Goal: Task Accomplishment & Management: Manage account settings

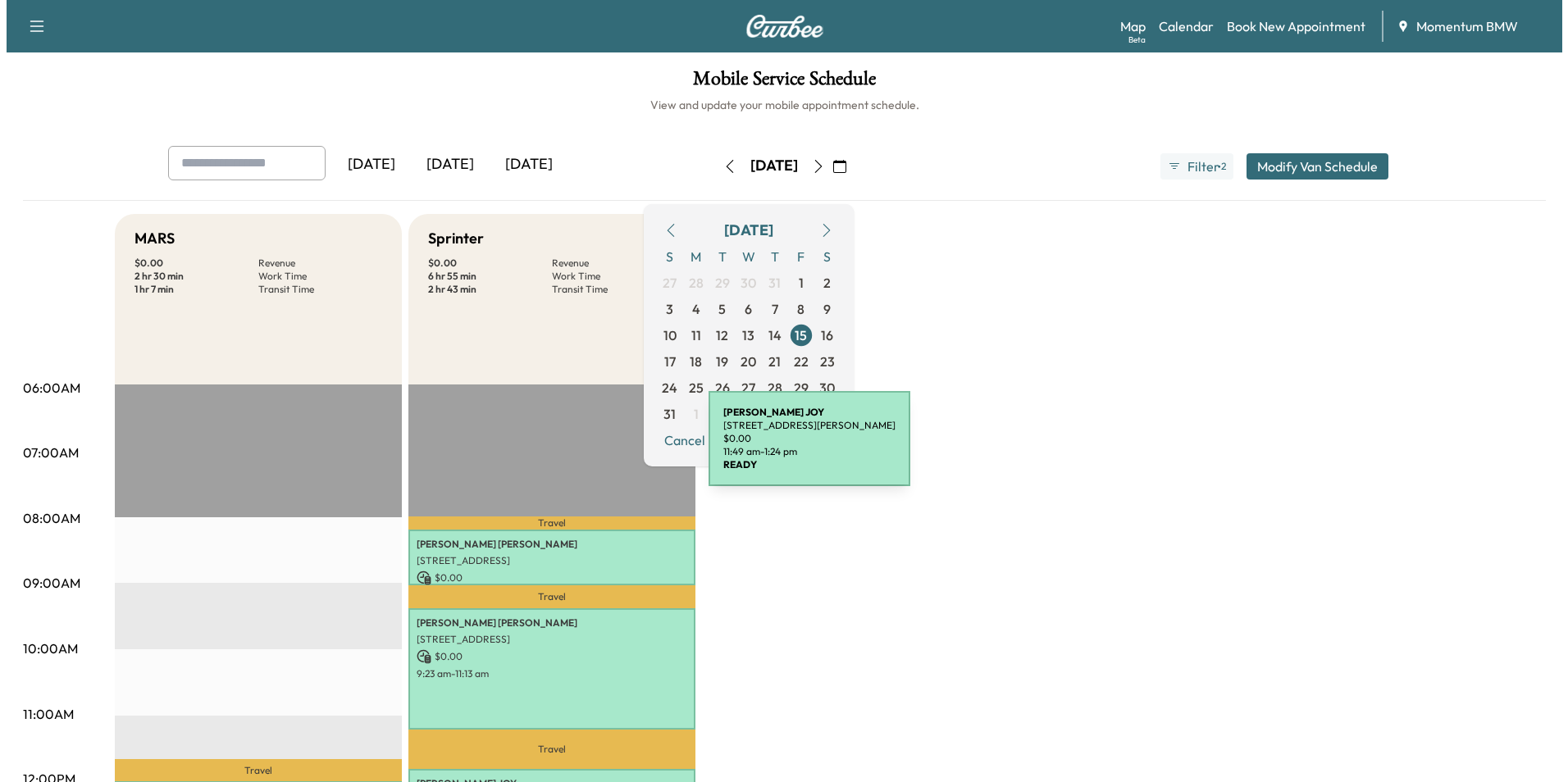
scroll to position [410, 0]
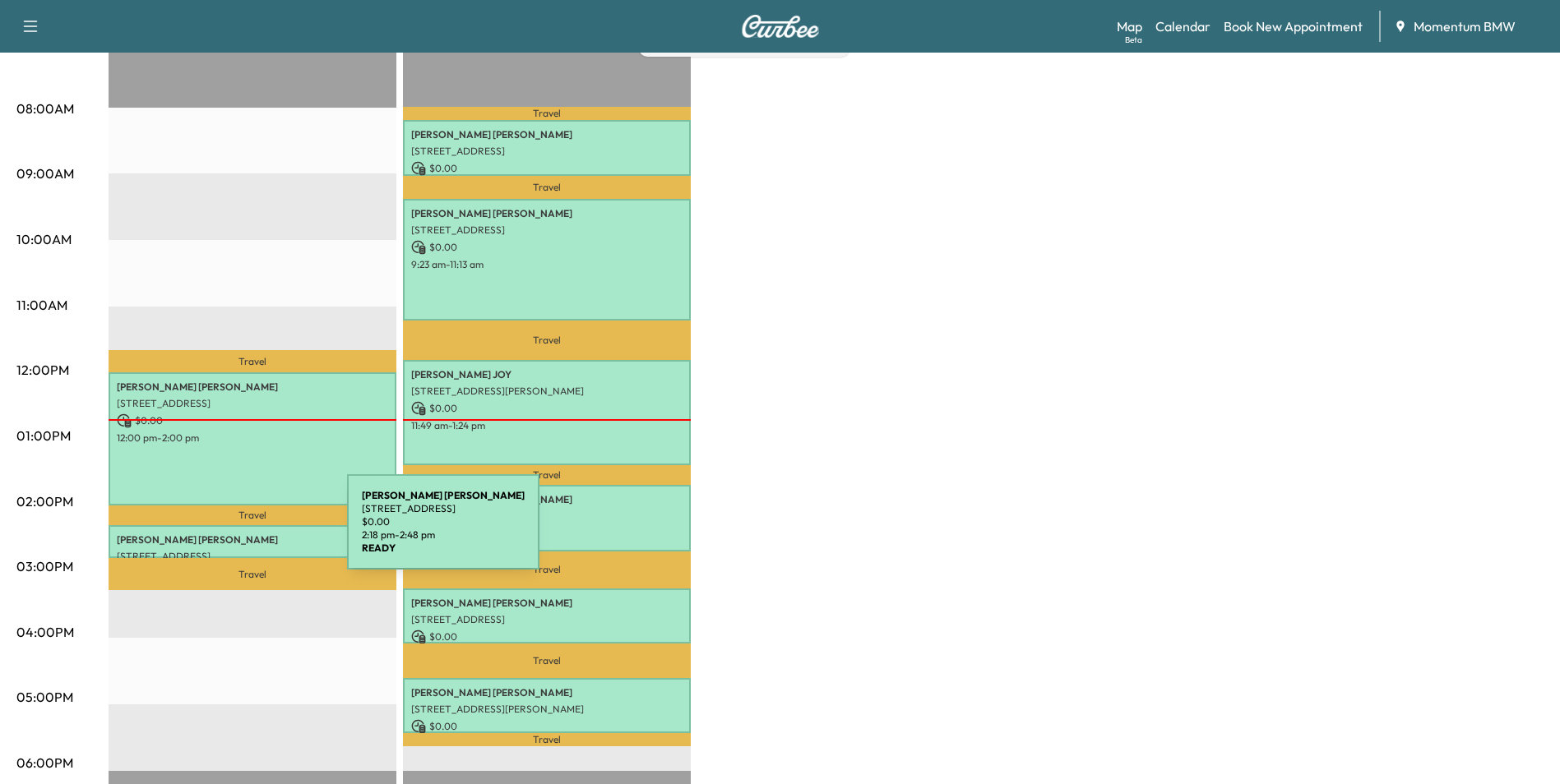
click at [223, 533] on p "[PERSON_NAME]" at bounding box center [252, 539] width 272 height 13
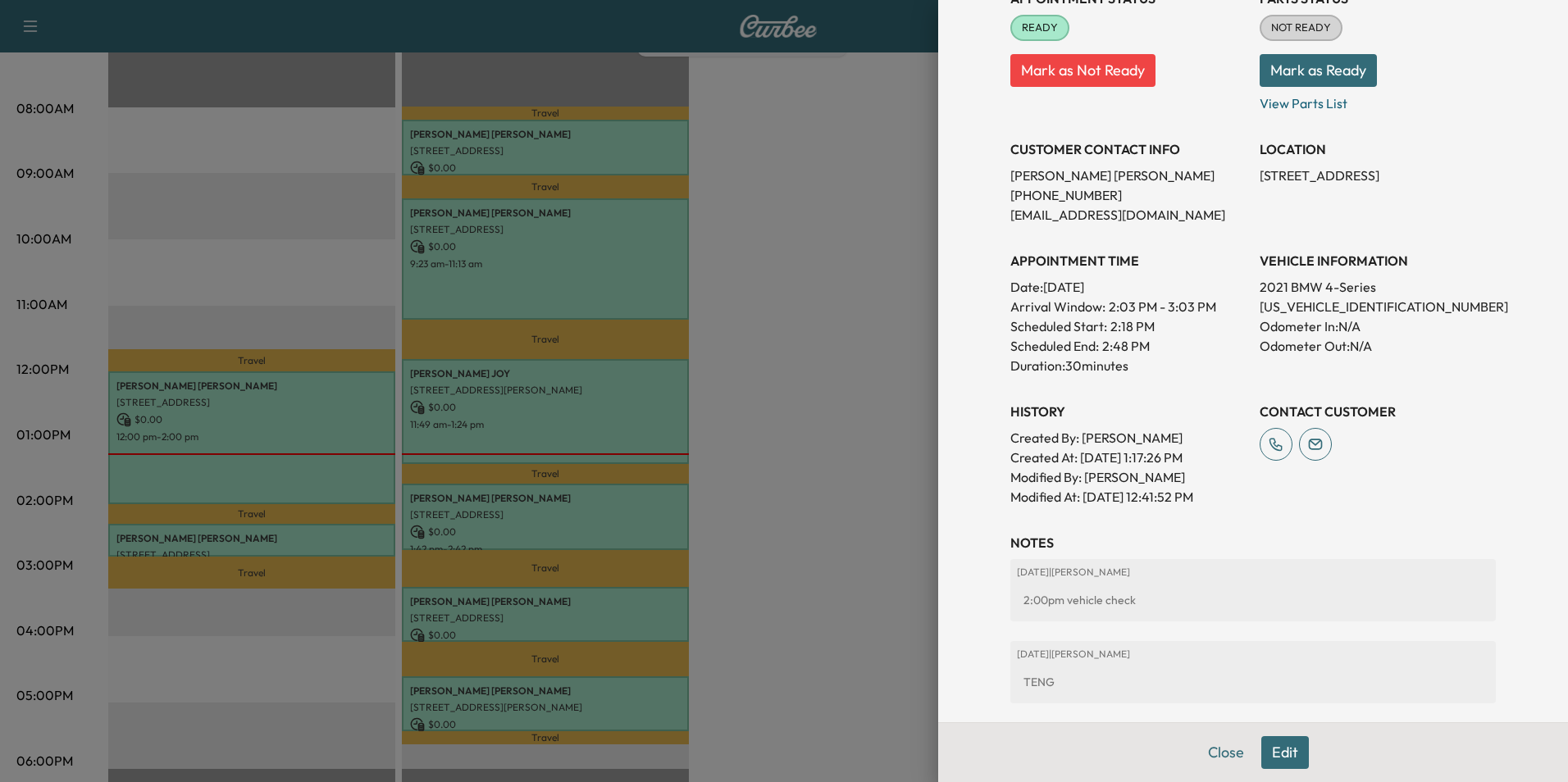
scroll to position [310, 0]
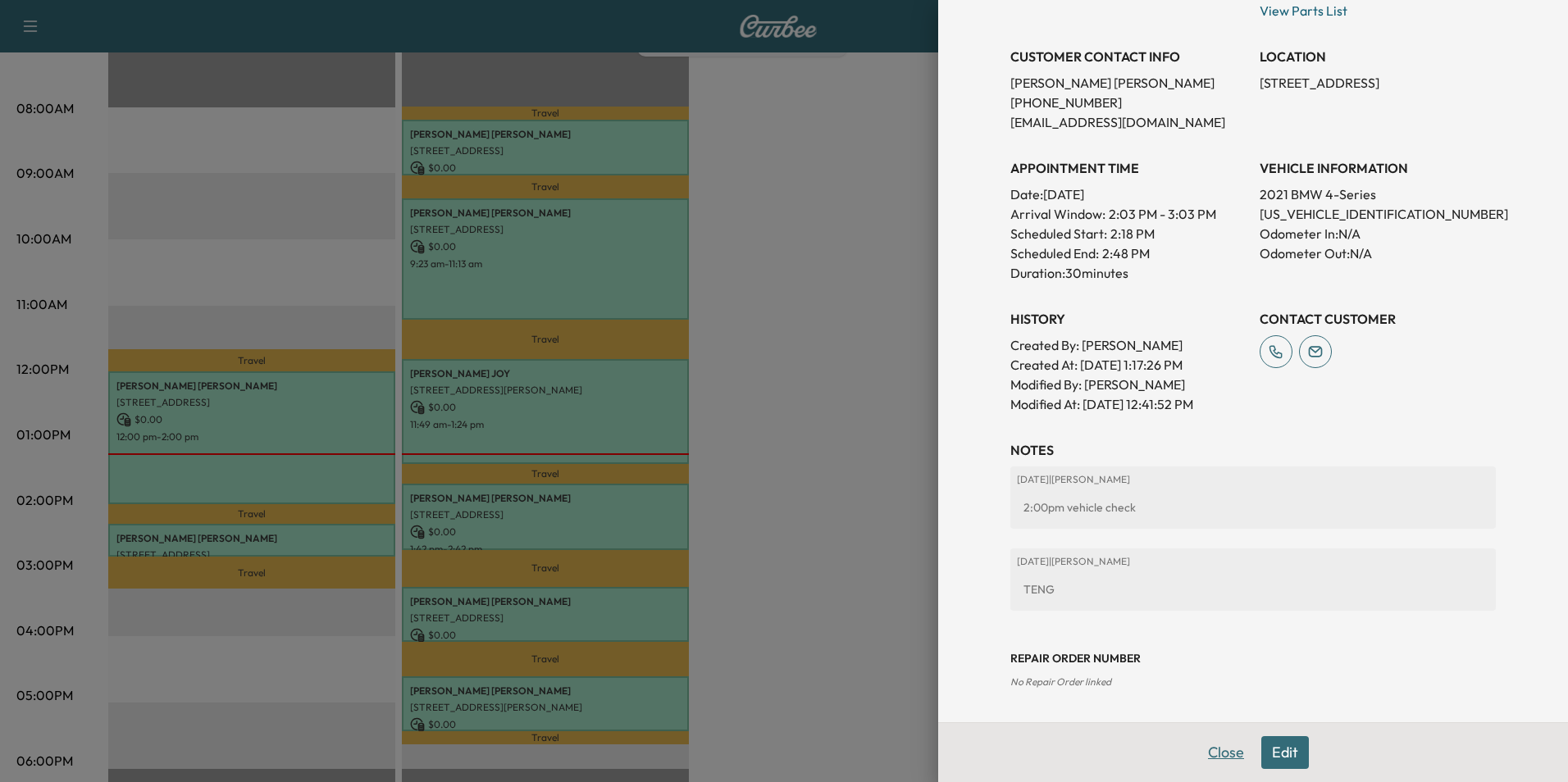
click at [1208, 754] on button "Close" at bounding box center [1225, 752] width 58 height 33
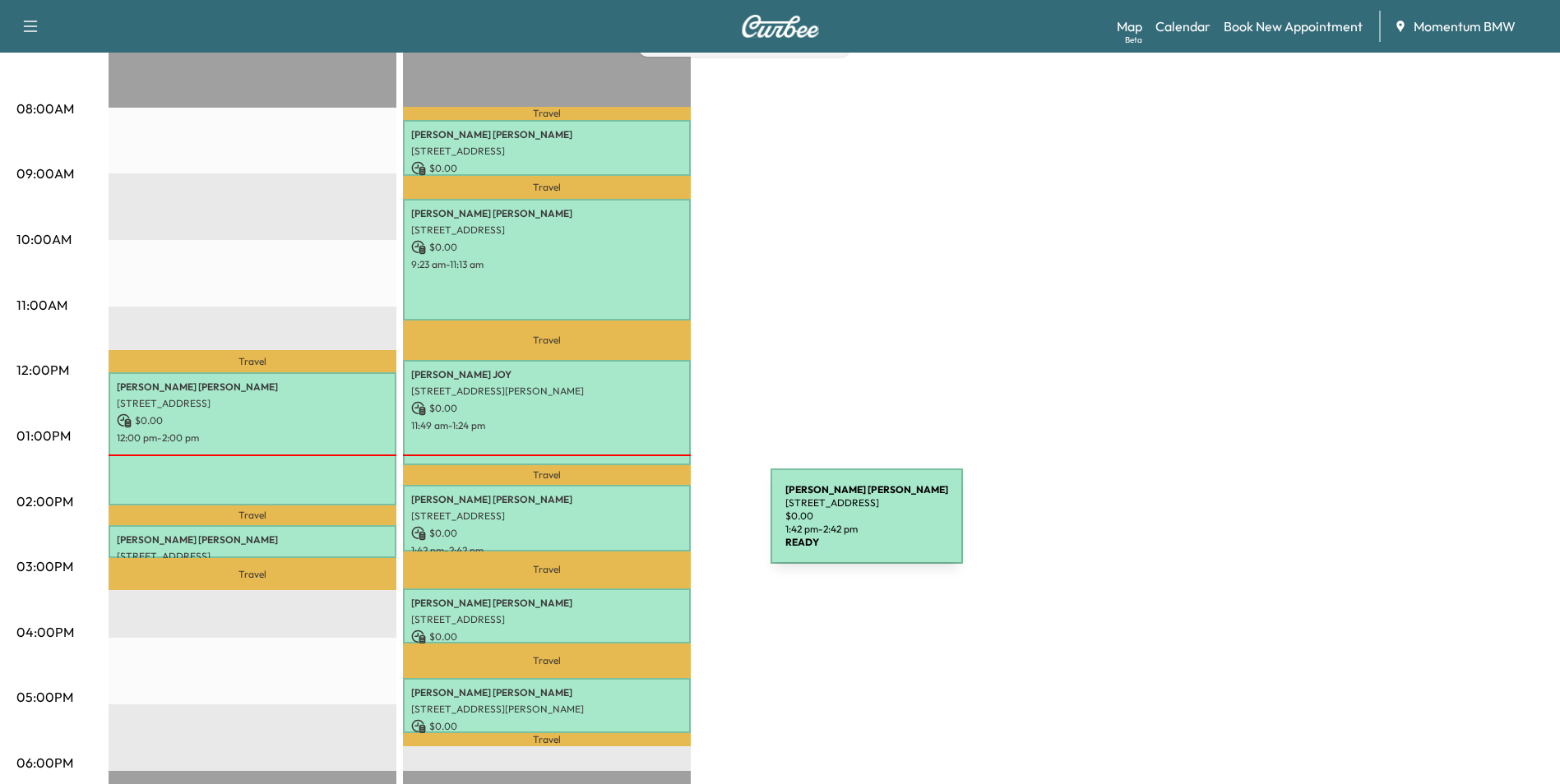
click at [647, 526] on p "$ 0.00" at bounding box center [547, 533] width 272 height 15
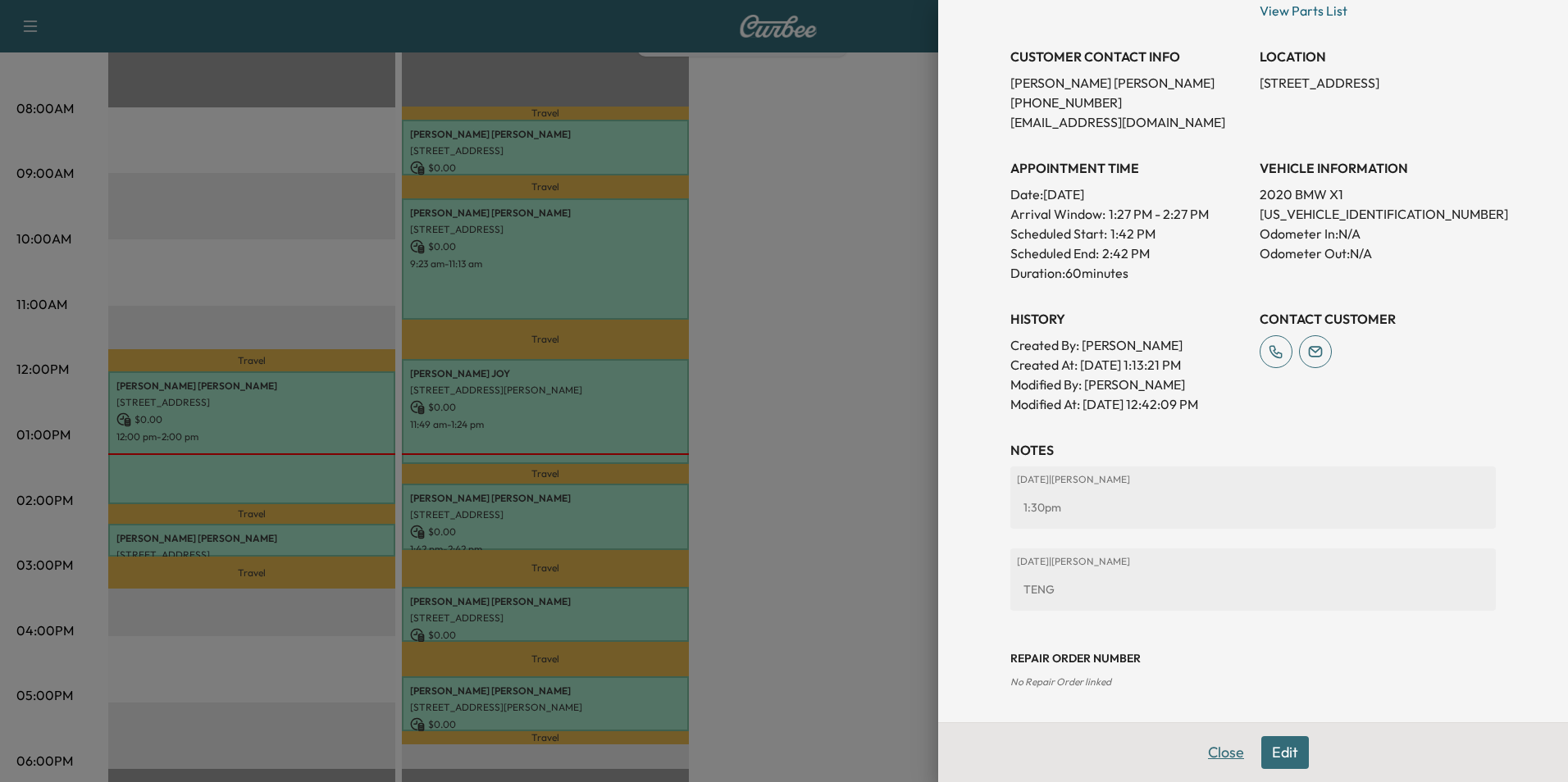
drag, startPoint x: 1215, startPoint y: 754, endPoint x: 1206, endPoint y: 754, distance: 9.0
click at [1213, 754] on button "Close" at bounding box center [1225, 752] width 58 height 33
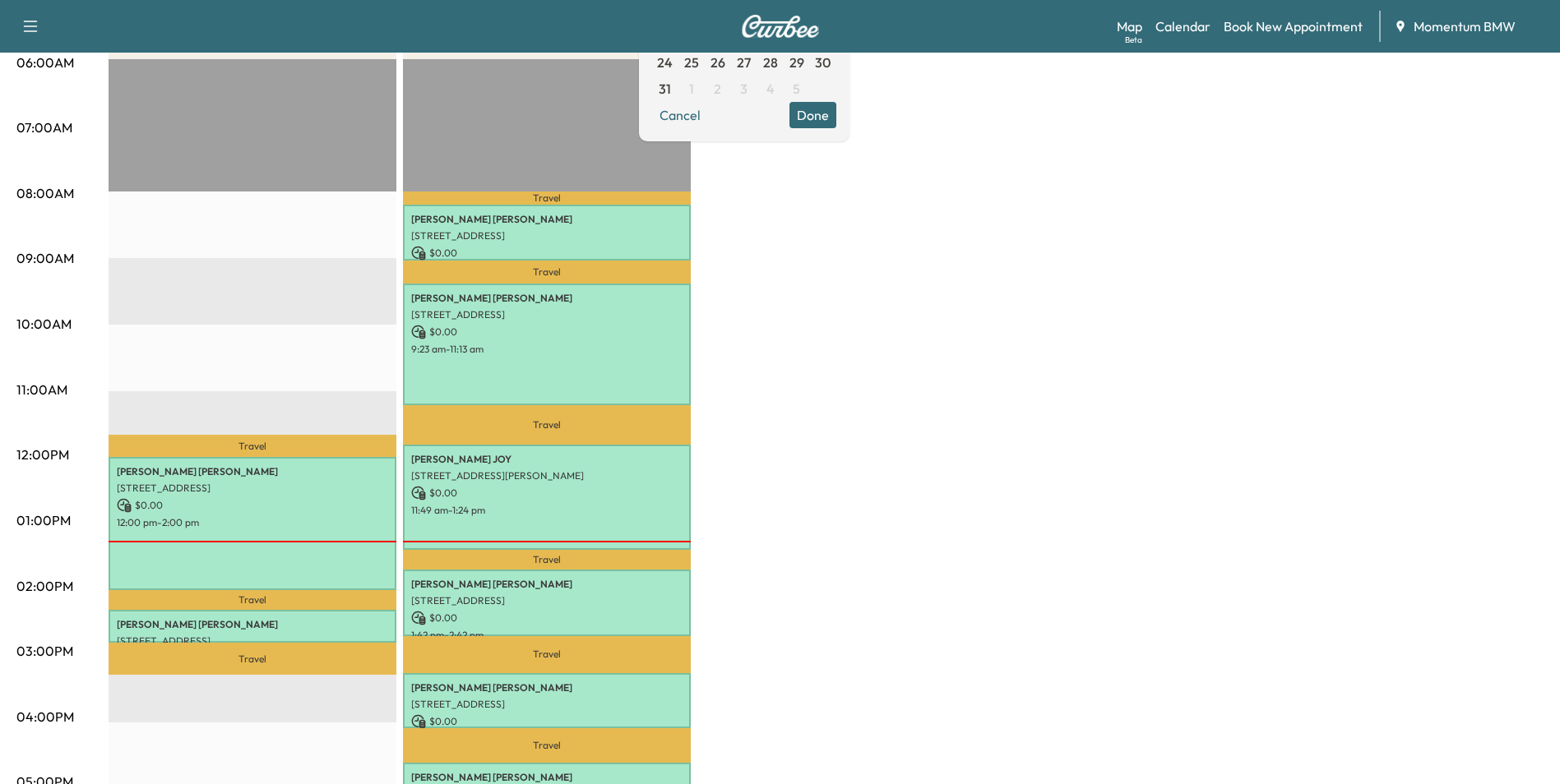
scroll to position [82, 0]
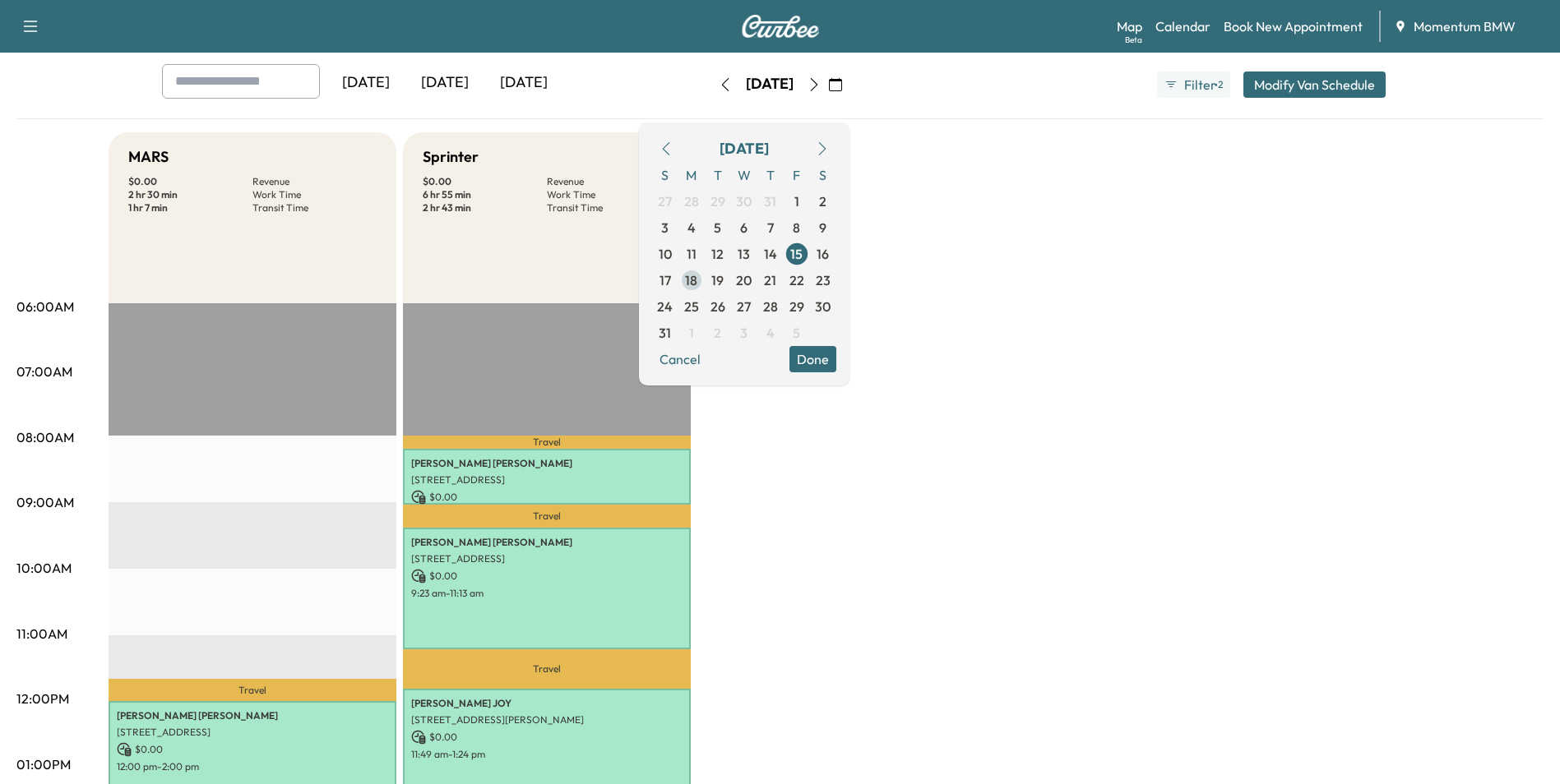
click at [705, 279] on span "18" at bounding box center [692, 280] width 27 height 27
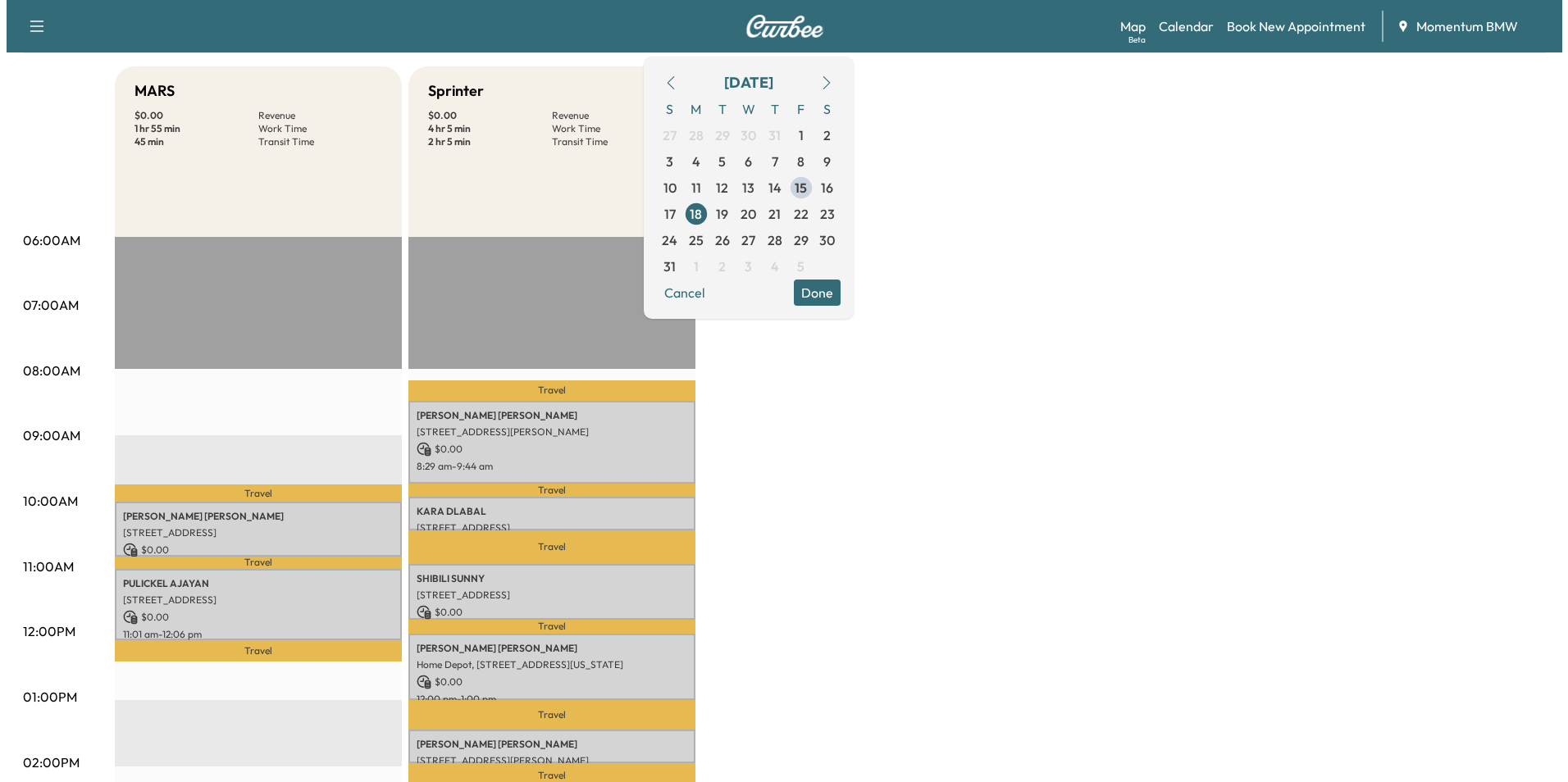
scroll to position [246, 0]
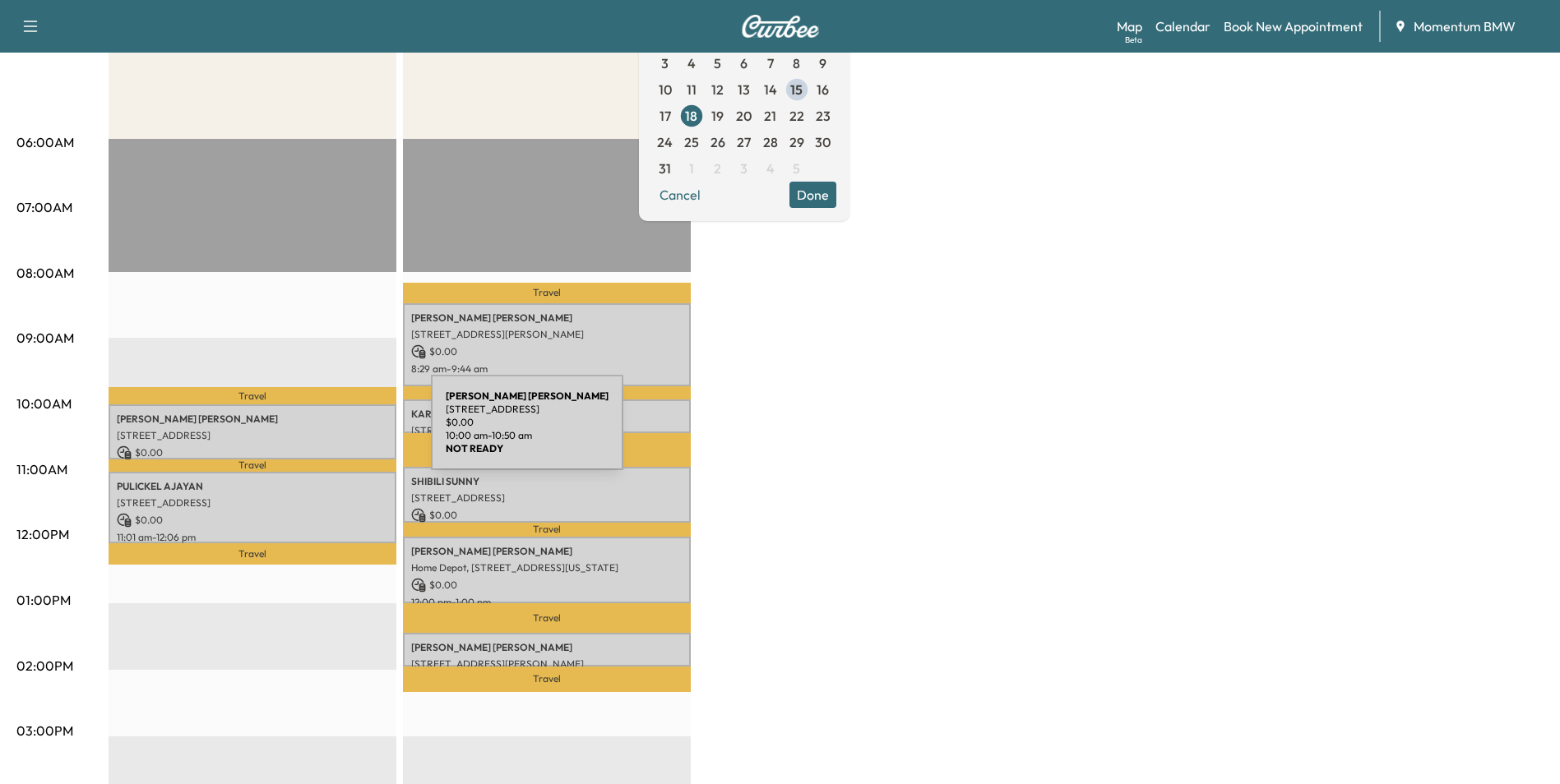
click at [307, 432] on p "[STREET_ADDRESS]" at bounding box center [252, 435] width 272 height 13
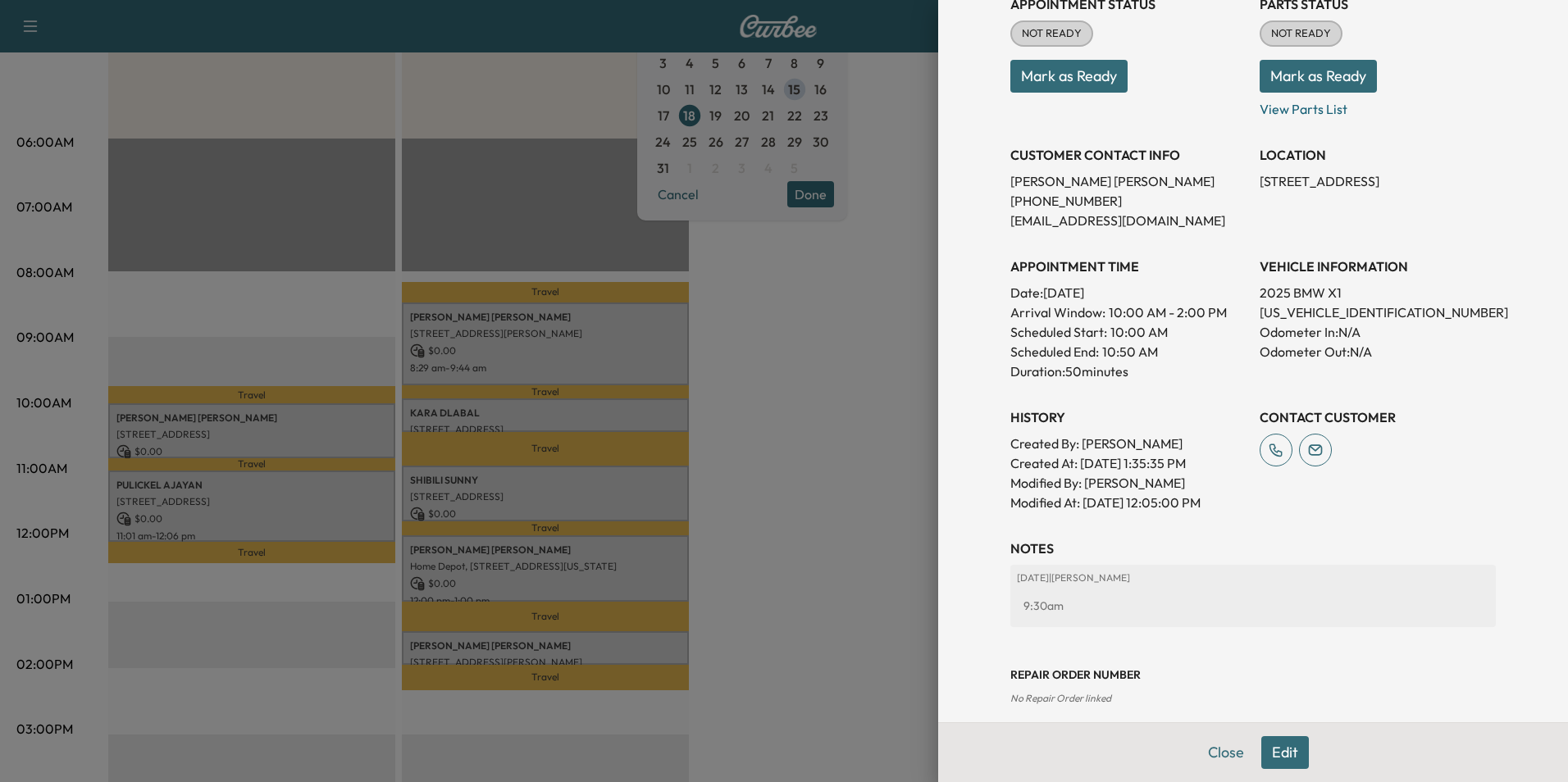
scroll to position [228, 0]
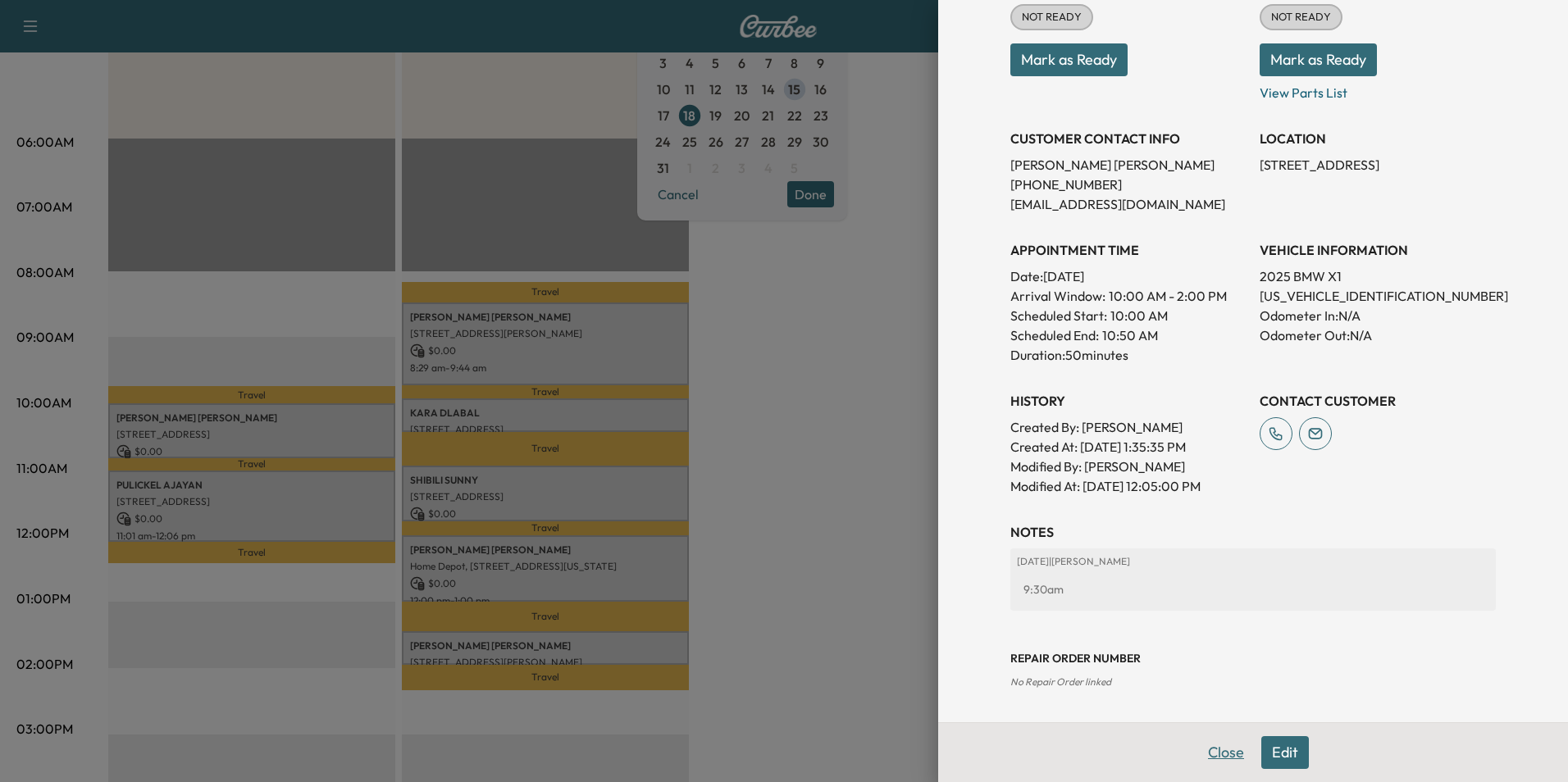
click at [1211, 752] on button "Close" at bounding box center [1225, 752] width 58 height 33
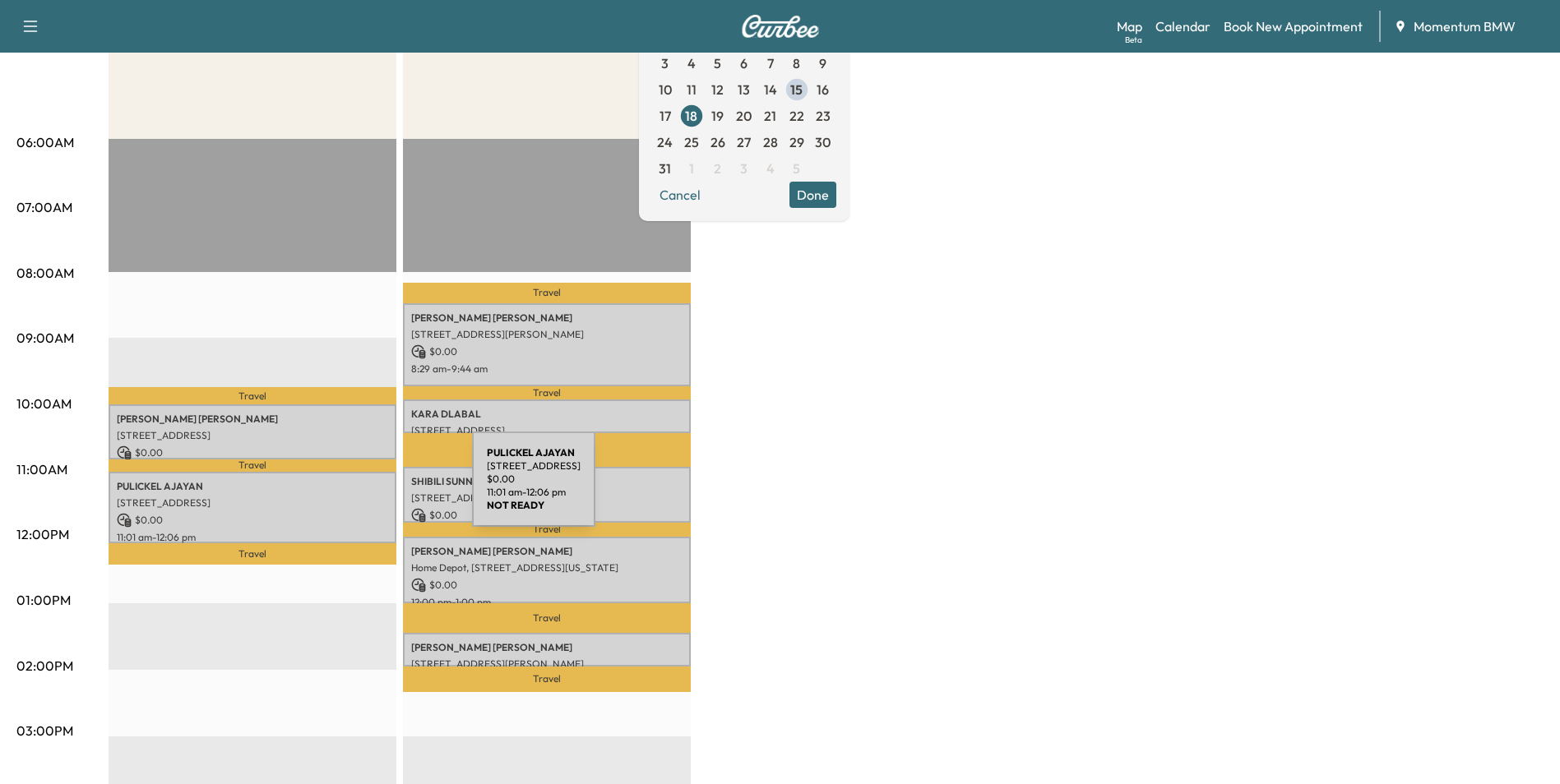
click at [349, 489] on div "[PERSON_NAME] [STREET_ADDRESS] $ 0.00 11:01 am - 12:06 pm" at bounding box center [252, 507] width 288 height 71
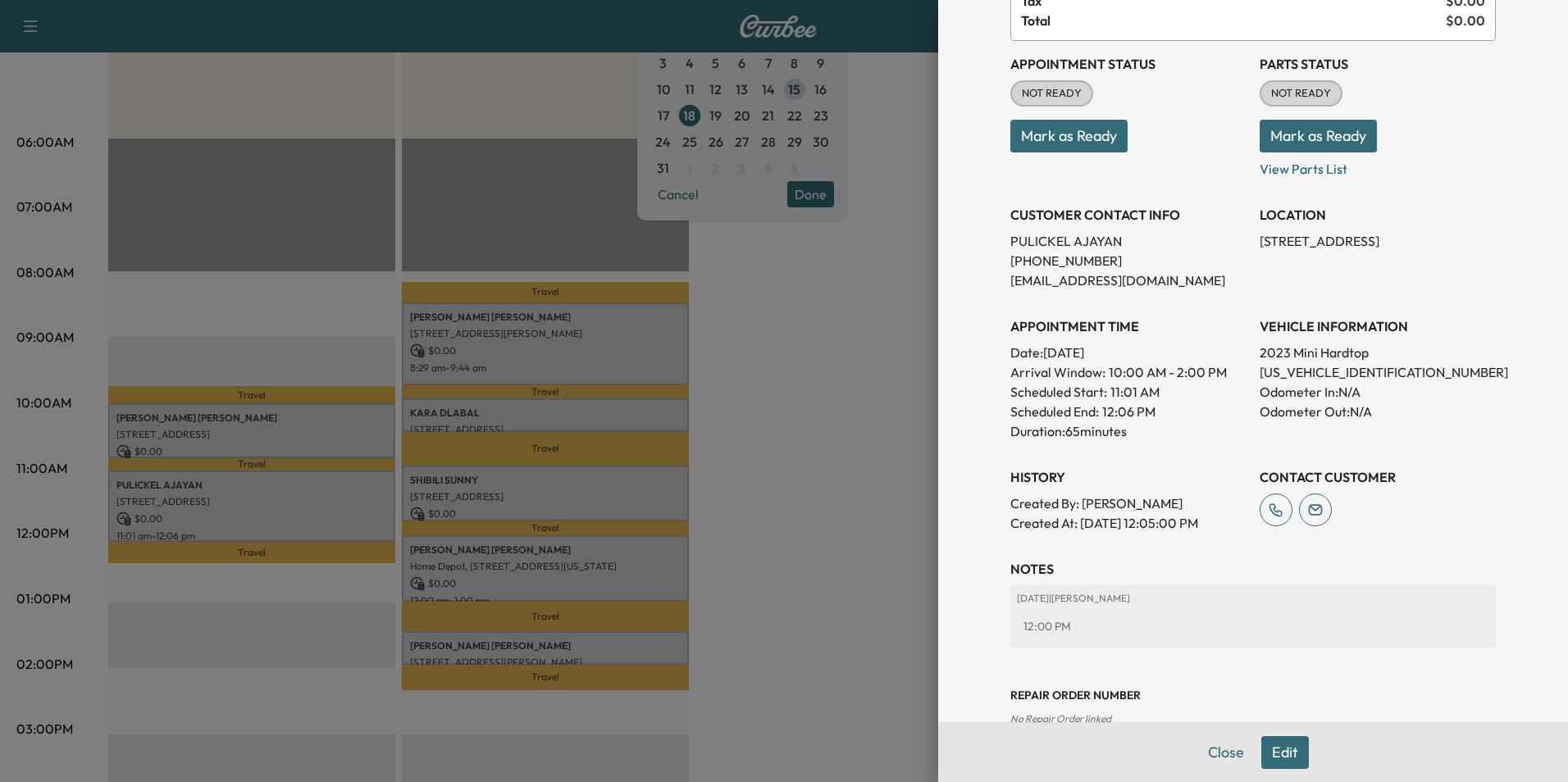
scroll to position [209, 0]
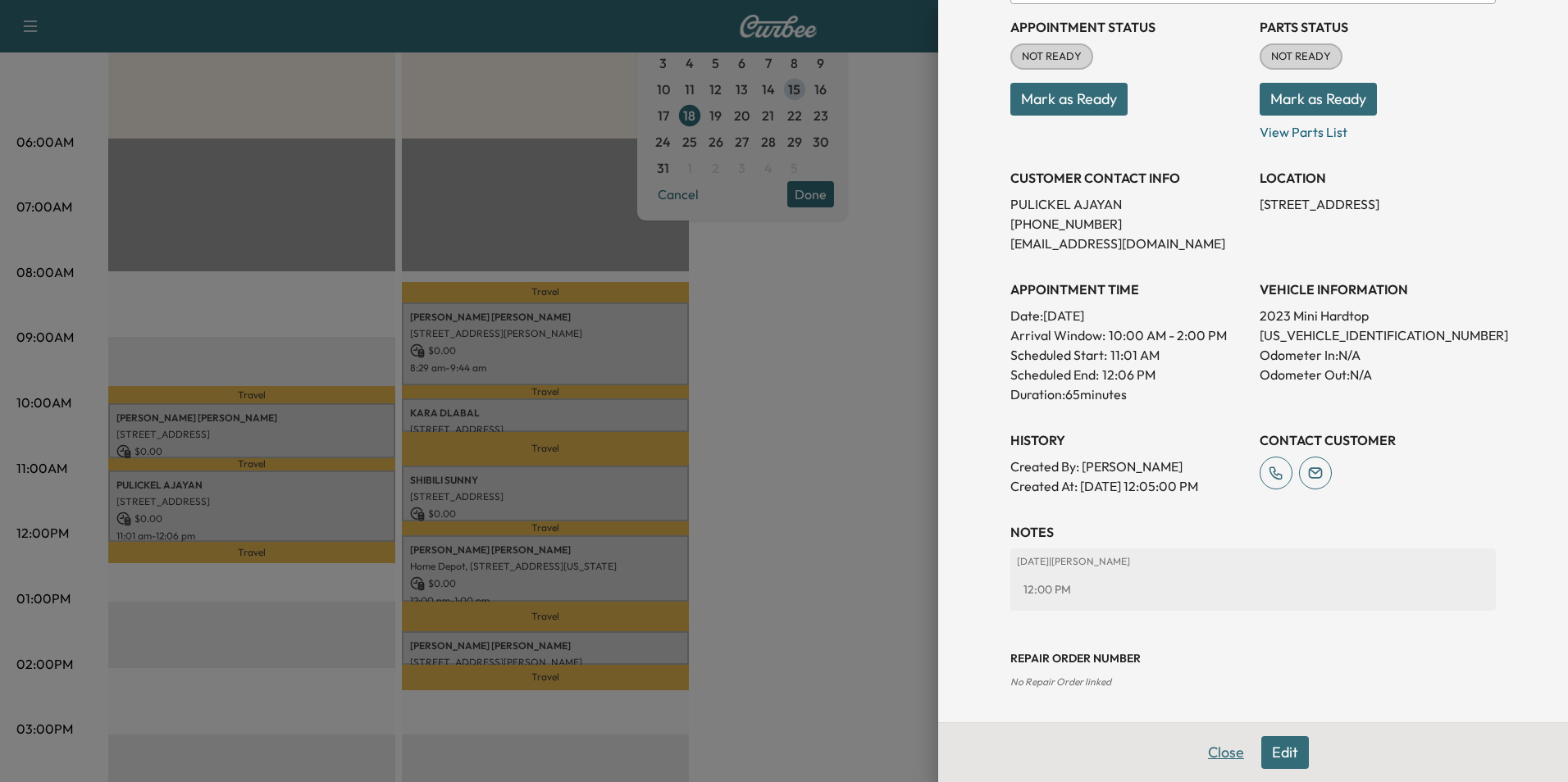
click at [1210, 754] on button "Close" at bounding box center [1225, 752] width 58 height 33
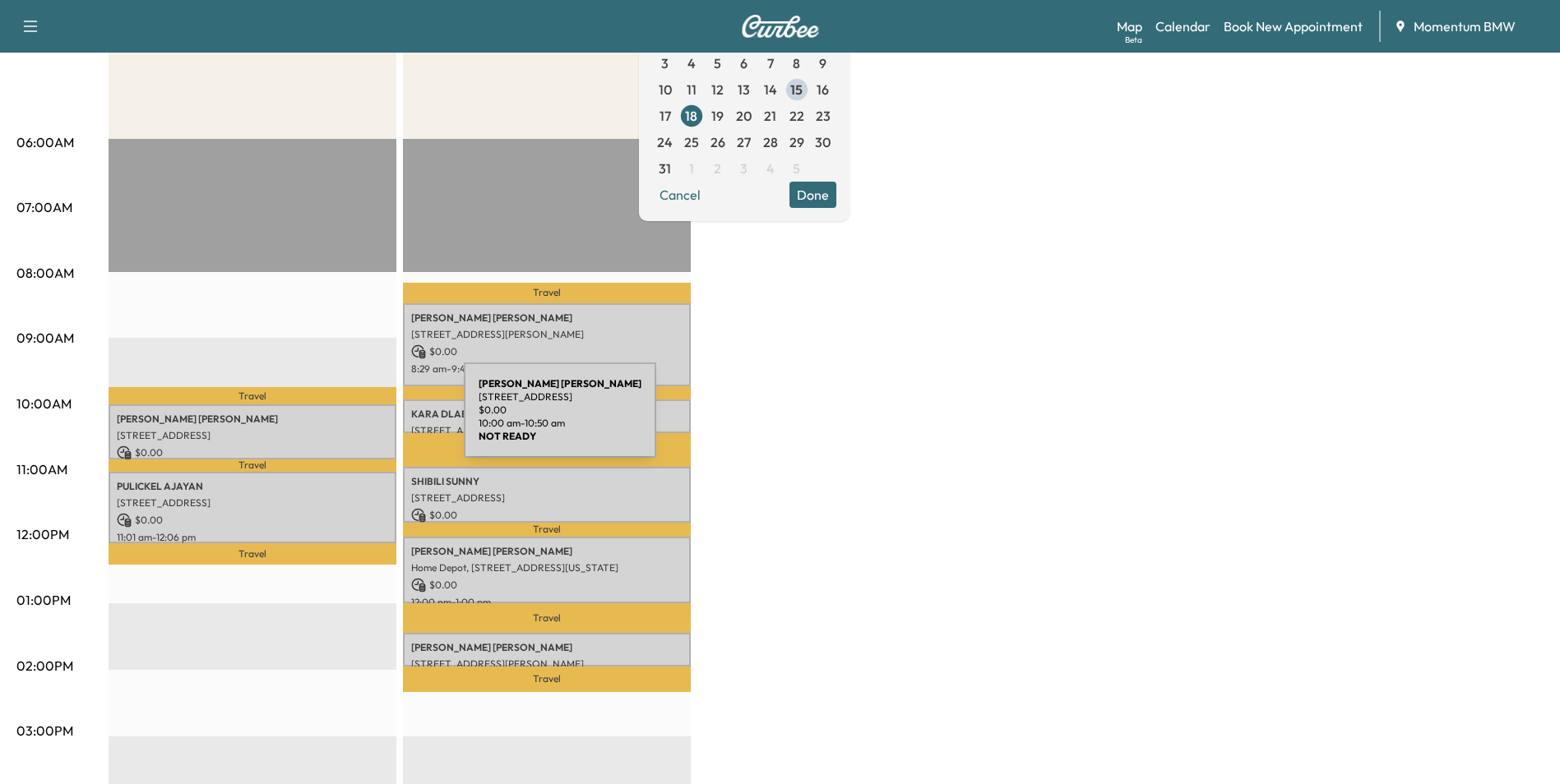
click at [340, 420] on p "[PERSON_NAME]" at bounding box center [252, 419] width 272 height 13
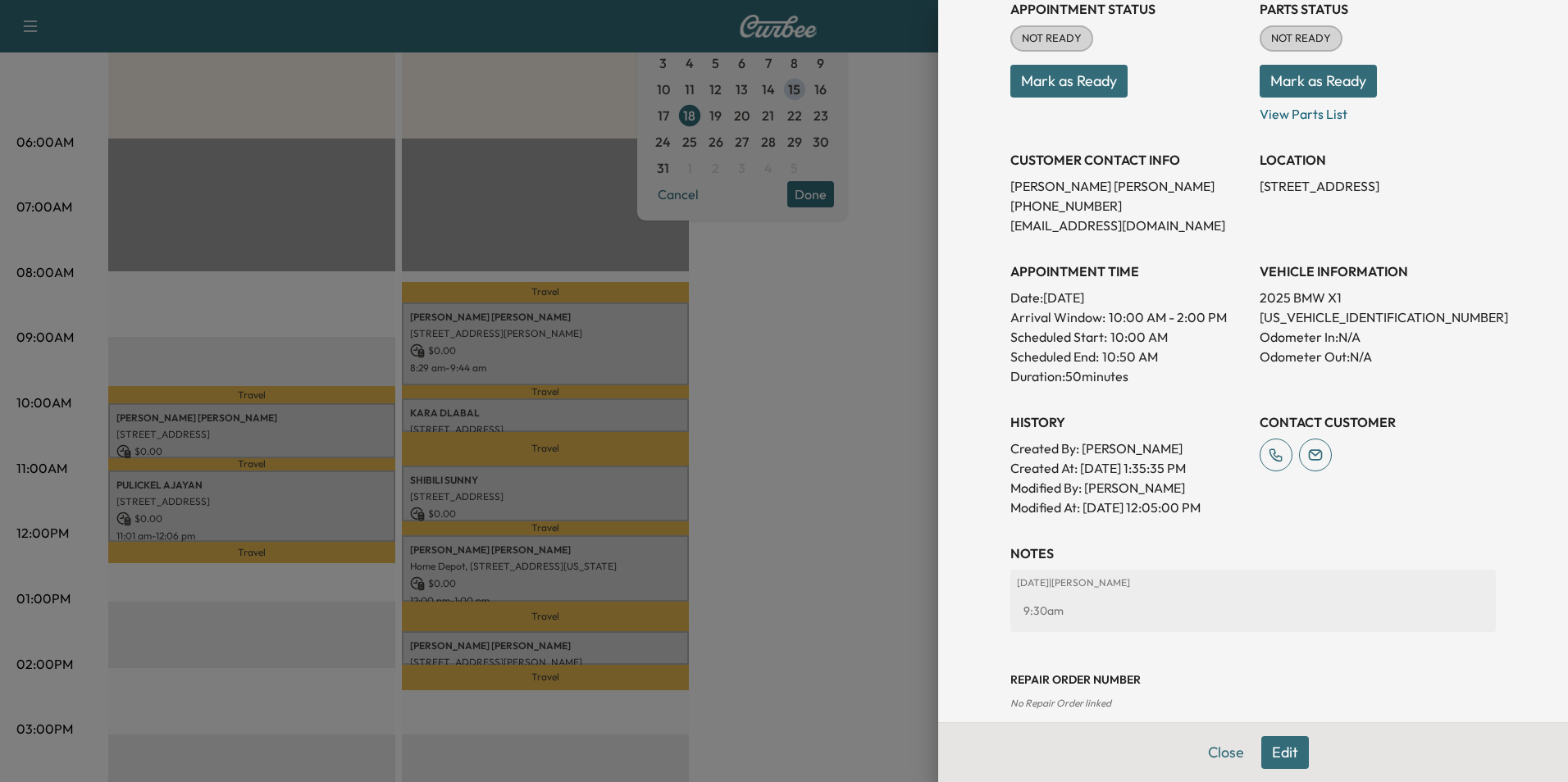
scroll to position [228, 0]
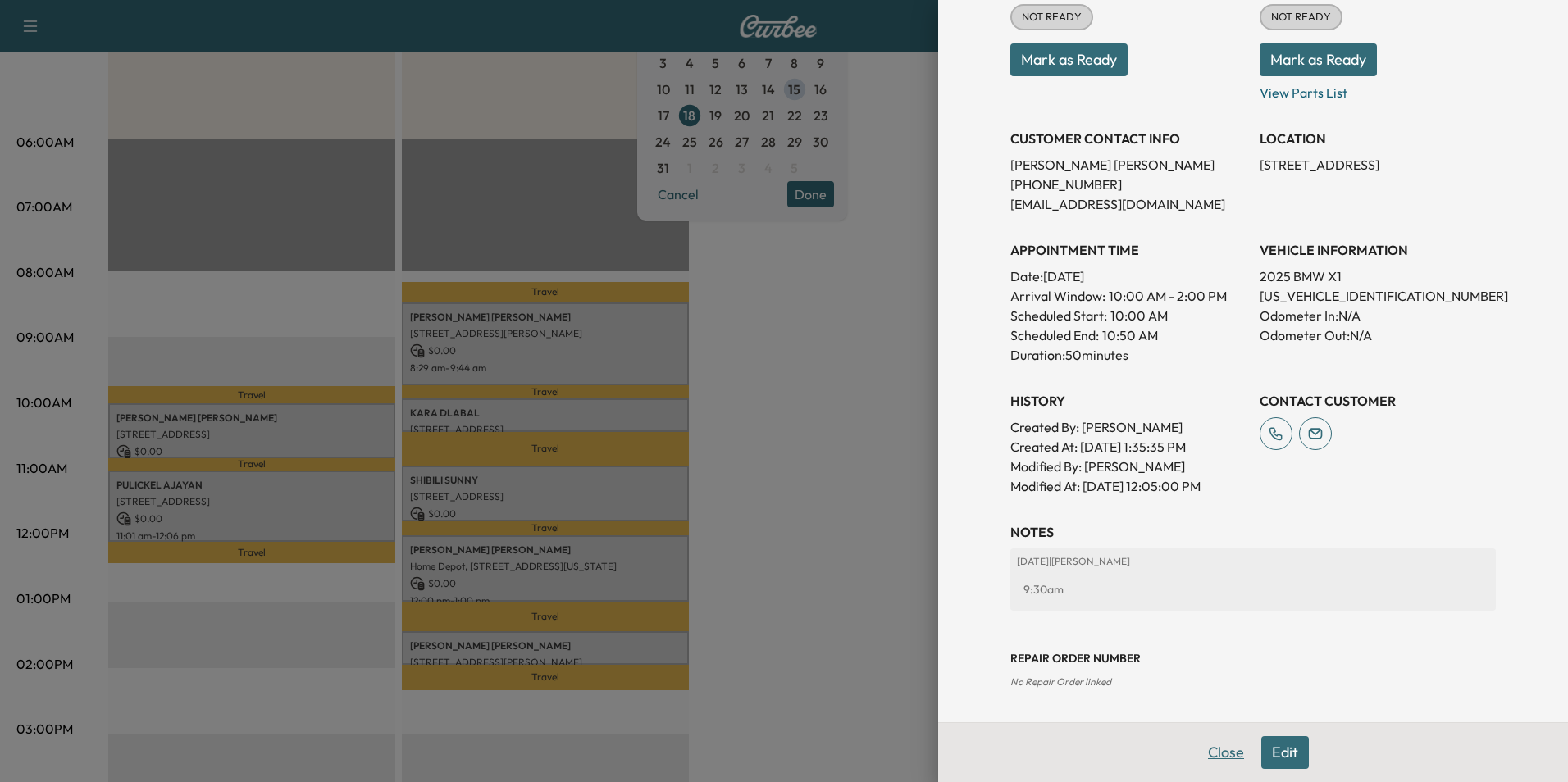
click at [1215, 760] on button "Close" at bounding box center [1225, 752] width 58 height 33
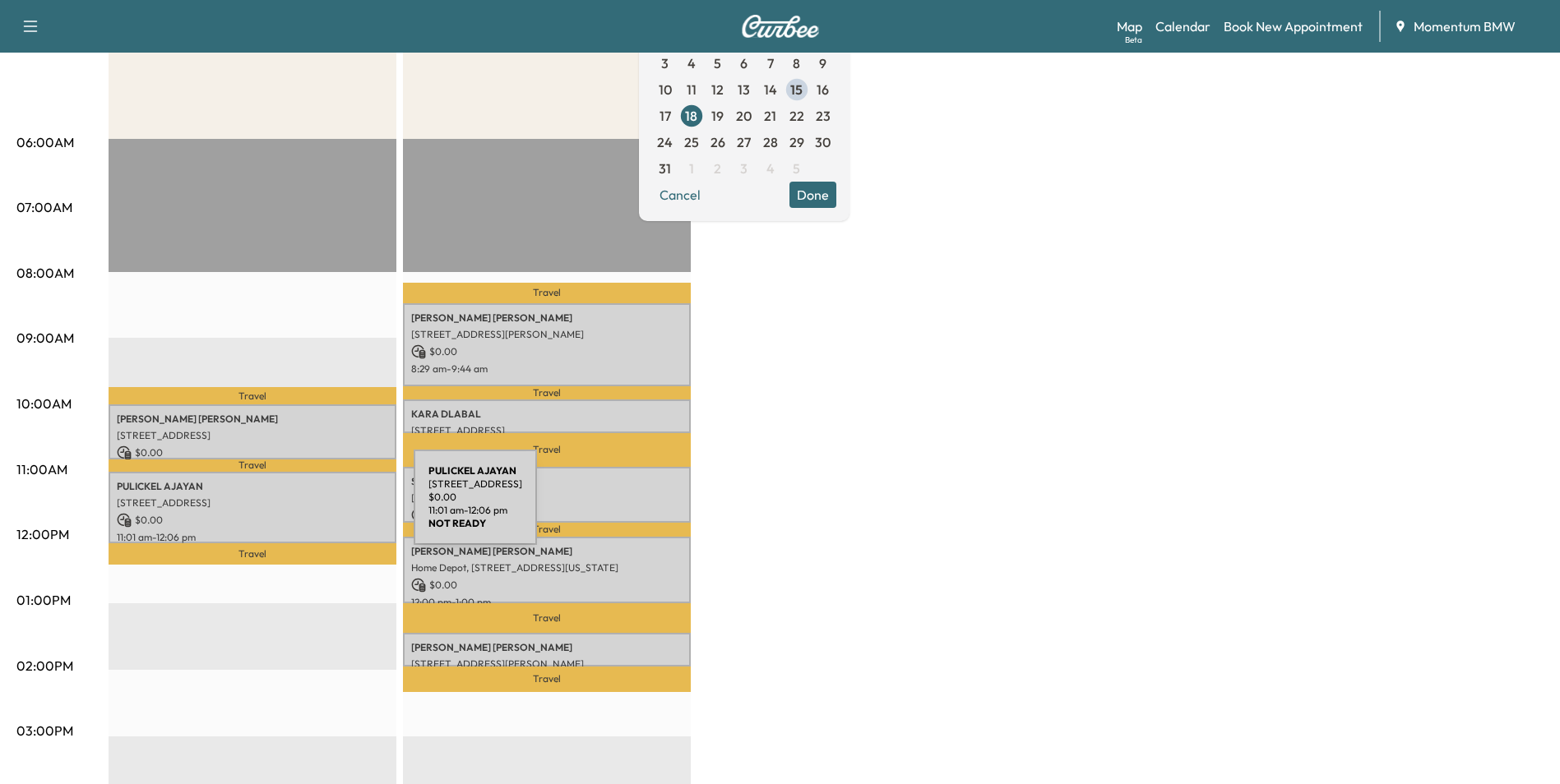
click at [290, 507] on div "[PERSON_NAME] [STREET_ADDRESS] $ 0.00 11:01 am - 12:06 pm" at bounding box center [252, 507] width 288 height 71
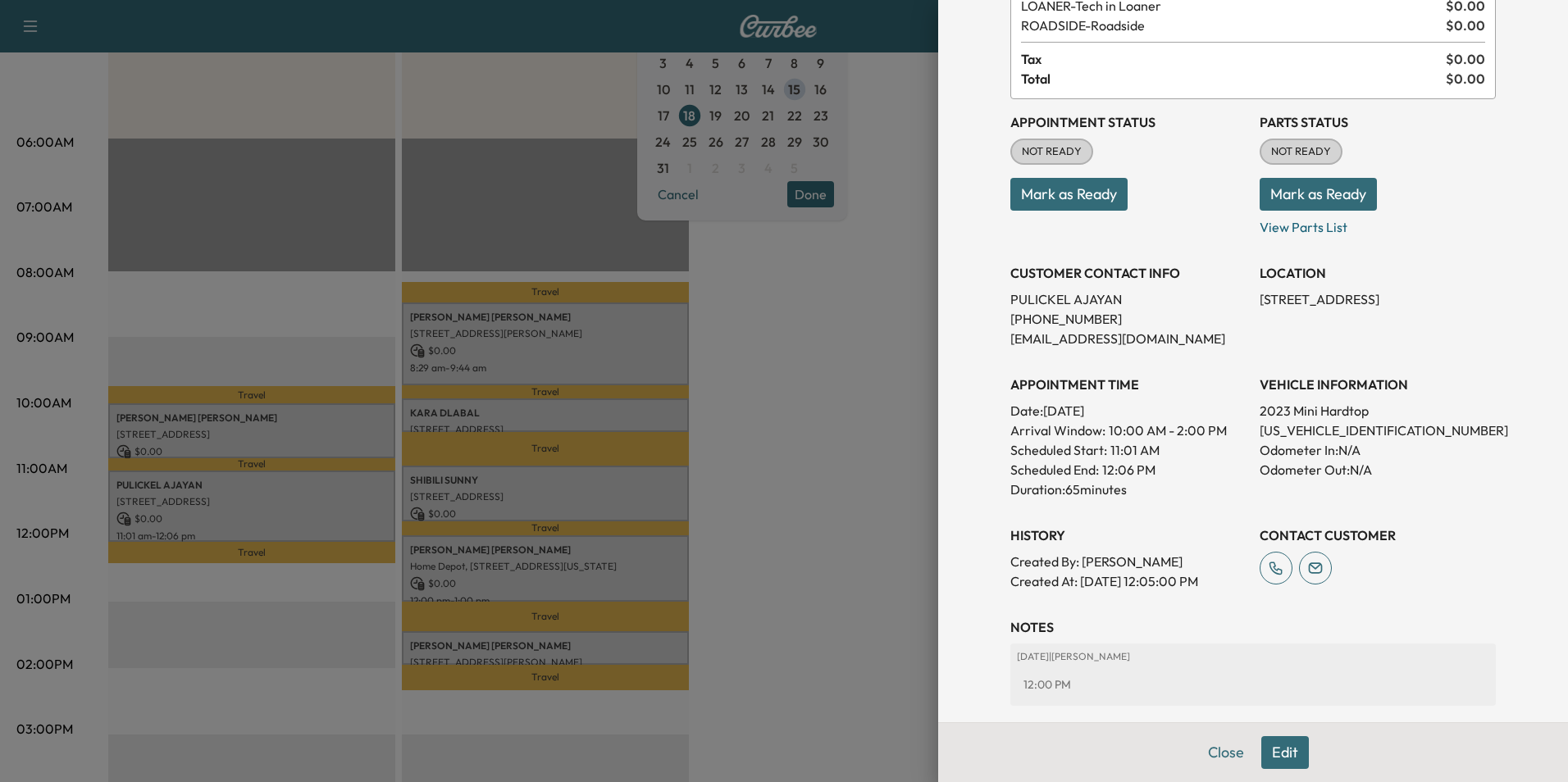
scroll to position [209, 0]
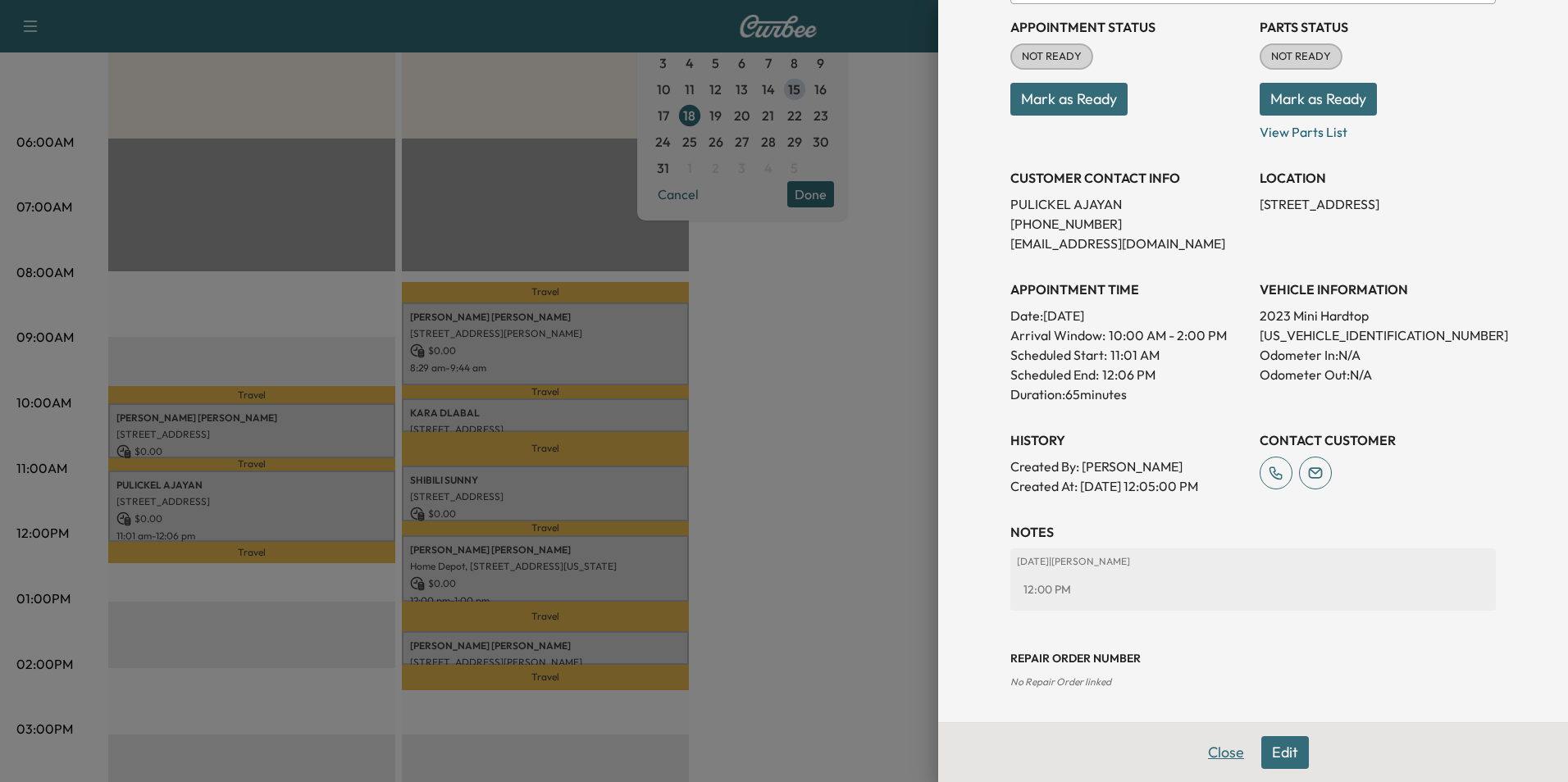
click at [1214, 756] on button "Close" at bounding box center [1225, 752] width 58 height 33
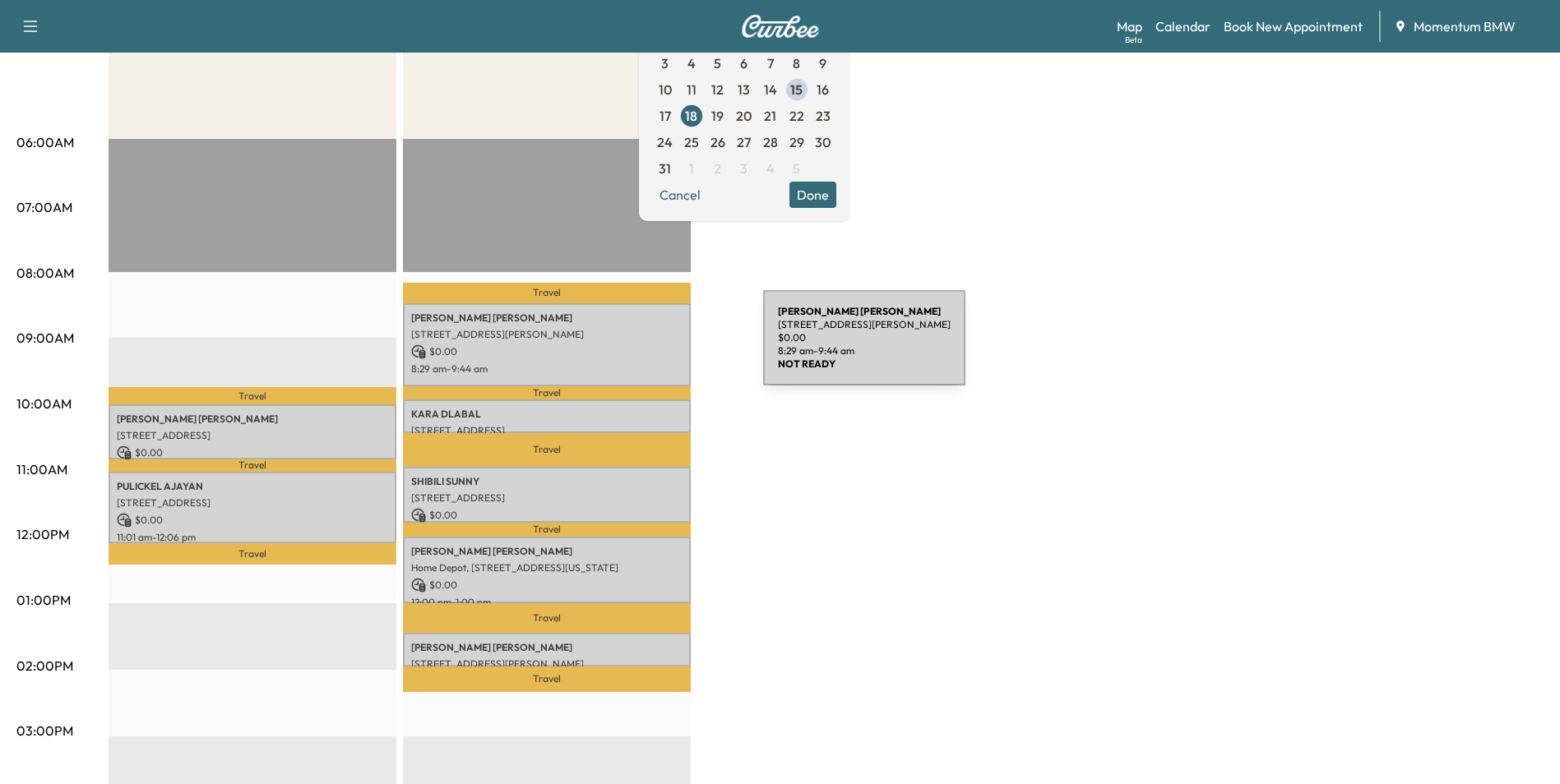
click at [640, 348] on p "$ 0.00" at bounding box center [547, 352] width 272 height 15
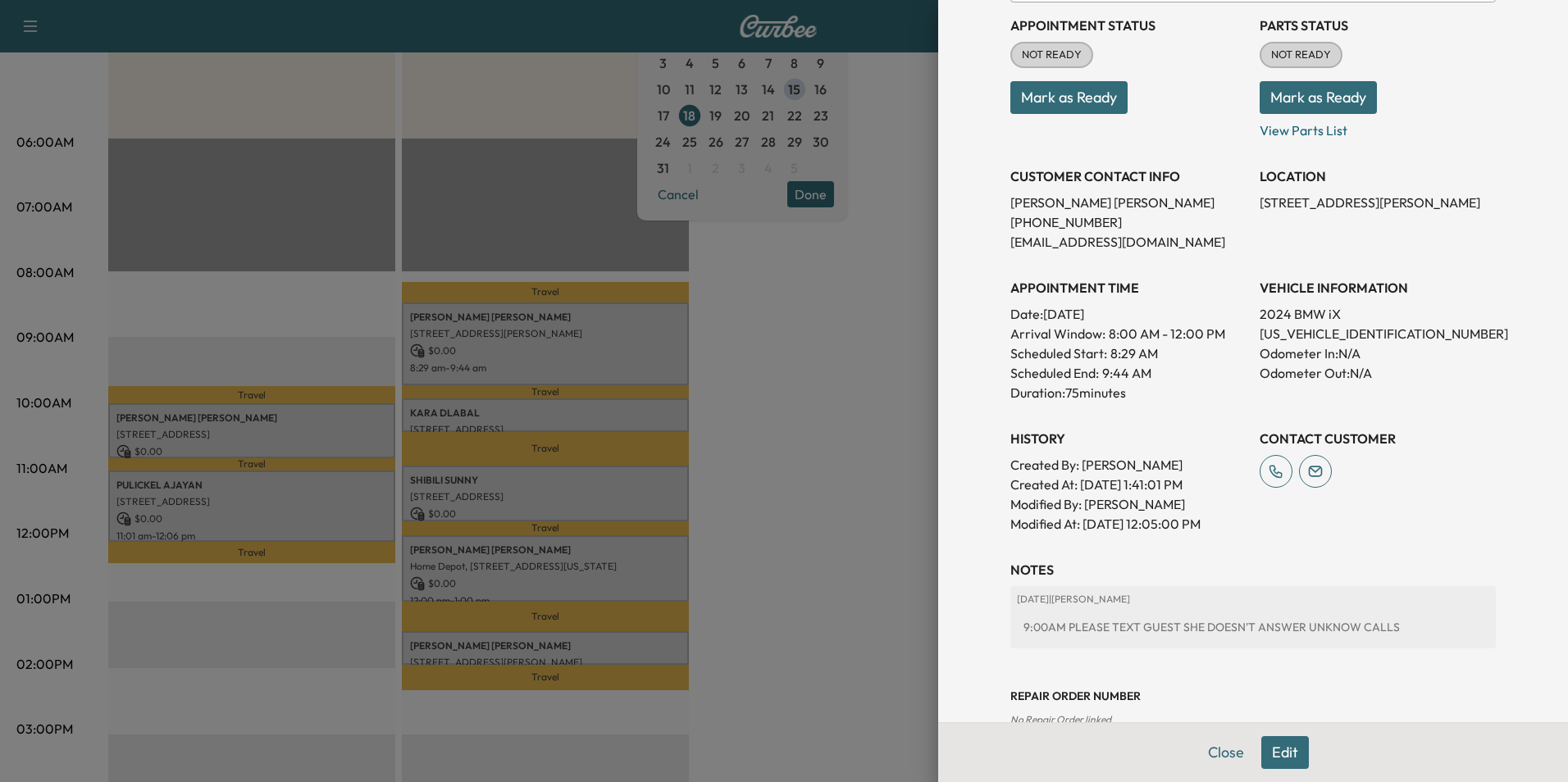
scroll to position [248, 0]
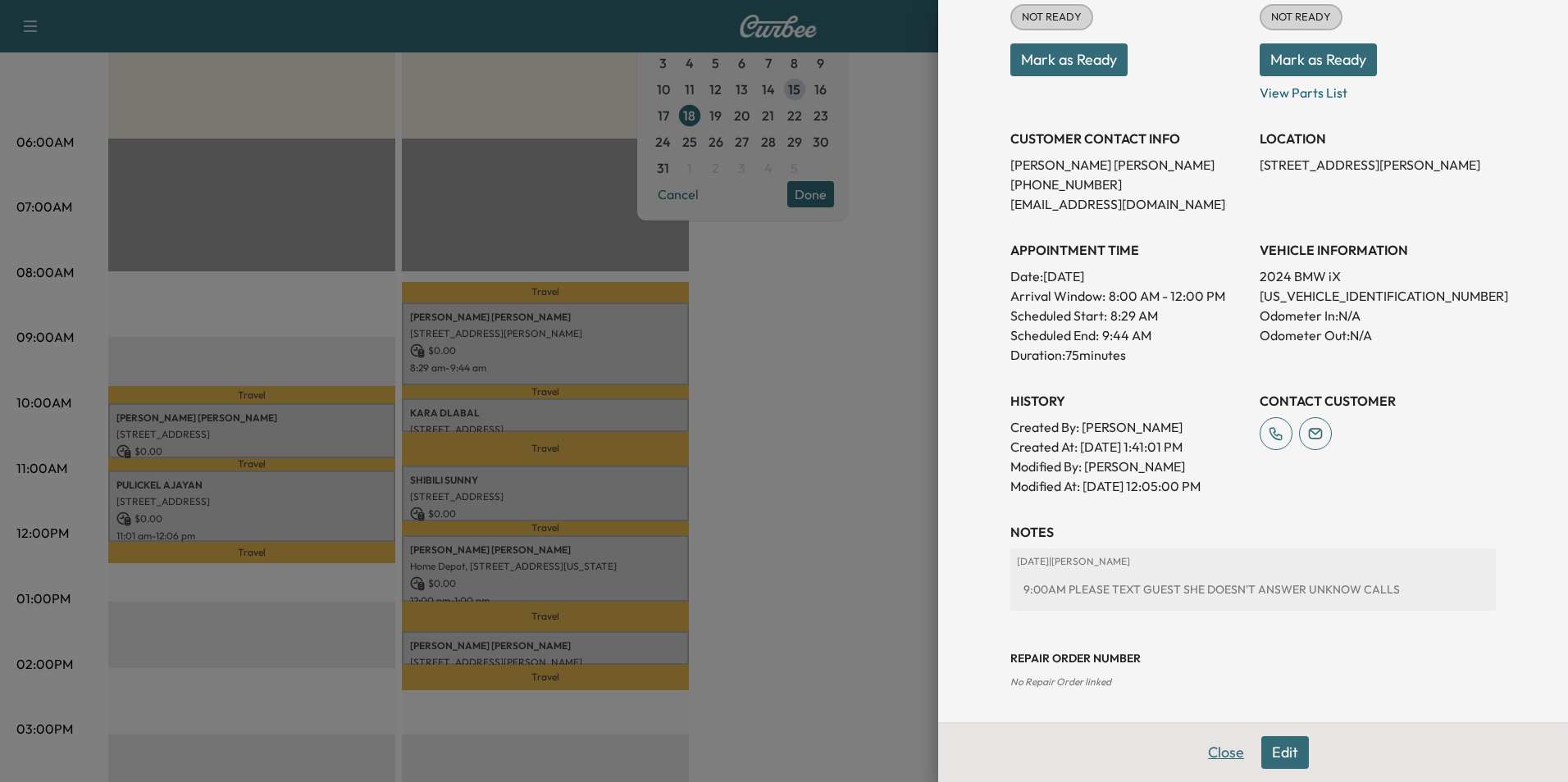
click at [1221, 760] on button "Close" at bounding box center [1225, 752] width 58 height 33
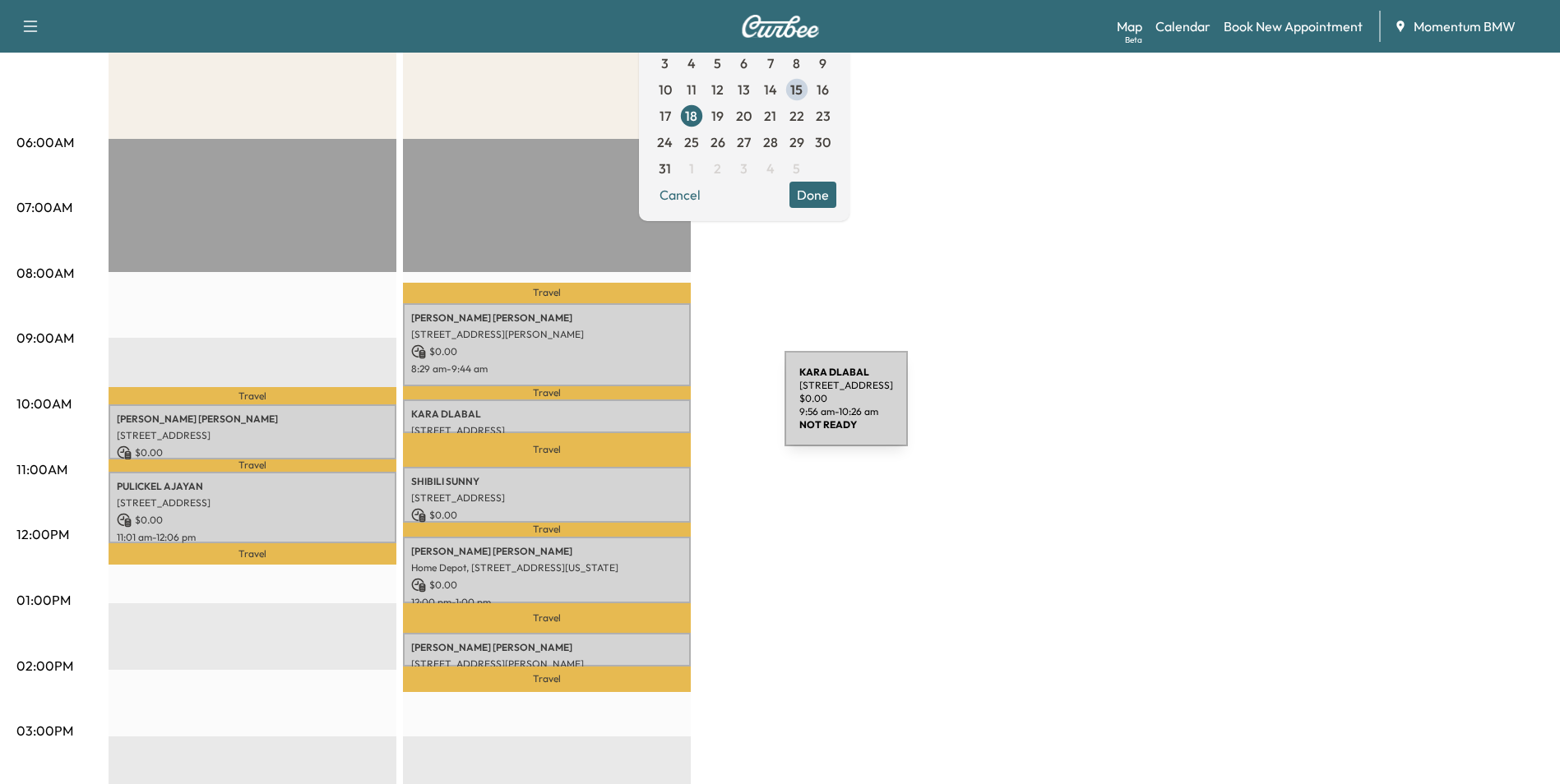
click at [662, 410] on p "[PERSON_NAME]" at bounding box center [547, 414] width 272 height 13
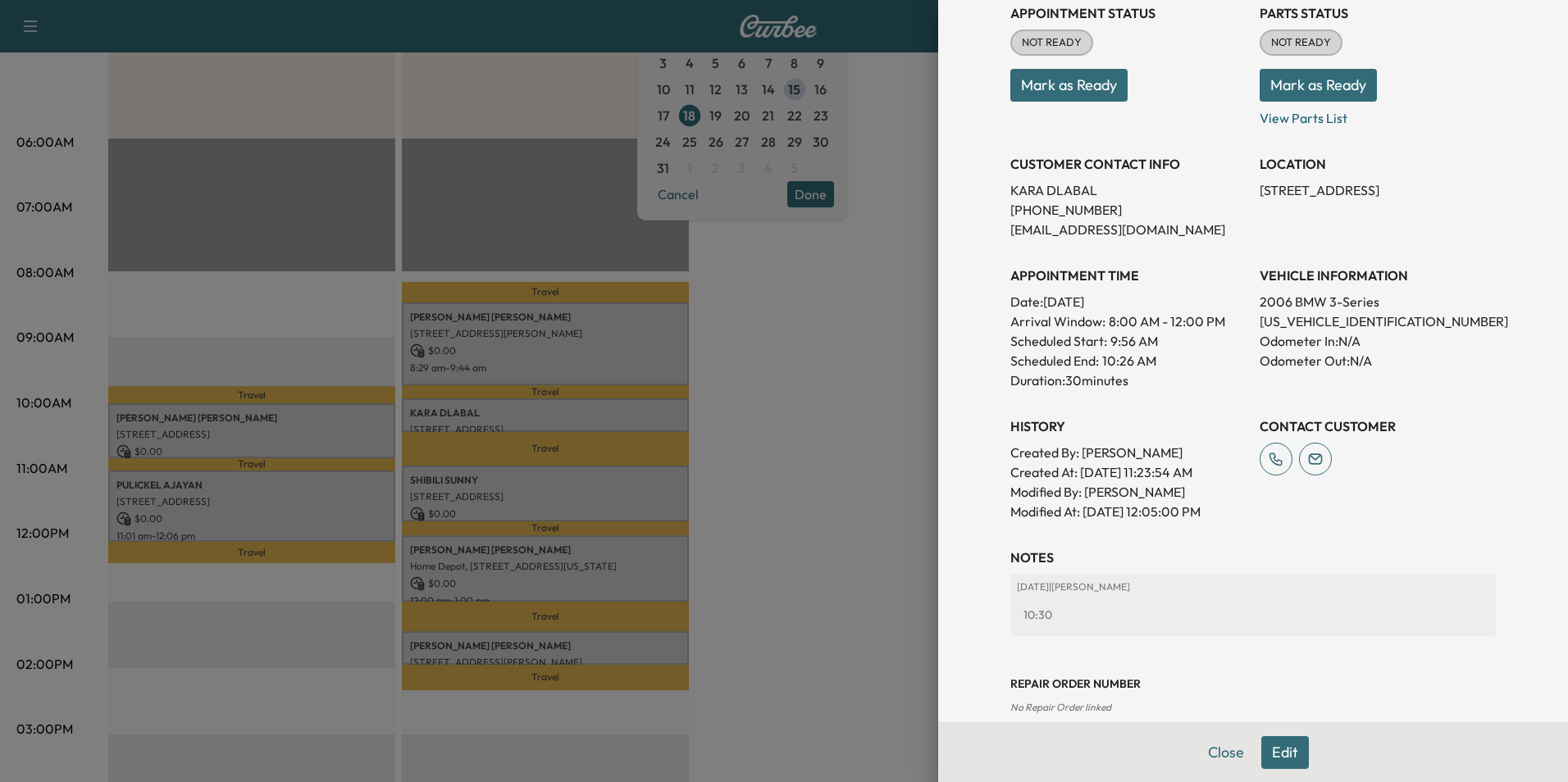
scroll to position [228, 0]
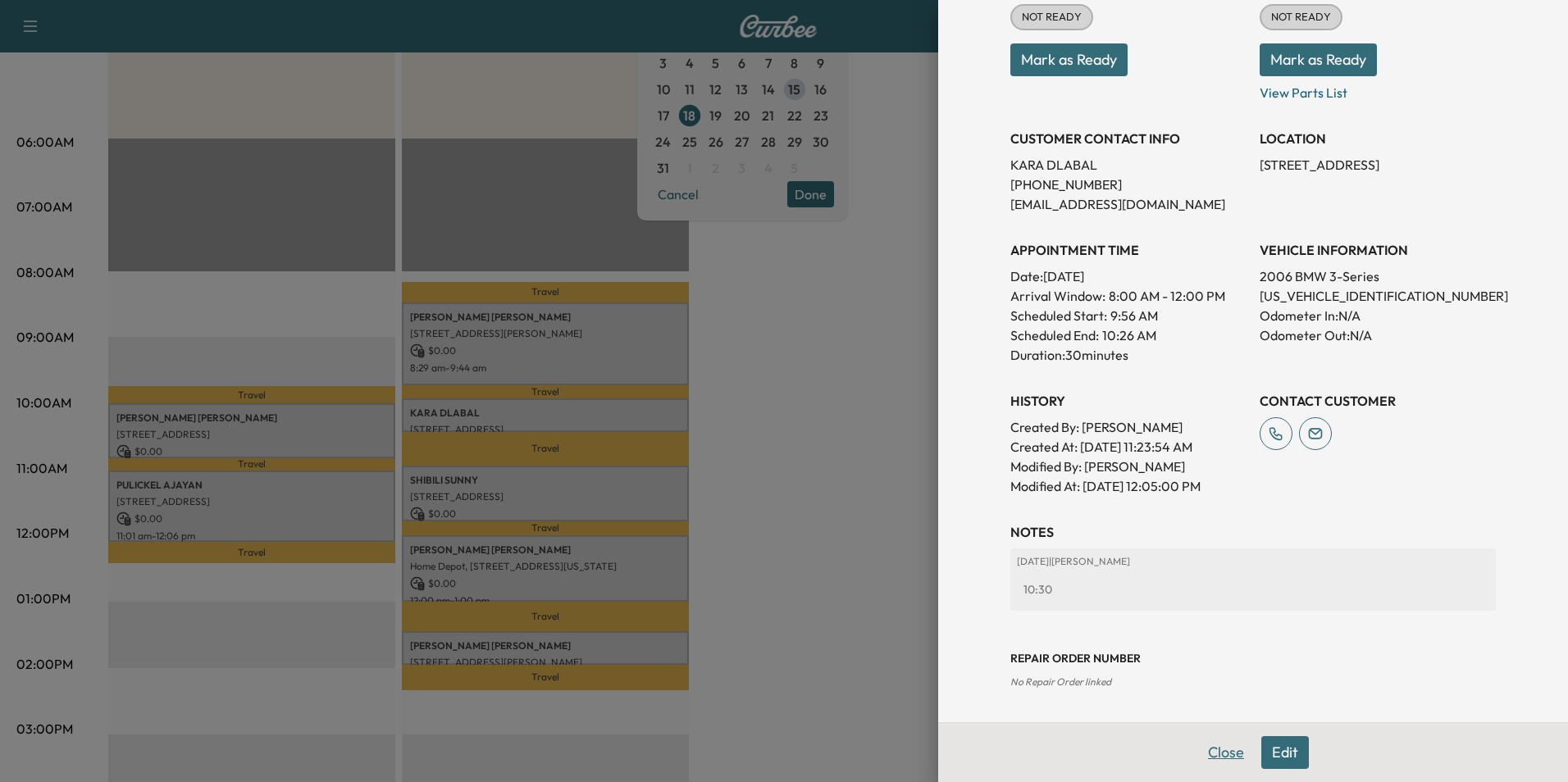
click at [1211, 754] on button "Close" at bounding box center [1225, 752] width 58 height 33
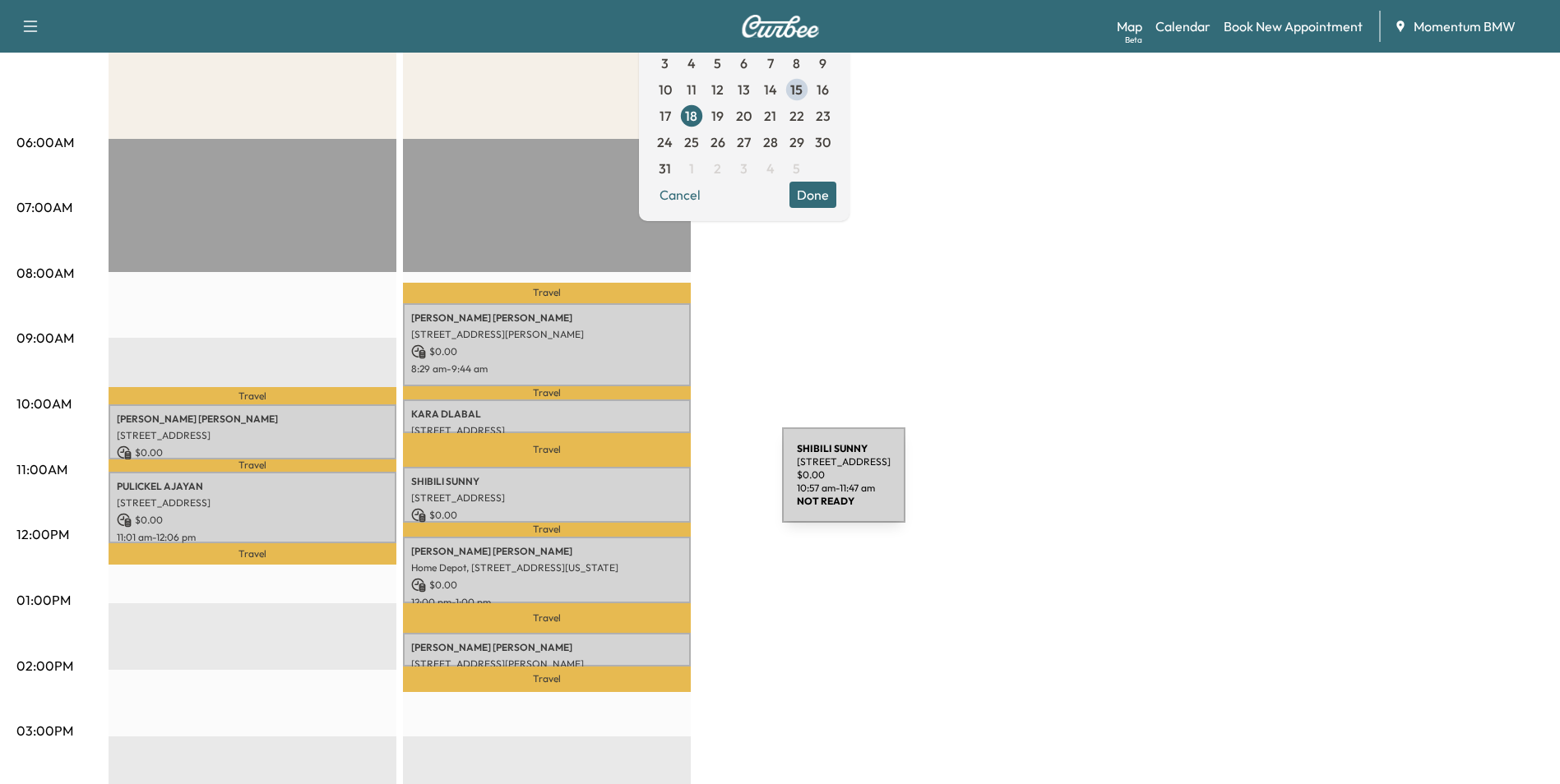
click at [659, 486] on div "SHIBILI SUNNY [STREET_ADDRESS] $ 0.00 10:57 am - 11:47 am" at bounding box center [547, 495] width 288 height 55
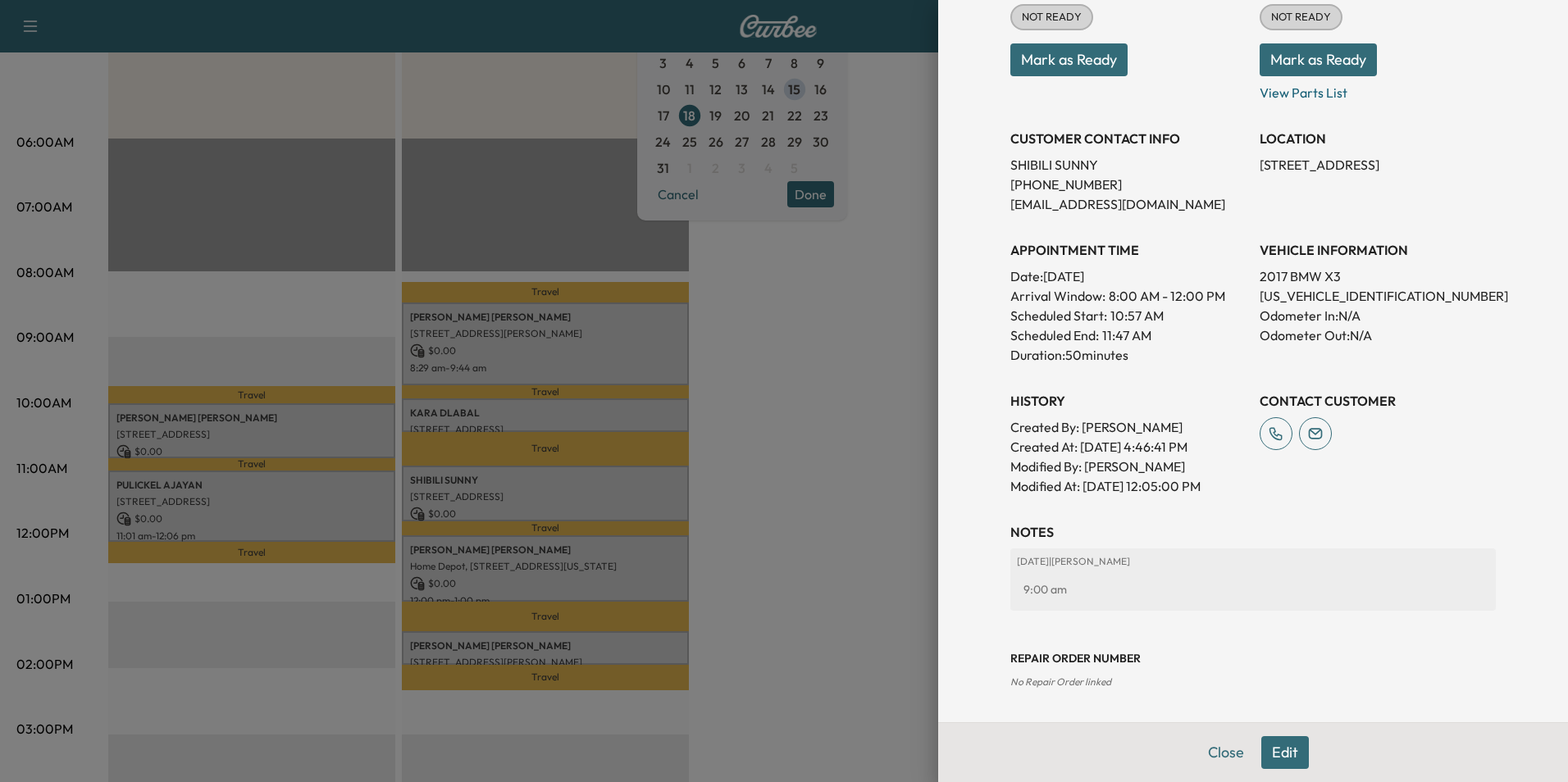
click at [1218, 748] on button "Close" at bounding box center [1225, 752] width 58 height 33
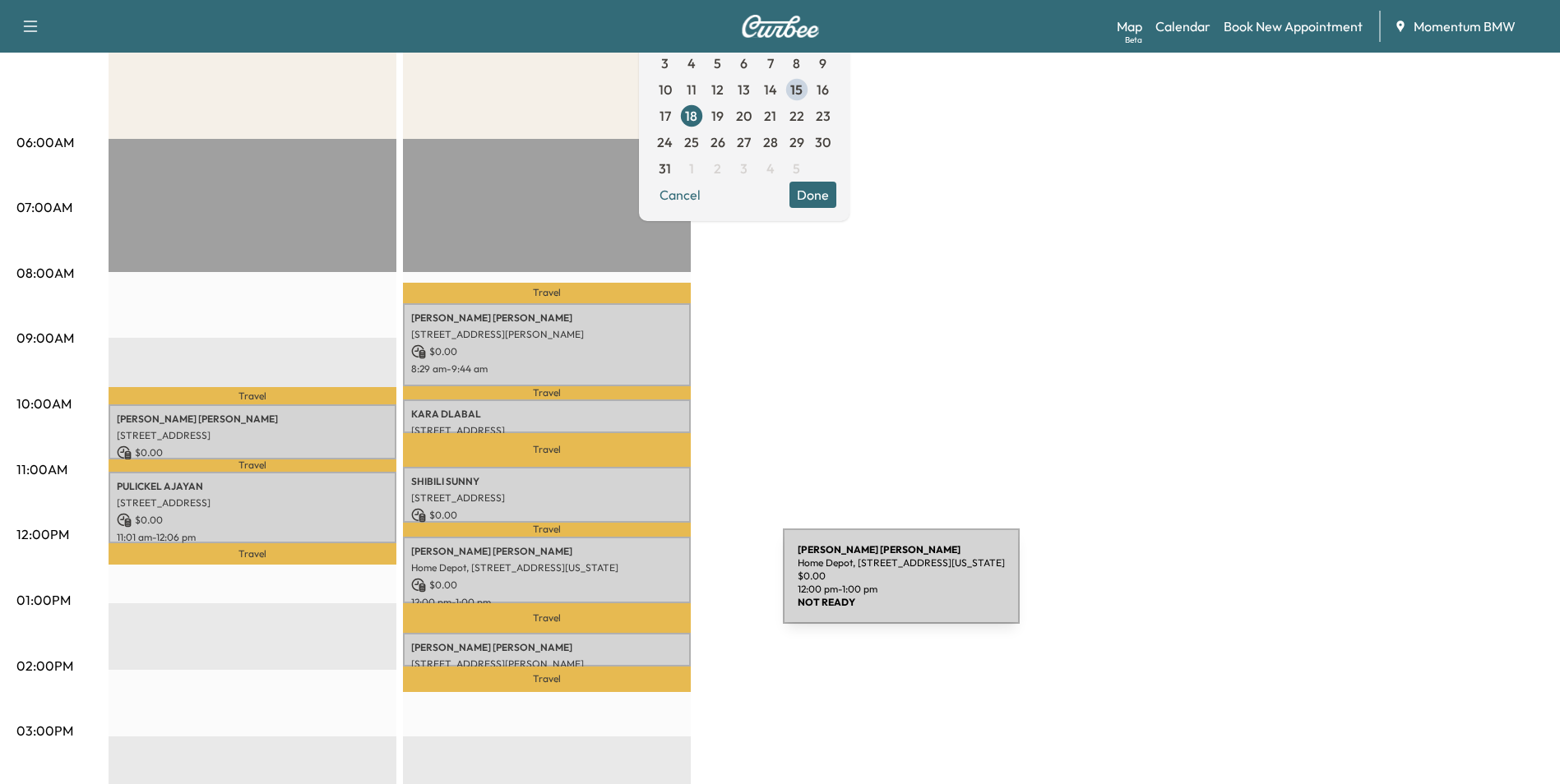
click at [660, 586] on p "$ 0.00" at bounding box center [547, 585] width 272 height 15
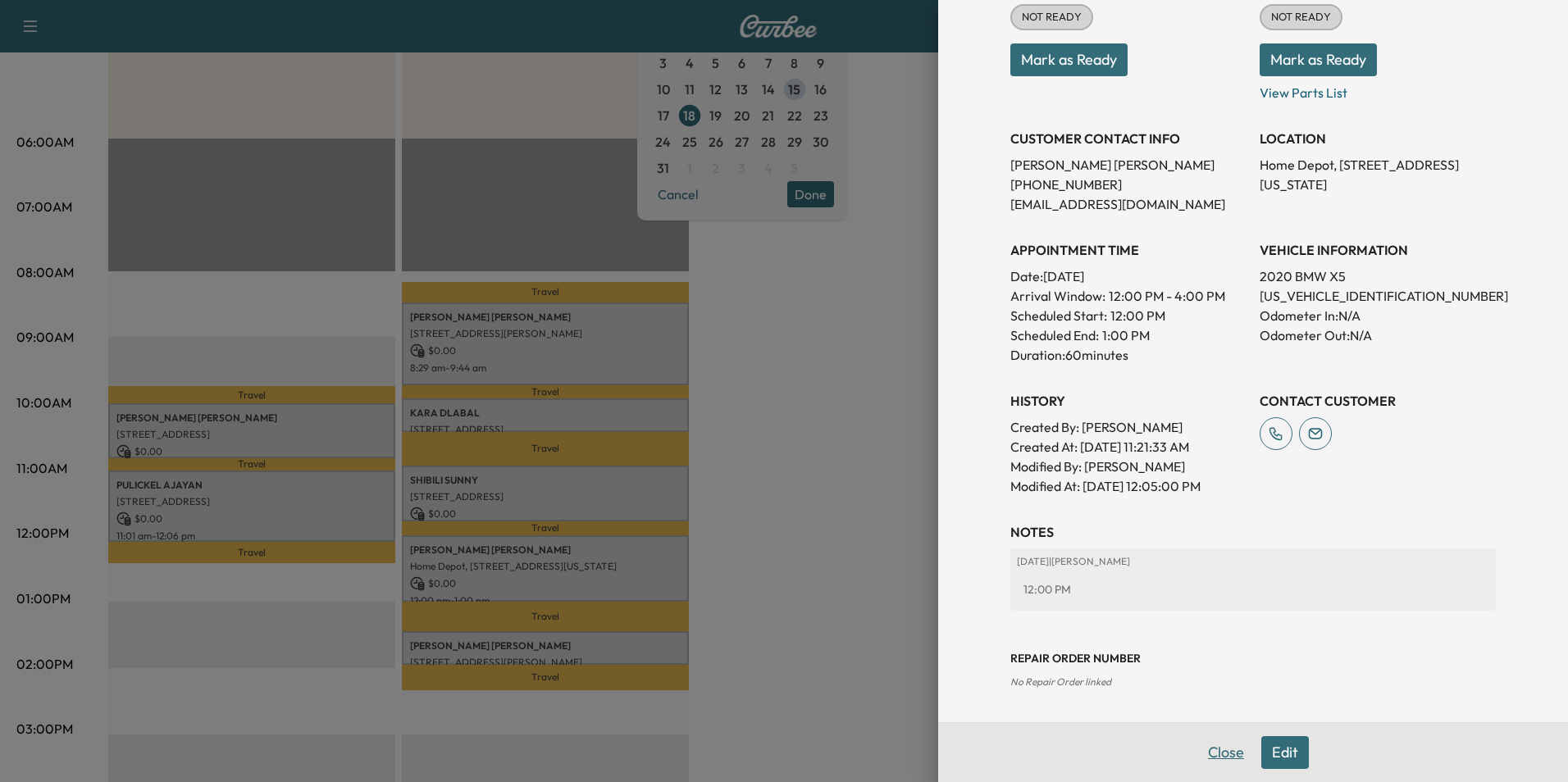
click at [1211, 751] on button "Close" at bounding box center [1225, 752] width 58 height 33
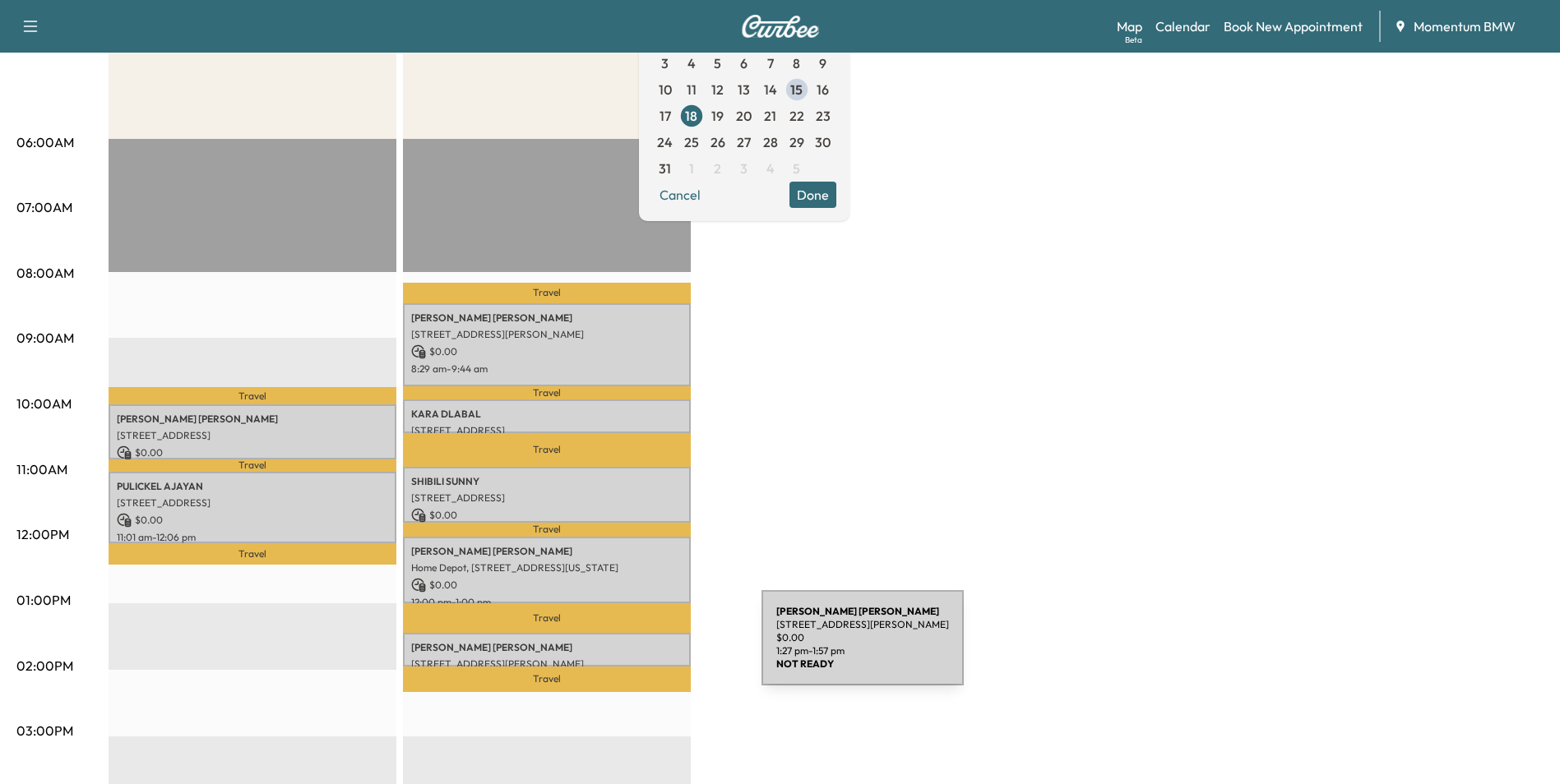
click at [638, 649] on p "[PERSON_NAME]" at bounding box center [547, 647] width 272 height 13
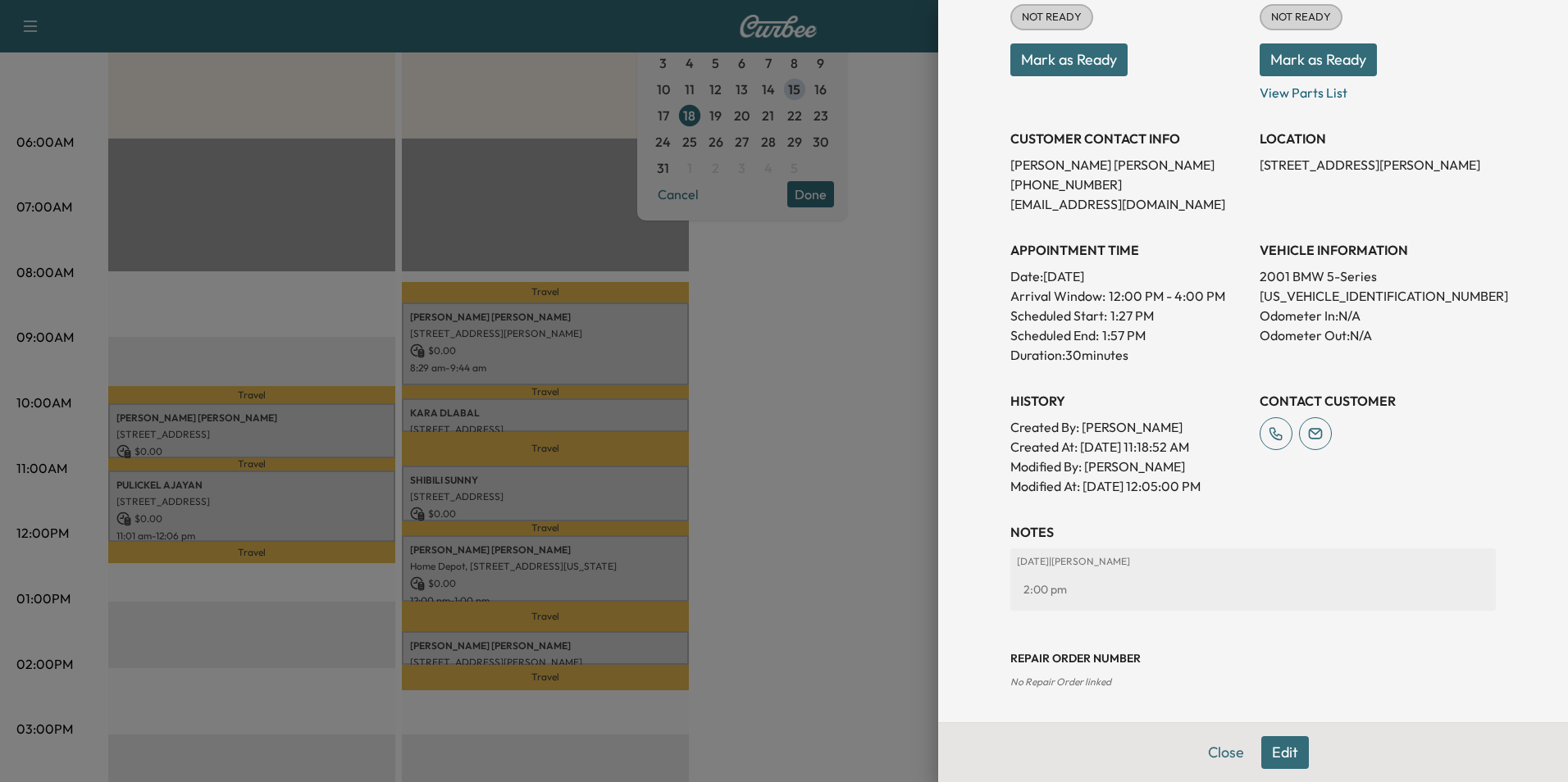
click at [1216, 756] on button "Close" at bounding box center [1225, 752] width 58 height 33
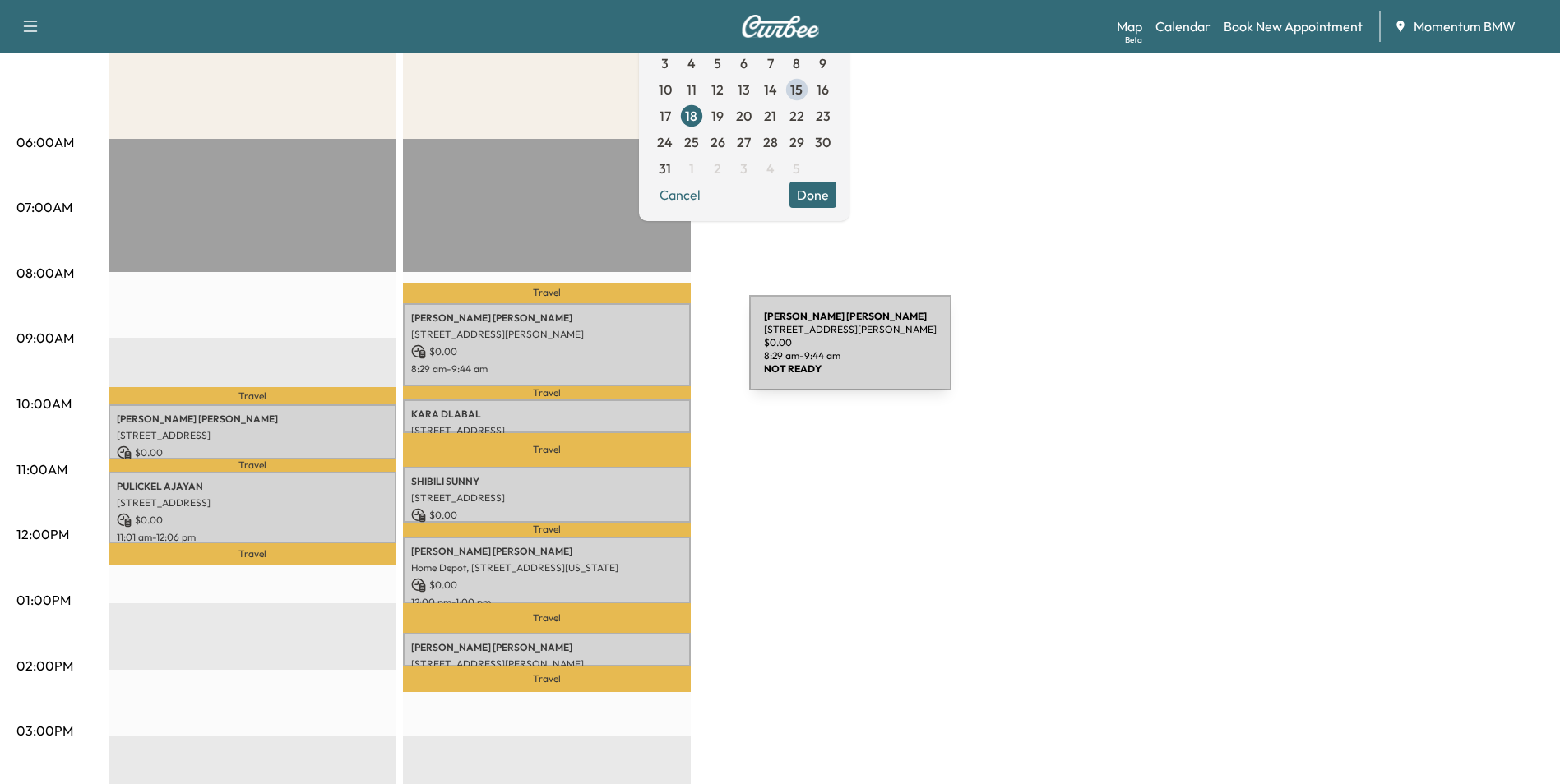
click at [626, 353] on p "$ 0.00" at bounding box center [547, 352] width 272 height 15
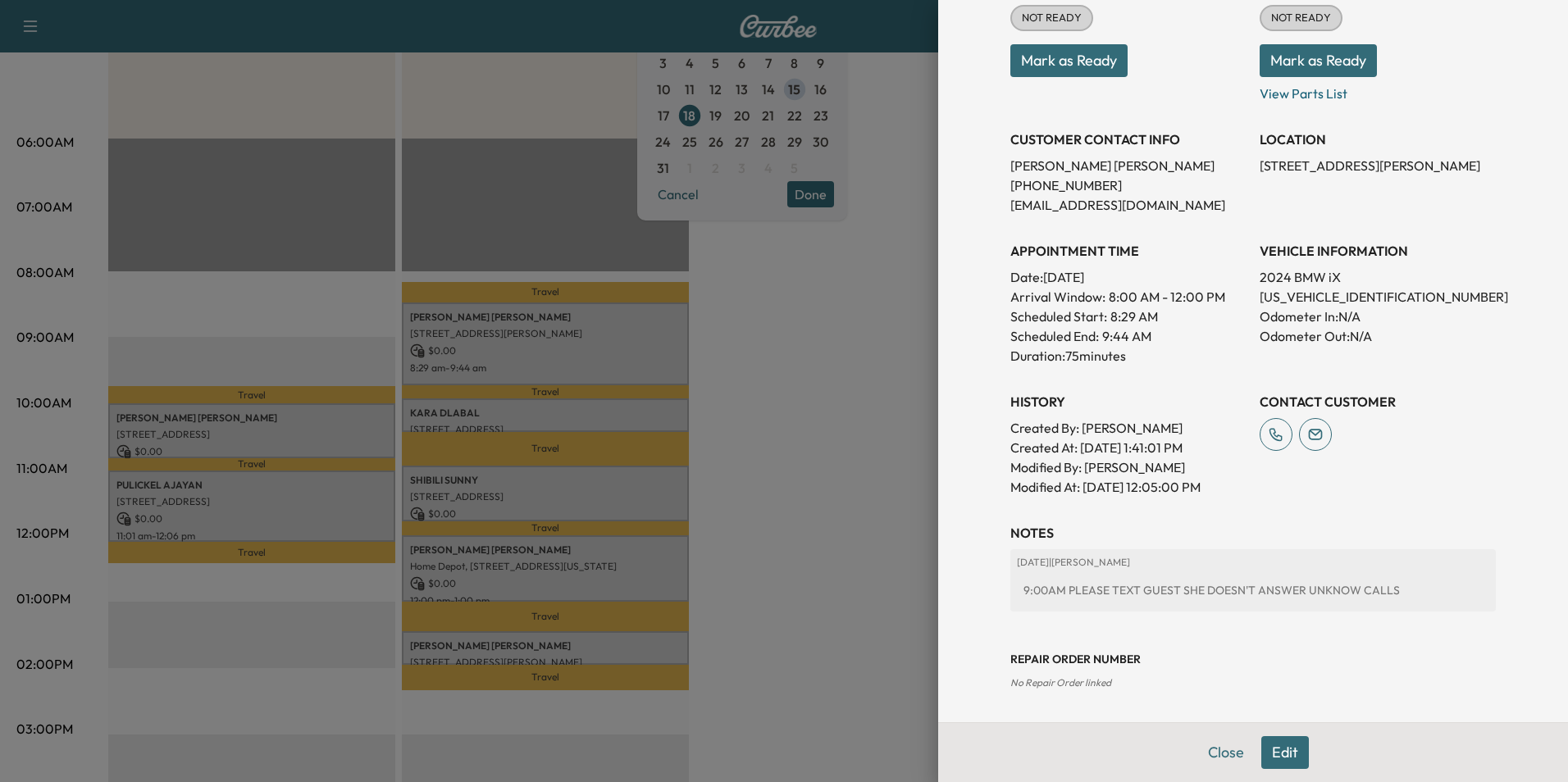
scroll to position [248, 0]
click at [1197, 753] on button "Close" at bounding box center [1225, 752] width 58 height 33
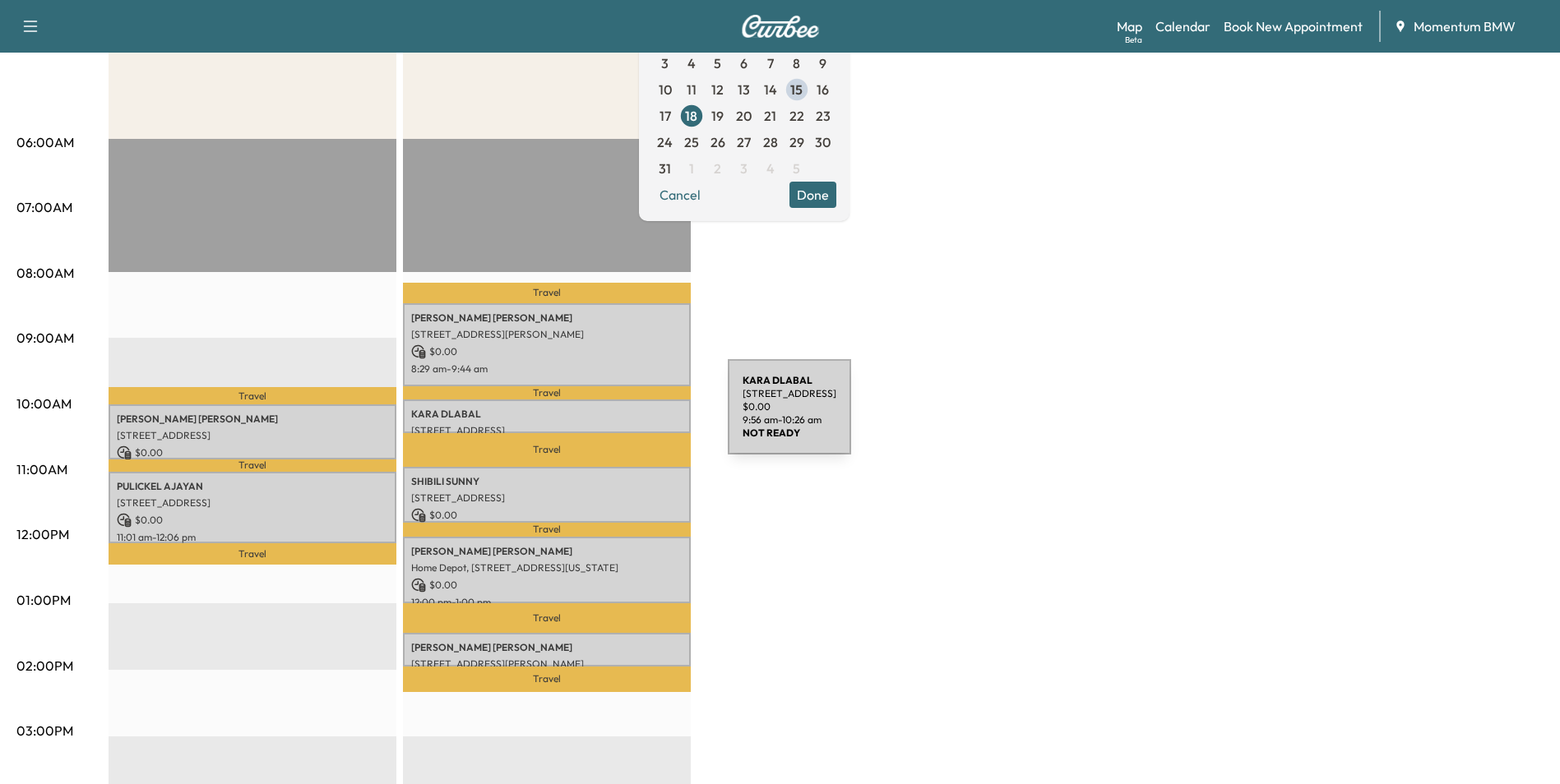
click at [605, 417] on p "[PERSON_NAME]" at bounding box center [547, 414] width 272 height 13
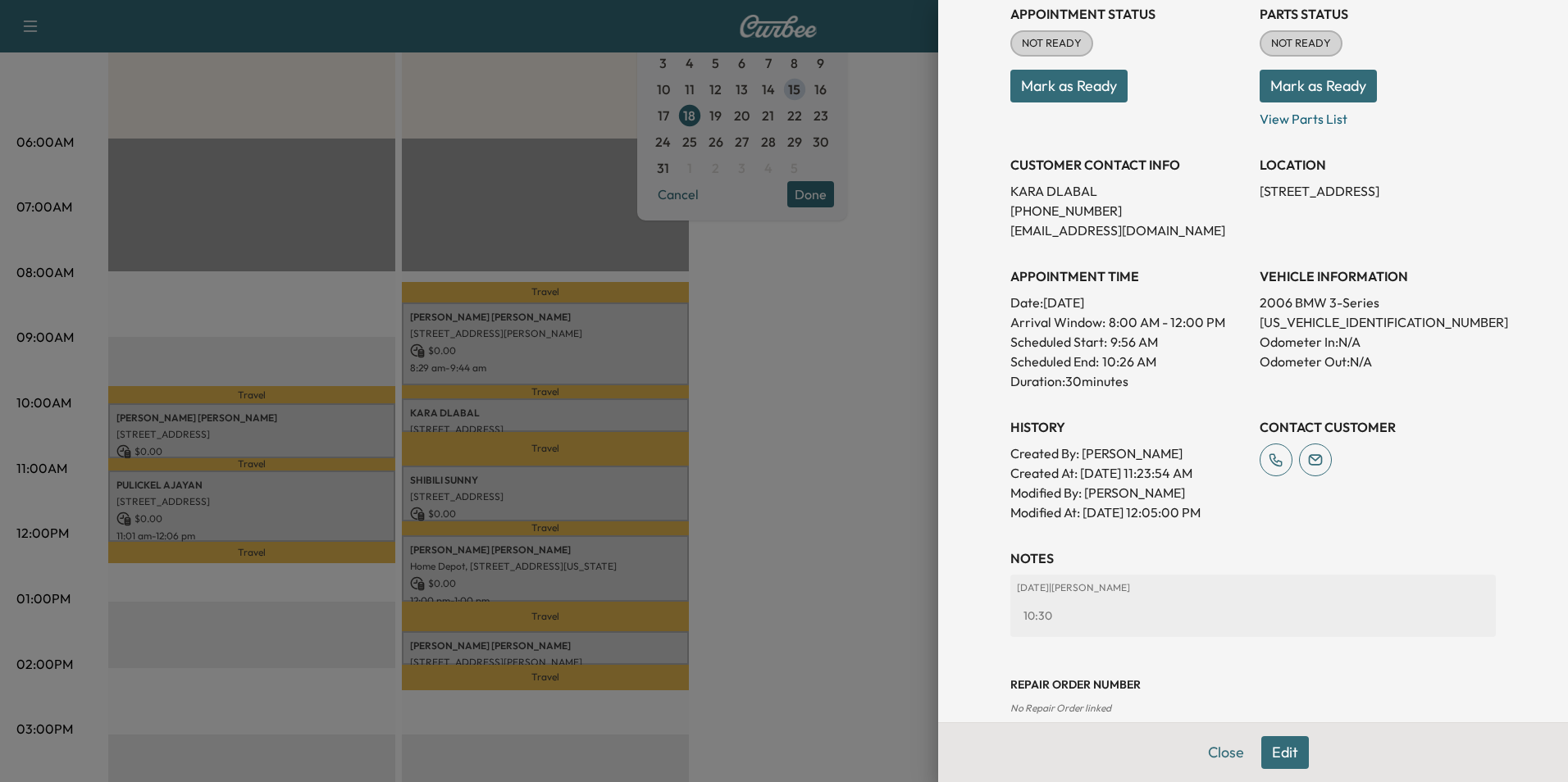
scroll to position [228, 0]
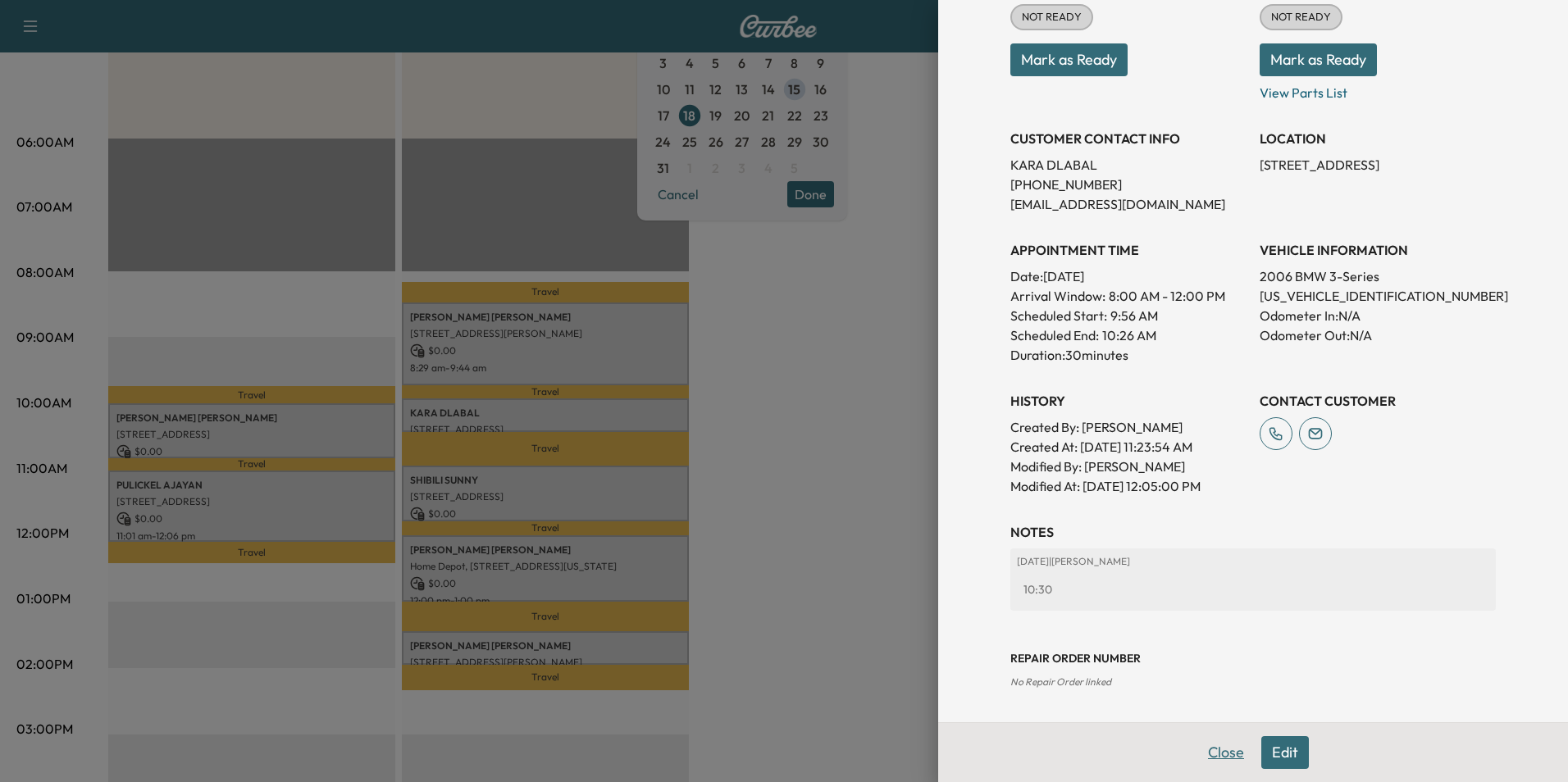
click at [1207, 747] on button "Close" at bounding box center [1225, 752] width 58 height 33
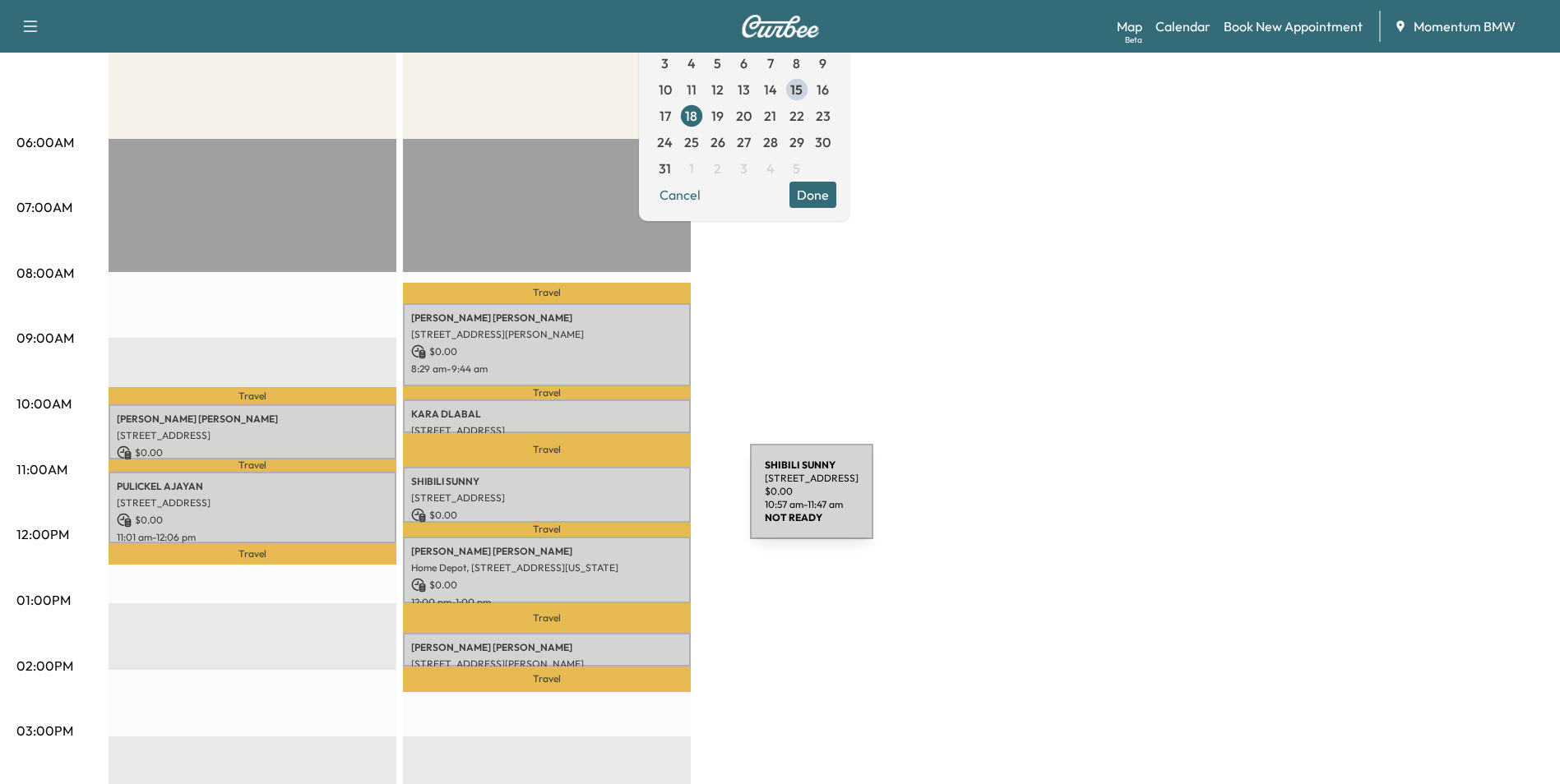
click at [626, 501] on div "SHIBILI SUNNY [STREET_ADDRESS] $ 0.00 10:57 am - 11:47 am" at bounding box center [547, 495] width 288 height 55
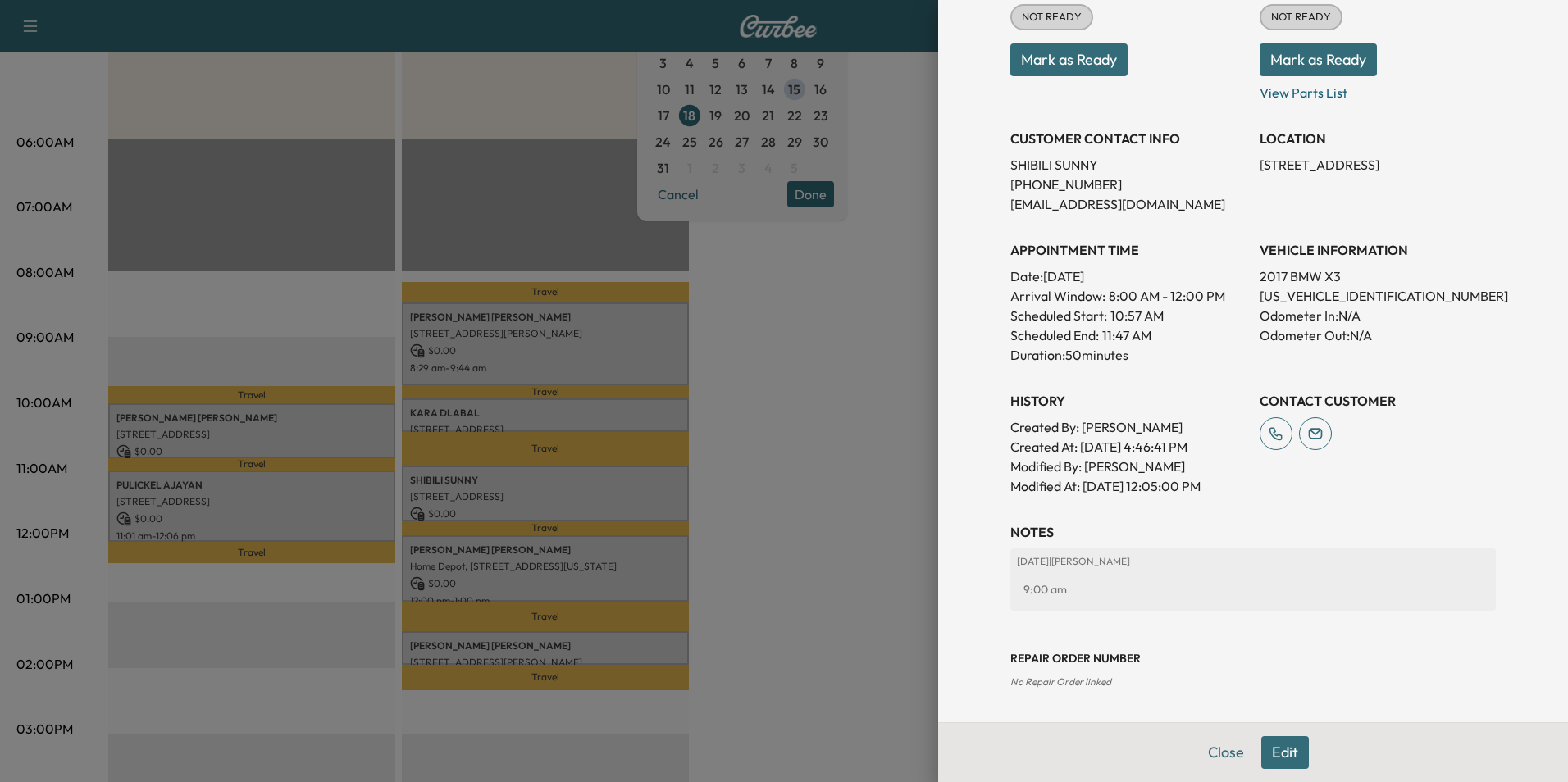
drag, startPoint x: 1211, startPoint y: 746, endPoint x: 1192, endPoint y: 739, distance: 20.2
click at [1211, 746] on button "Close" at bounding box center [1225, 752] width 58 height 33
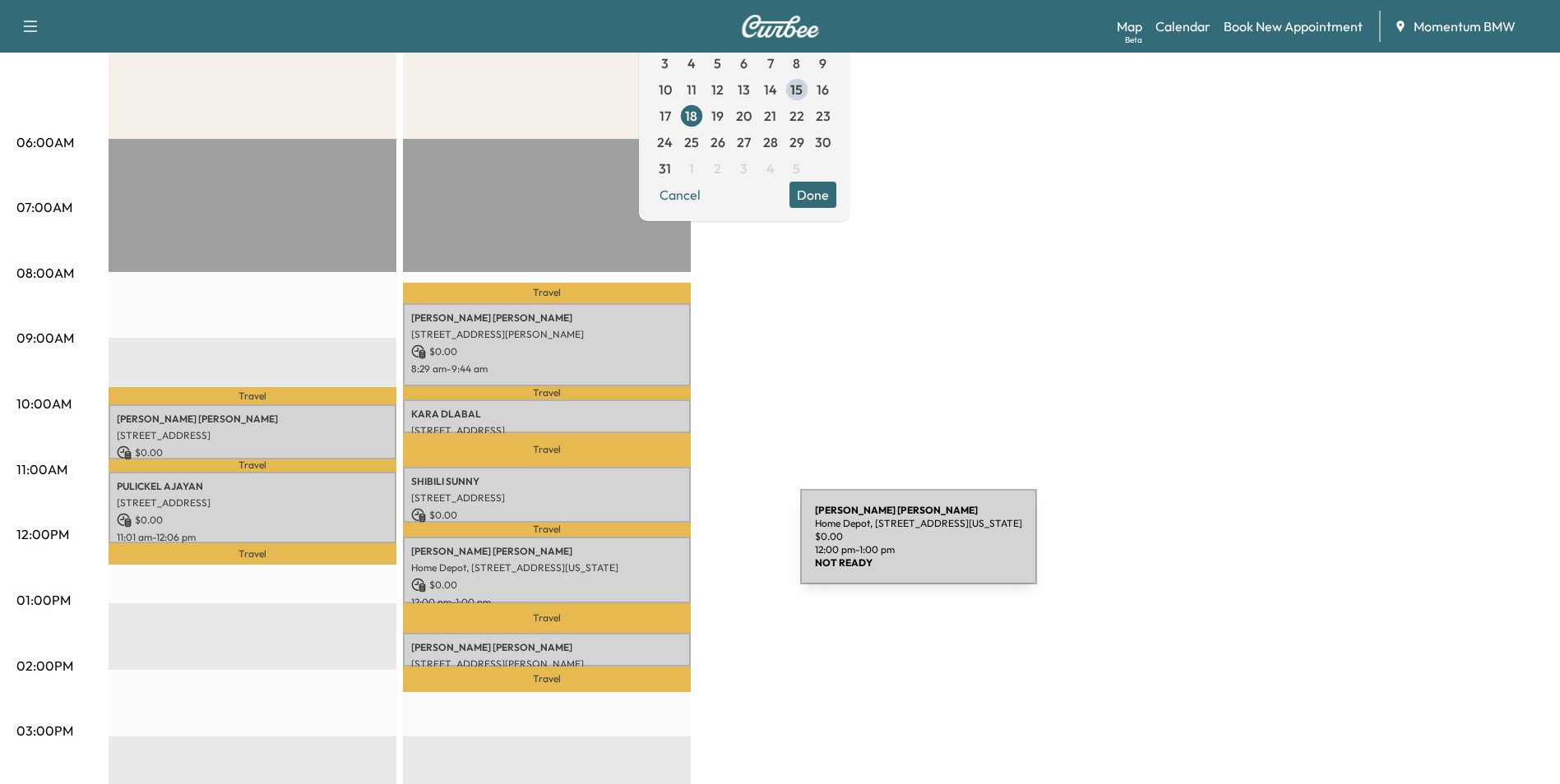
click at [677, 546] on p "[PERSON_NAME]" at bounding box center [547, 551] width 272 height 13
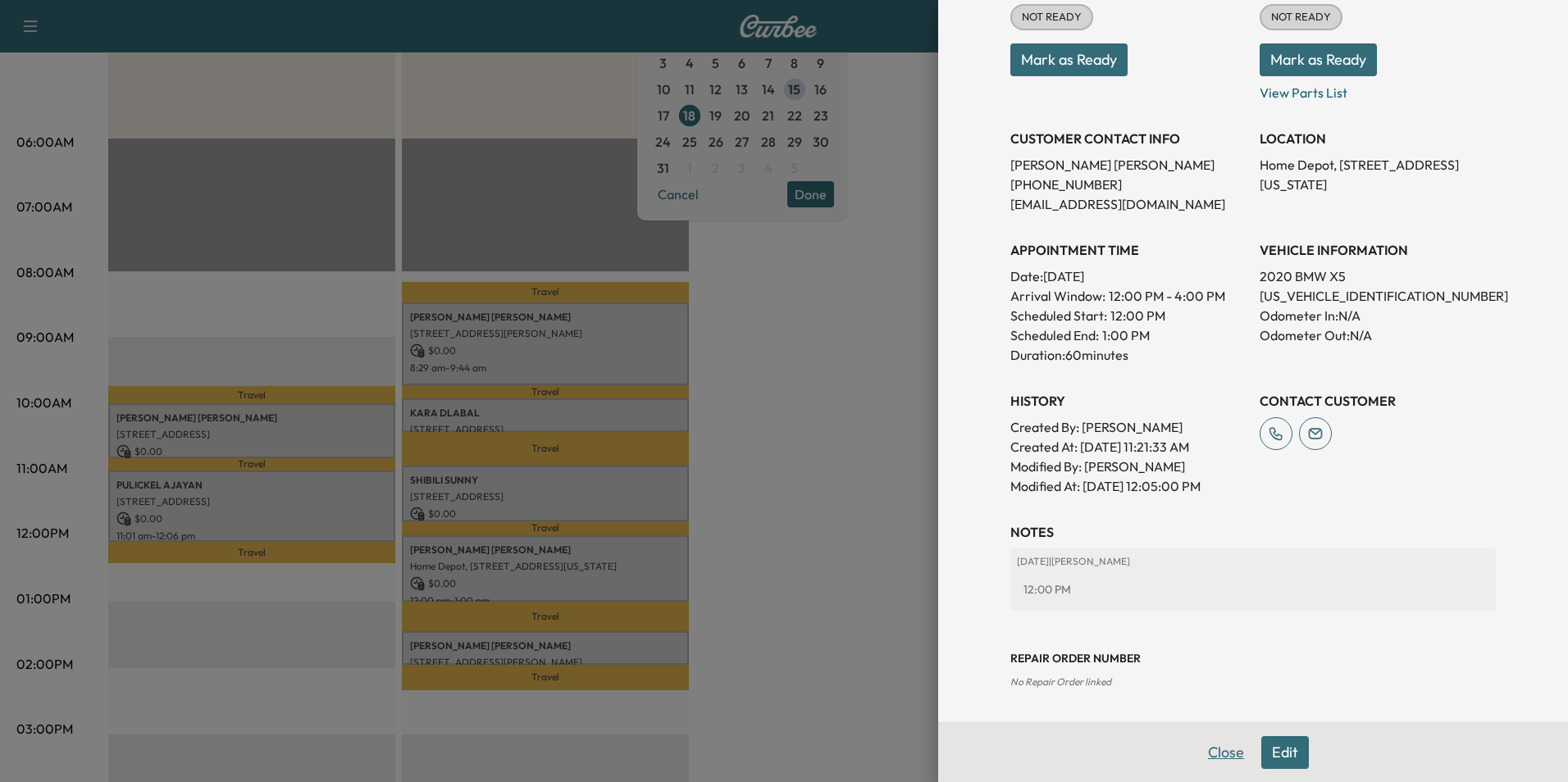
click at [1205, 757] on button "Close" at bounding box center [1225, 752] width 58 height 33
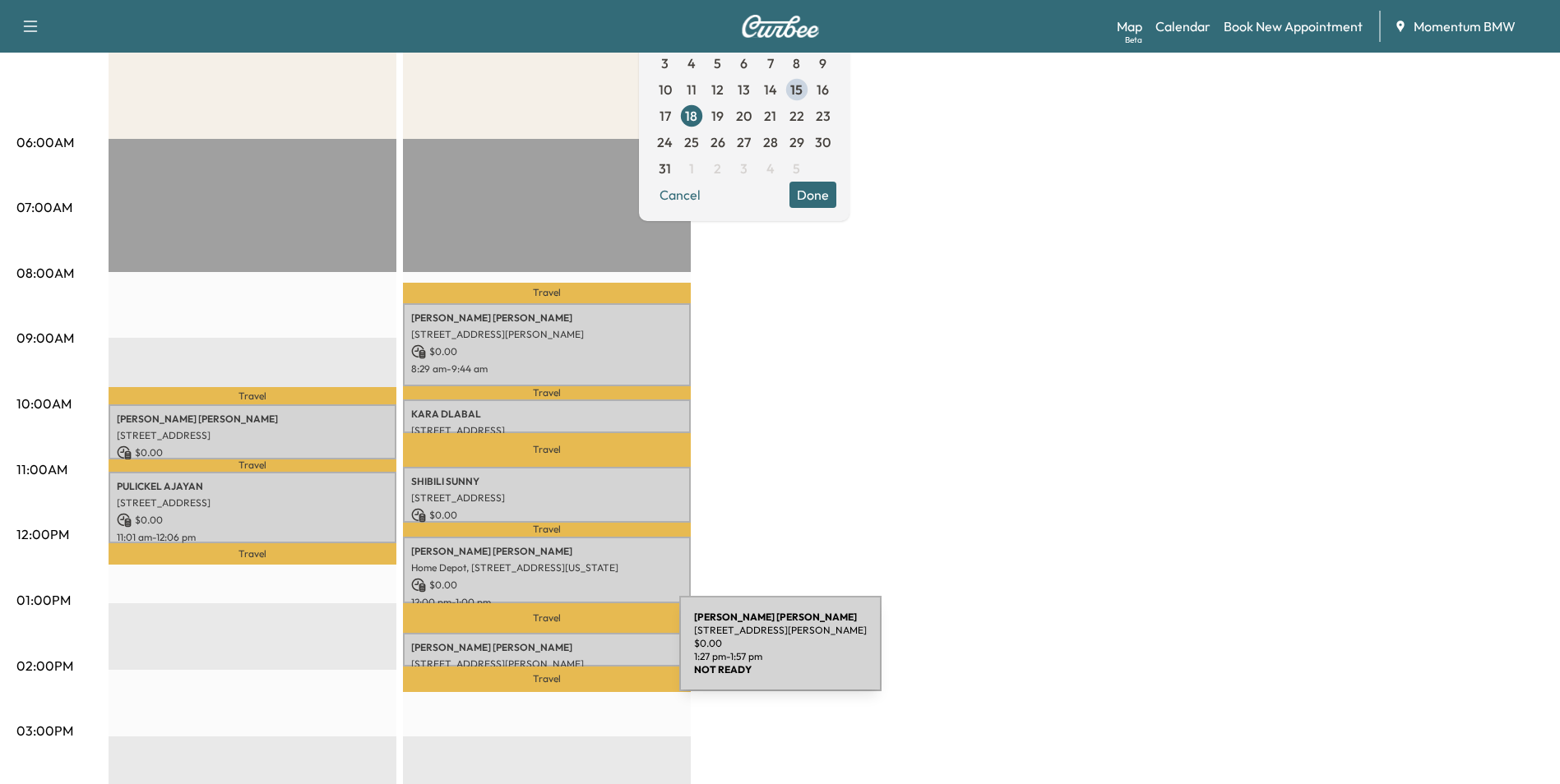
click at [556, 658] on p "[STREET_ADDRESS][PERSON_NAME]" at bounding box center [547, 664] width 272 height 13
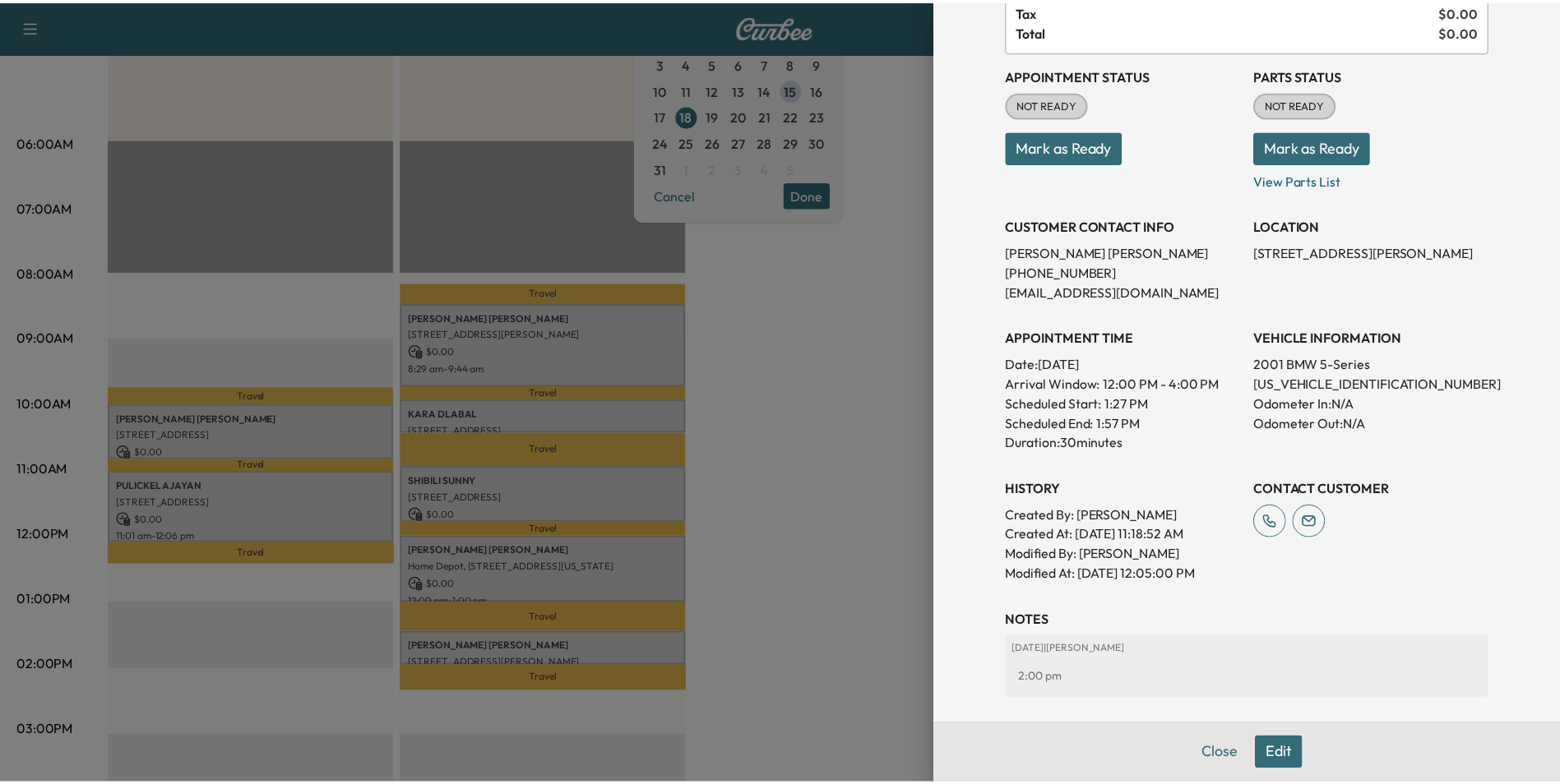
scroll to position [0, 0]
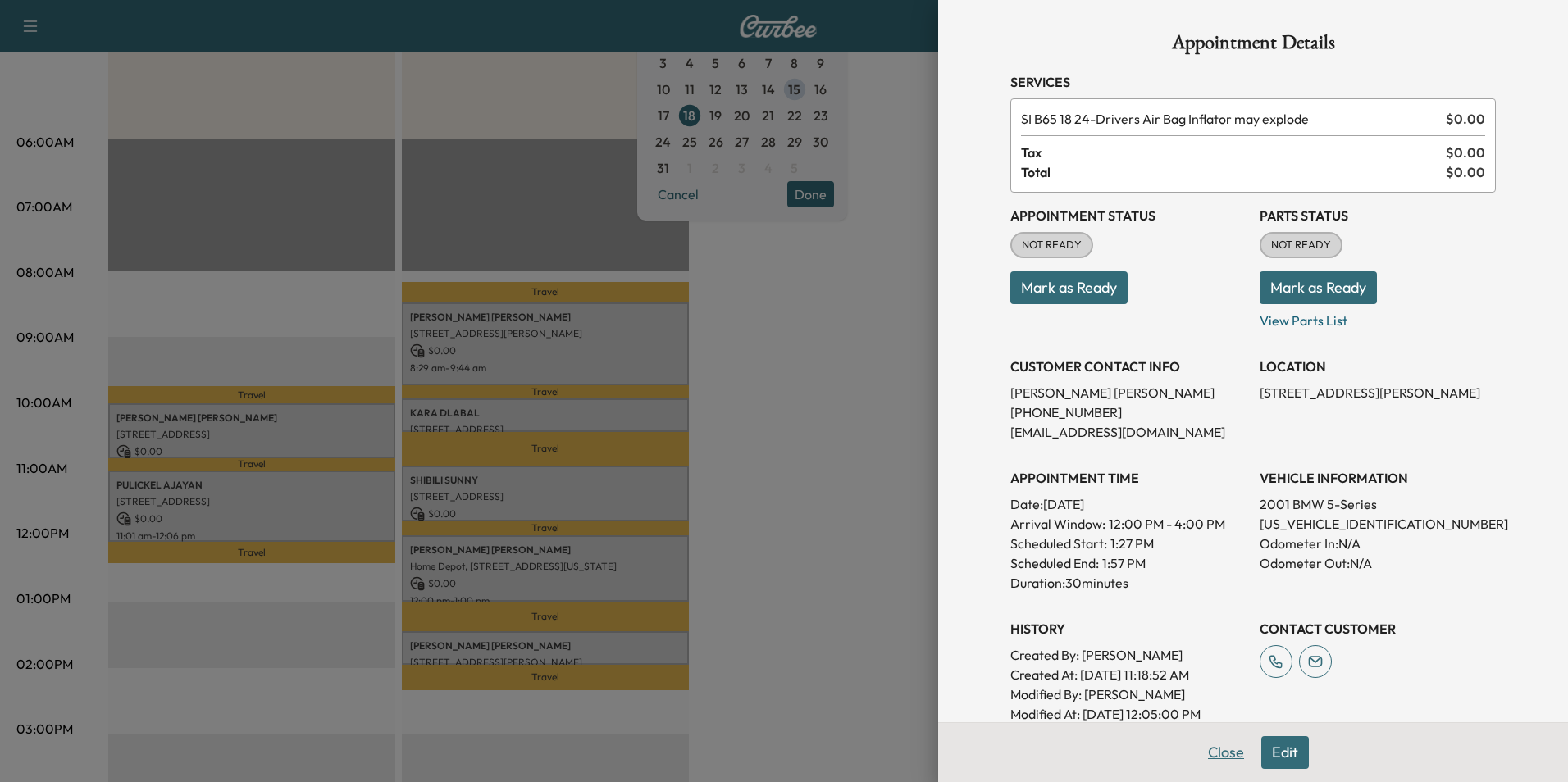
click at [1212, 754] on button "Close" at bounding box center [1225, 752] width 58 height 33
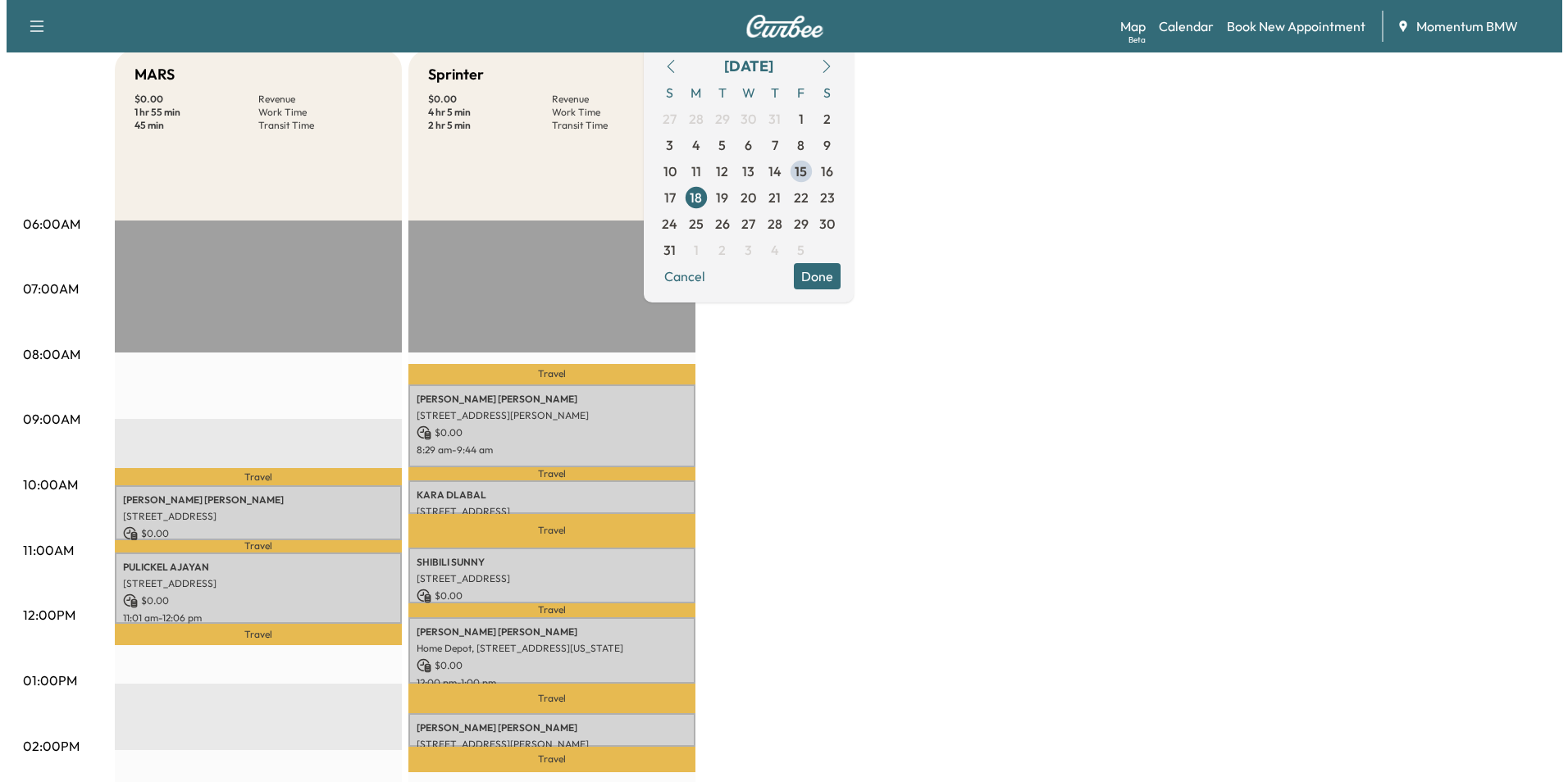
scroll to position [246, 0]
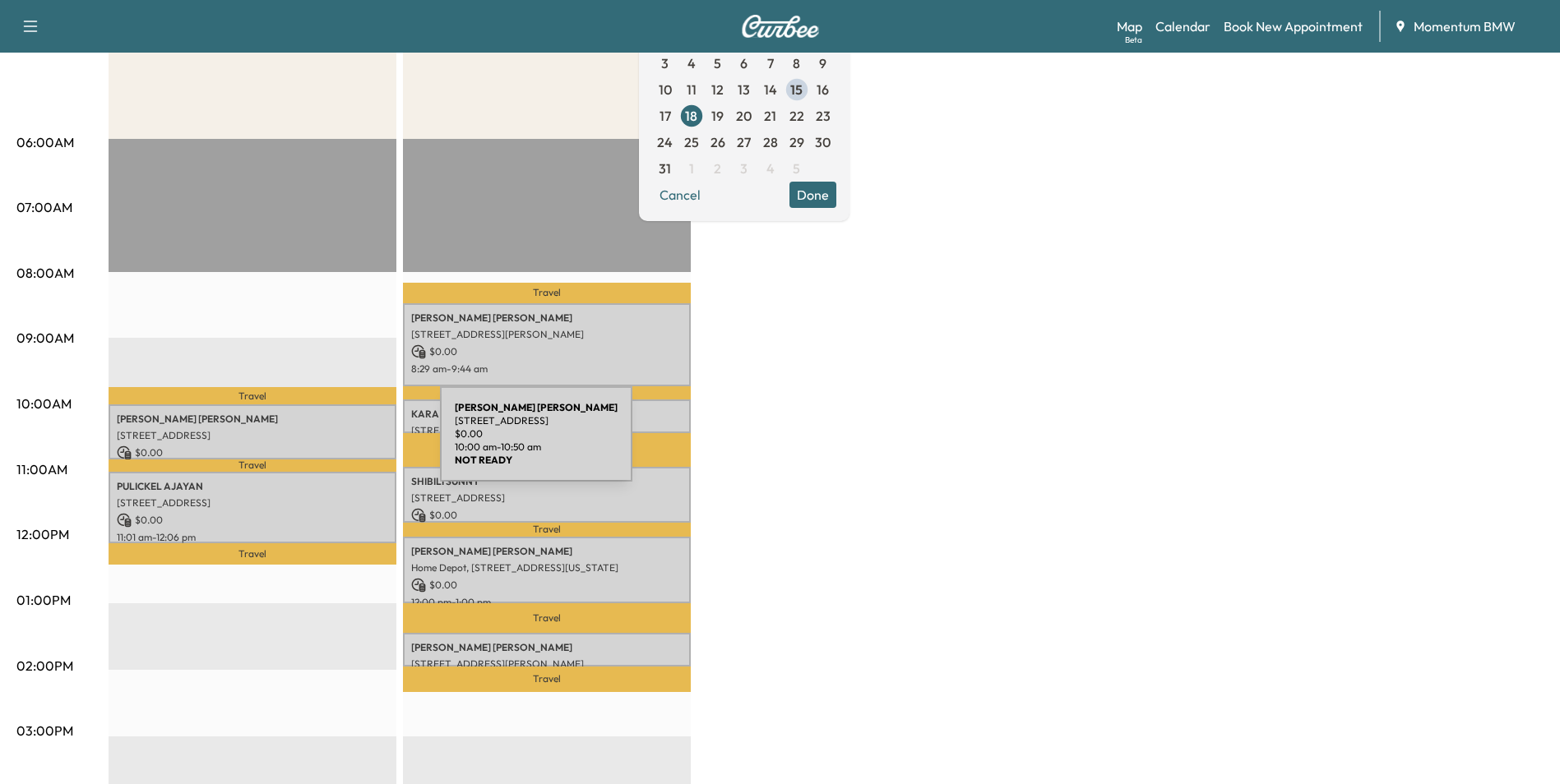
click at [317, 446] on p "$ 0.00" at bounding box center [252, 453] width 272 height 15
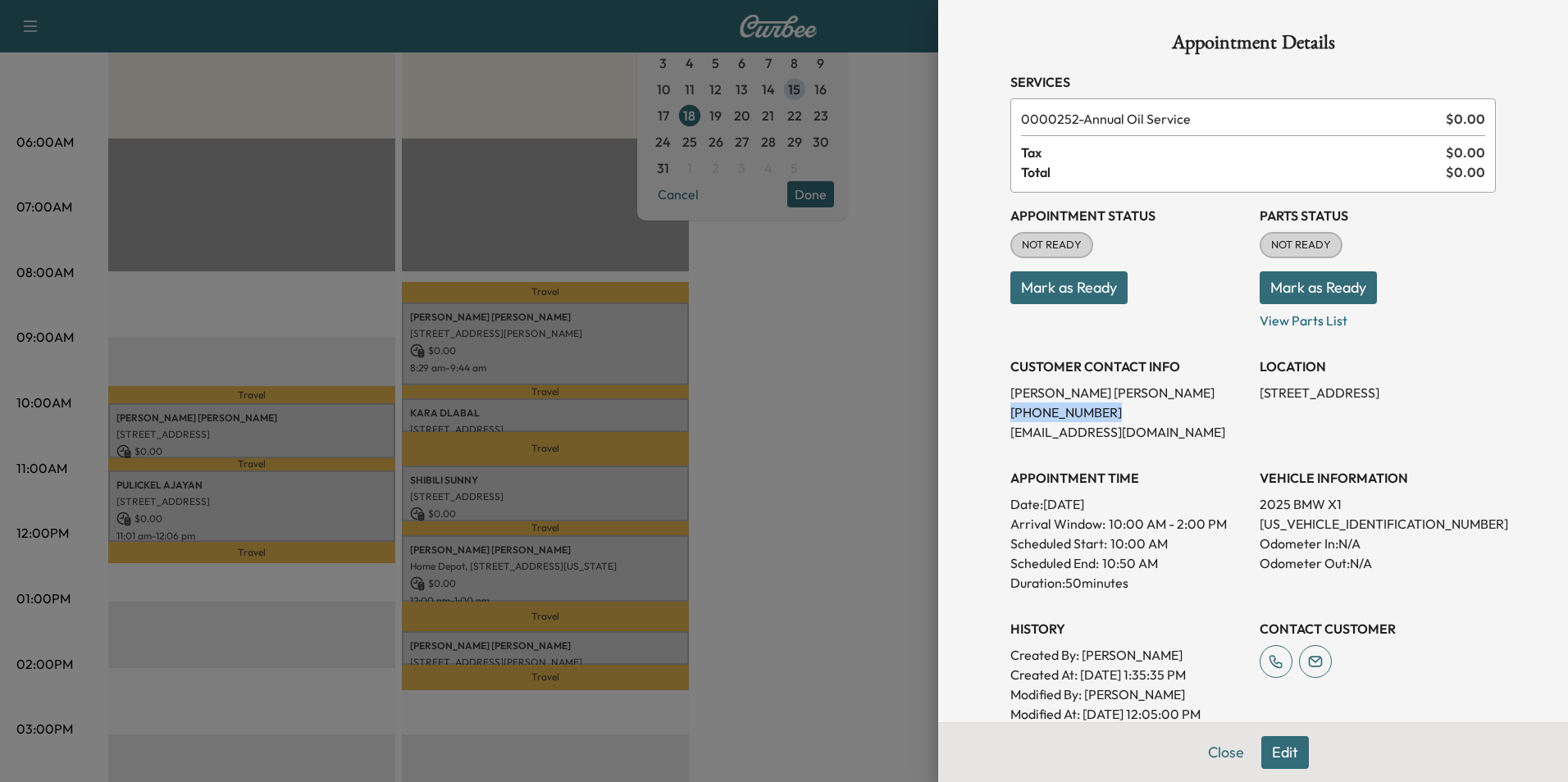
drag, startPoint x: 1092, startPoint y: 413, endPoint x: 997, endPoint y: 415, distance: 95.0
click at [997, 415] on div "Appointment Details Services 0000252 - Annual Oil Service $ 0.00 Tax $ 0.00 Tot…" at bounding box center [1253, 475] width 525 height 950
drag, startPoint x: 997, startPoint y: 415, endPoint x: 1073, endPoint y: 414, distance: 76.0
copy p "[PHONE_NUMBER]"
click at [1085, 288] on button "Mark as Ready" at bounding box center [1069, 288] width 117 height 33
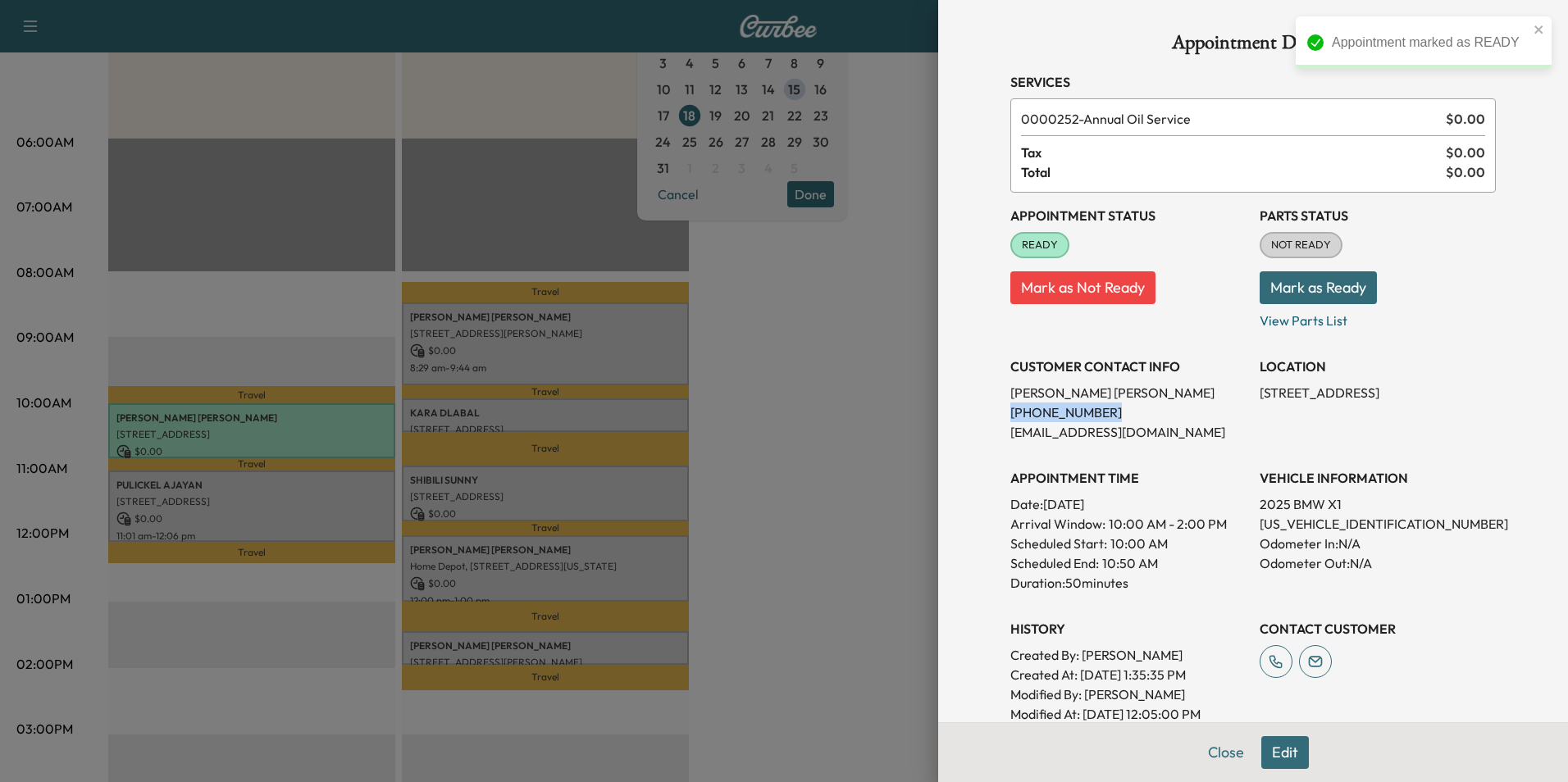
click at [1217, 755] on button "Close" at bounding box center [1225, 752] width 58 height 33
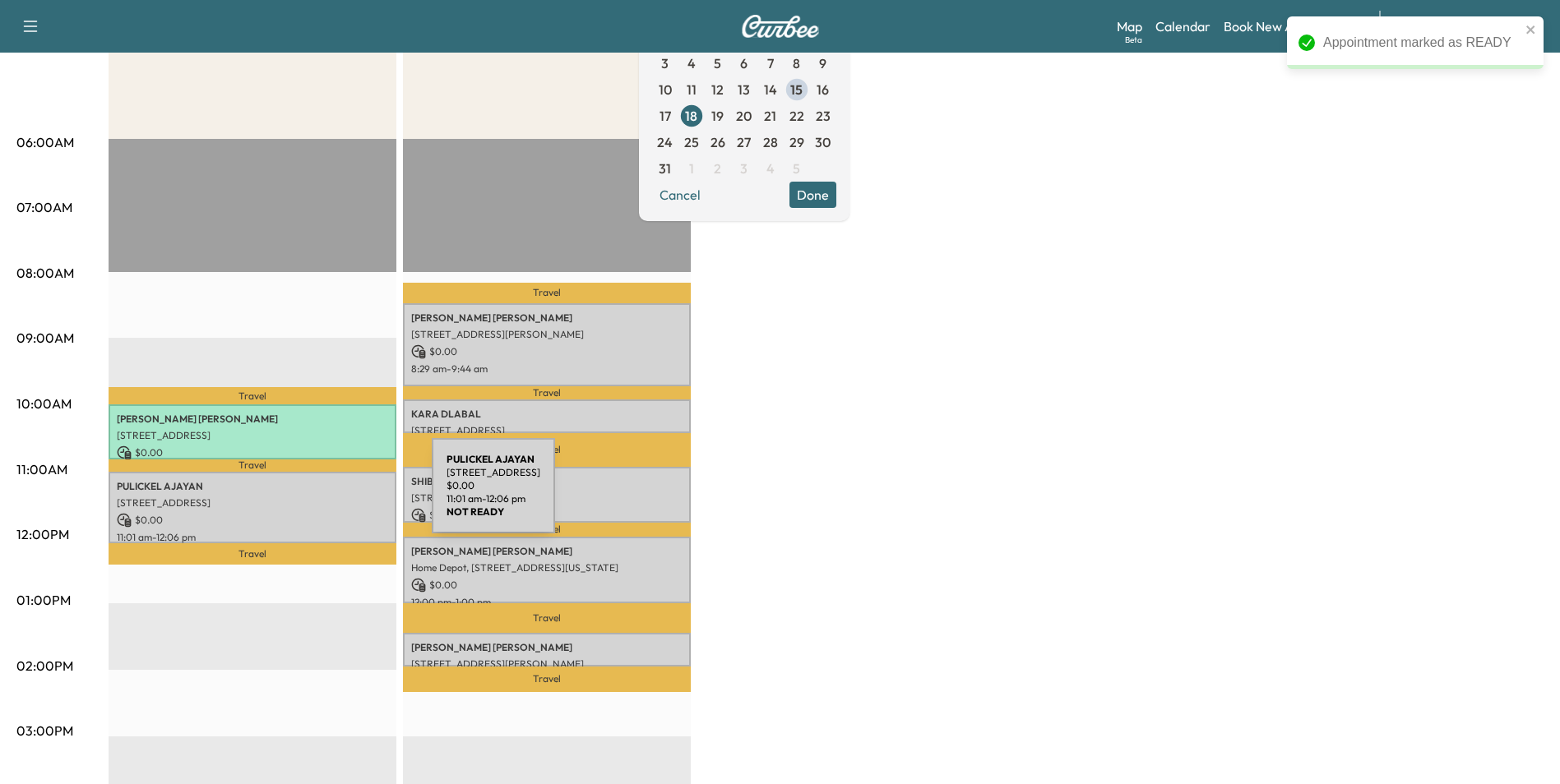
click at [308, 497] on p "[STREET_ADDRESS]" at bounding box center [252, 503] width 272 height 13
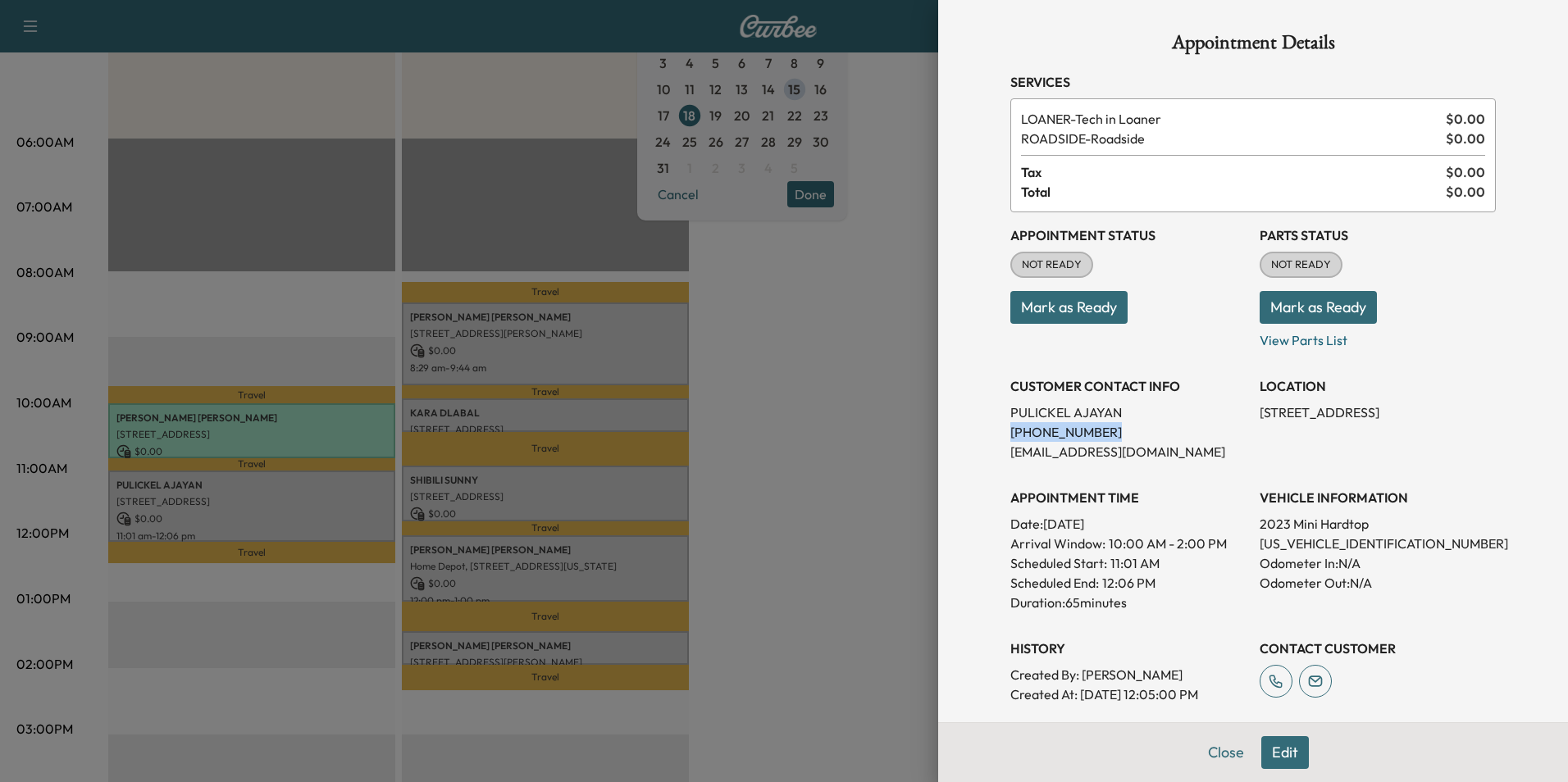
drag, startPoint x: 1089, startPoint y: 431, endPoint x: 997, endPoint y: 430, distance: 92.0
click at [997, 430] on div "Appointment Details Services LOANER - Tech in Loaner $ 0.00 ROADSIDE - Roadside…" at bounding box center [1253, 465] width 525 height 930
drag, startPoint x: 997, startPoint y: 430, endPoint x: 1070, endPoint y: 435, distance: 73.2
copy p "[PHONE_NUMBER]"
click at [1091, 306] on button "Mark as Ready" at bounding box center [1069, 307] width 117 height 33
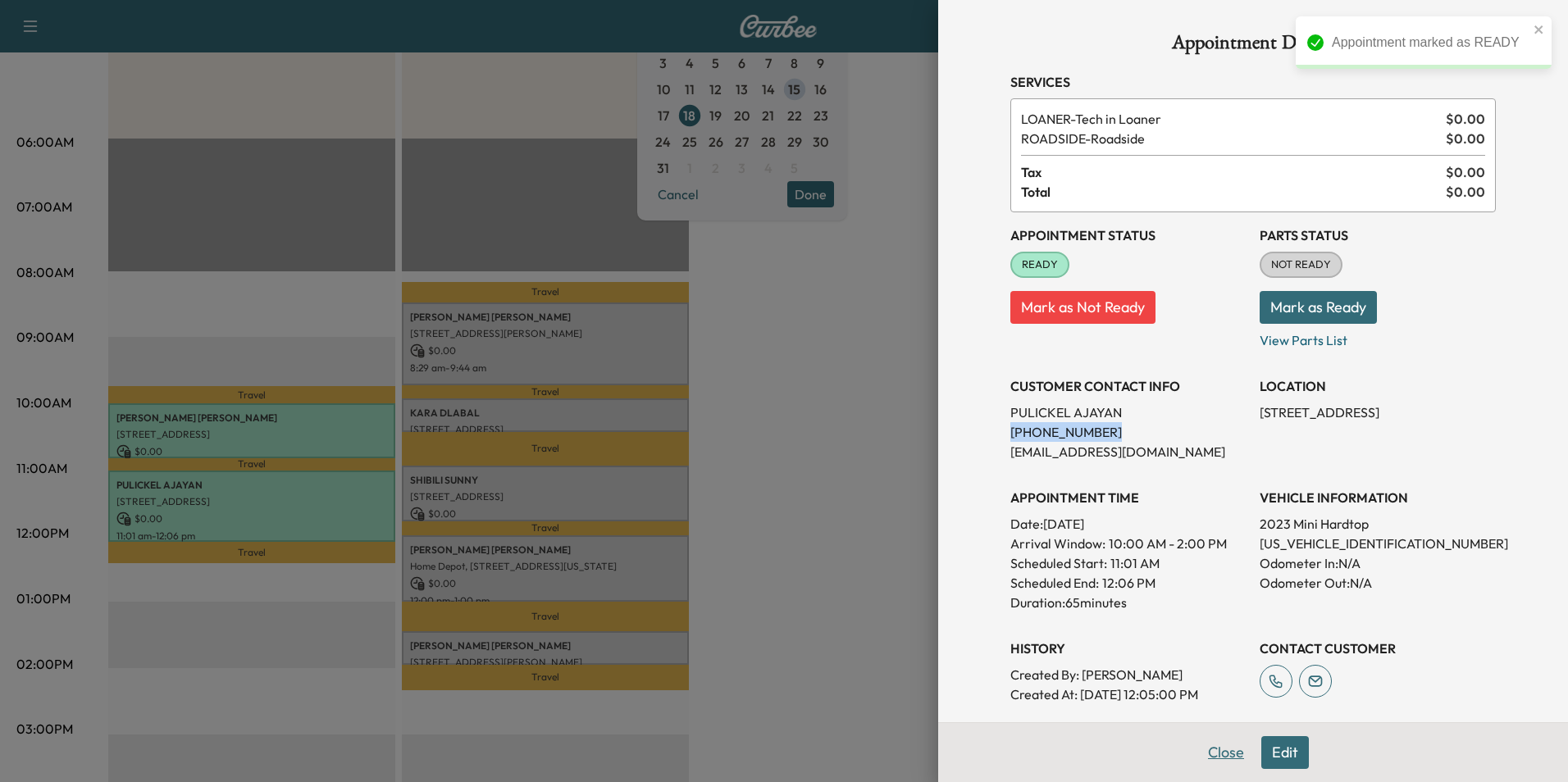
click at [1216, 754] on button "Close" at bounding box center [1225, 752] width 58 height 33
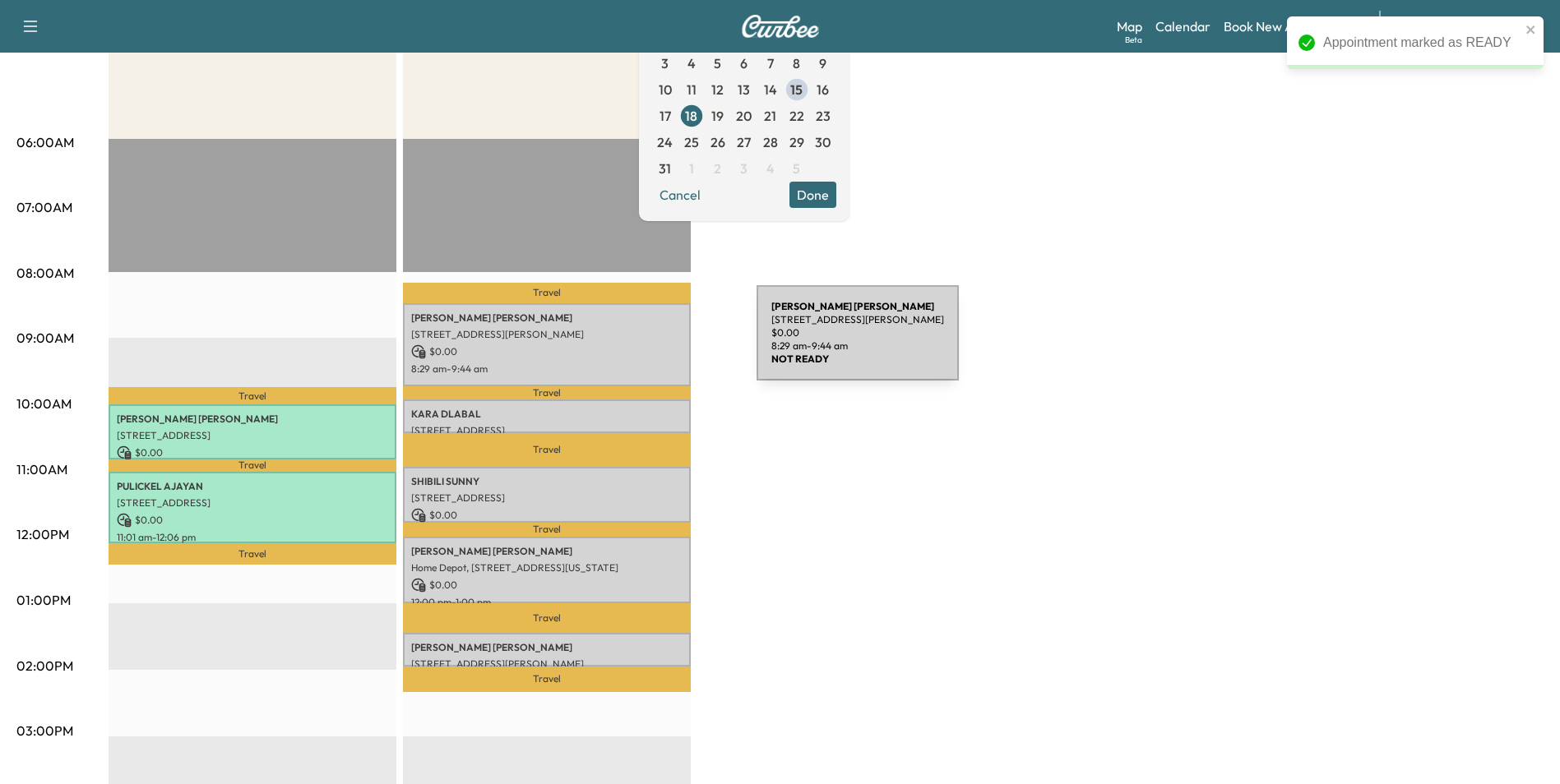
click at [633, 344] on p "$ 0.00" at bounding box center [547, 352] width 272 height 15
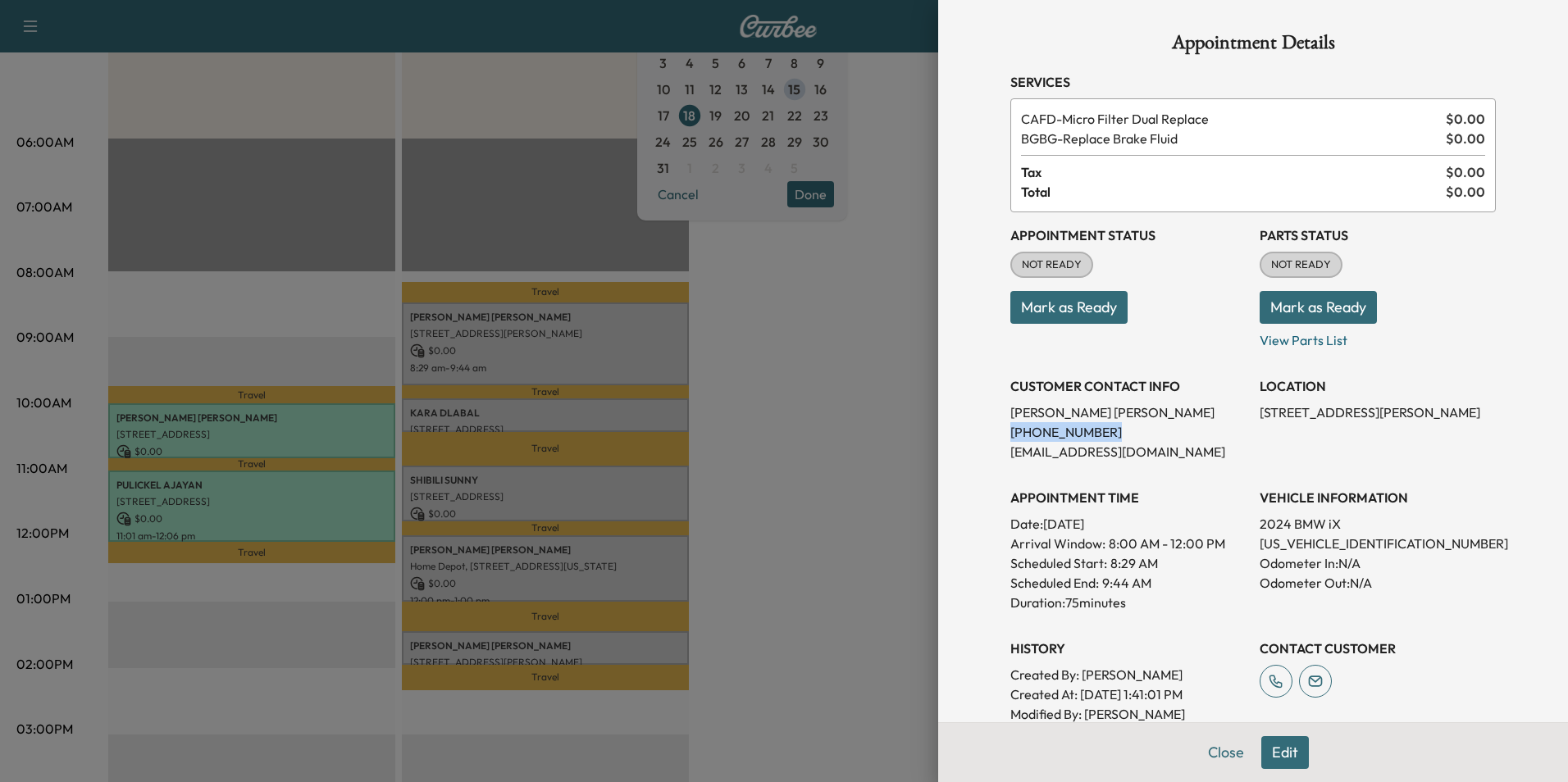
drag, startPoint x: 1089, startPoint y: 433, endPoint x: 999, endPoint y: 428, distance: 90.1
click at [1010, 428] on p "[PHONE_NUMBER]" at bounding box center [1128, 432] width 236 height 20
drag, startPoint x: 999, startPoint y: 428, endPoint x: 1048, endPoint y: 432, distance: 49.2
copy p "[PHONE_NUMBER]"
click at [1105, 307] on button "Mark as Ready" at bounding box center [1069, 307] width 117 height 33
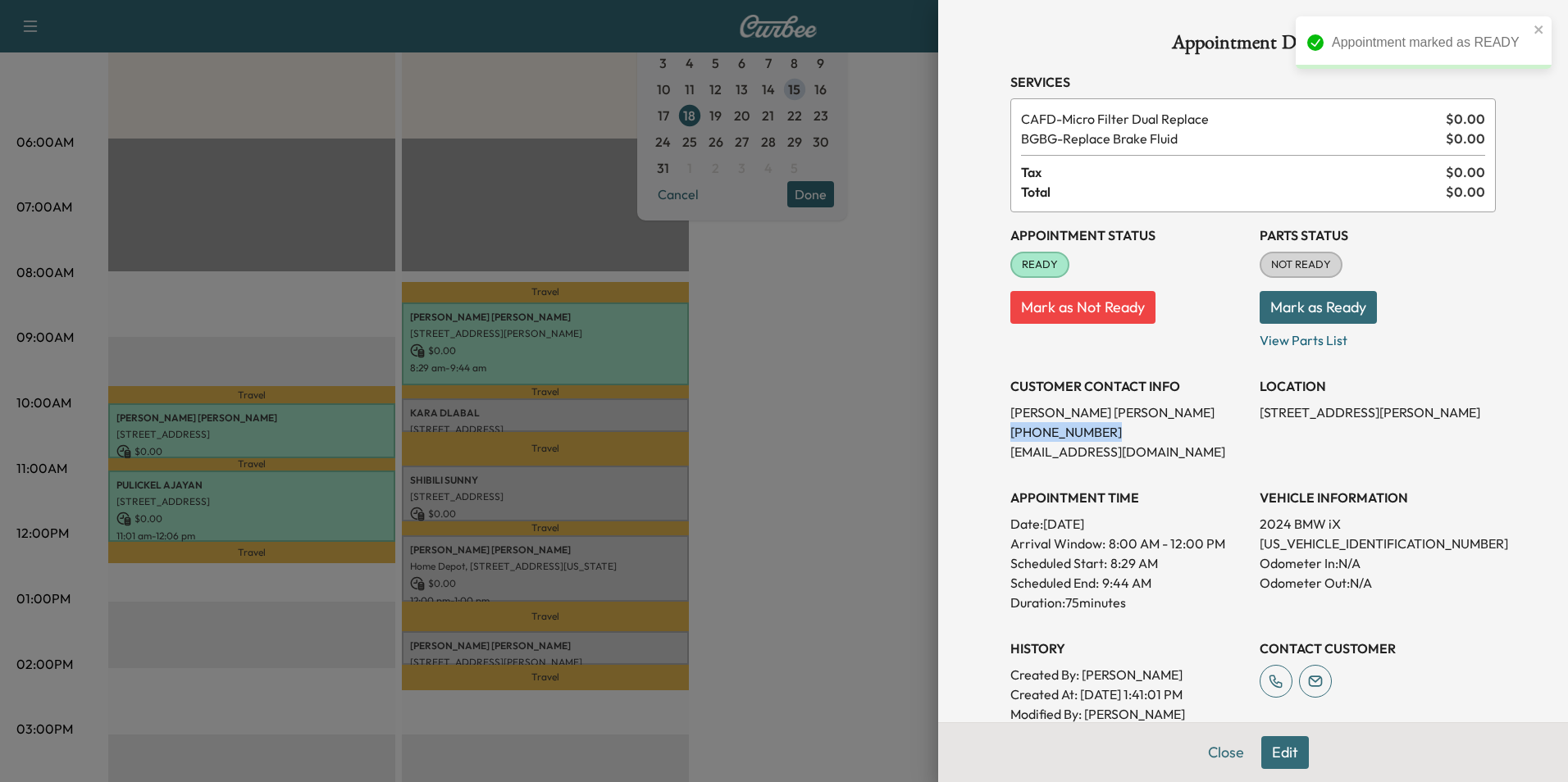
drag, startPoint x: 1216, startPoint y: 753, endPoint x: 1201, endPoint y: 747, distance: 16.2
click at [1216, 754] on button "Close" at bounding box center [1225, 752] width 58 height 33
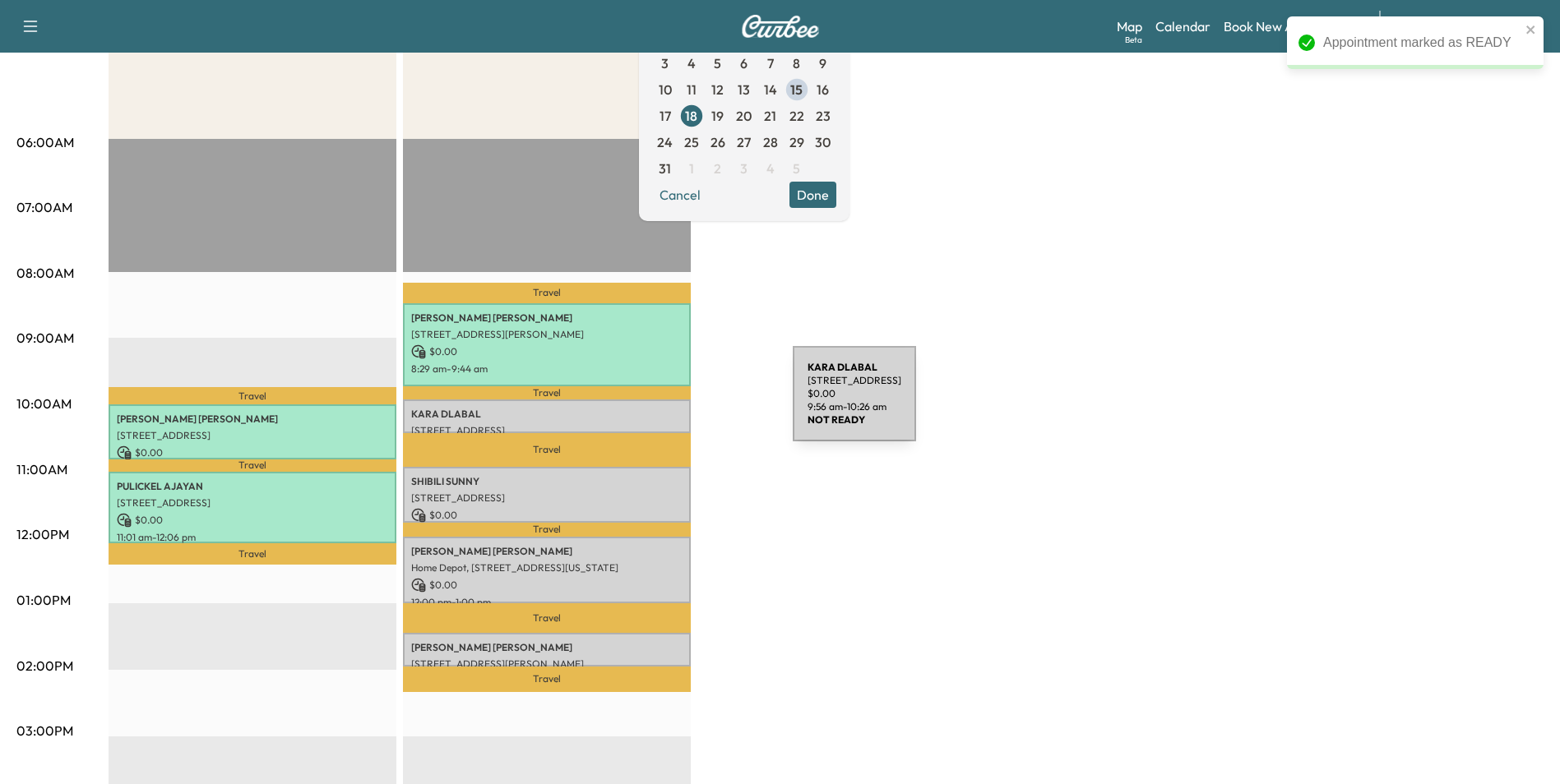
click at [670, 403] on div "[PERSON_NAME] [STREET_ADDRESS] $ 0.00 9:56 am - 10:26 am" at bounding box center [547, 416] width 288 height 33
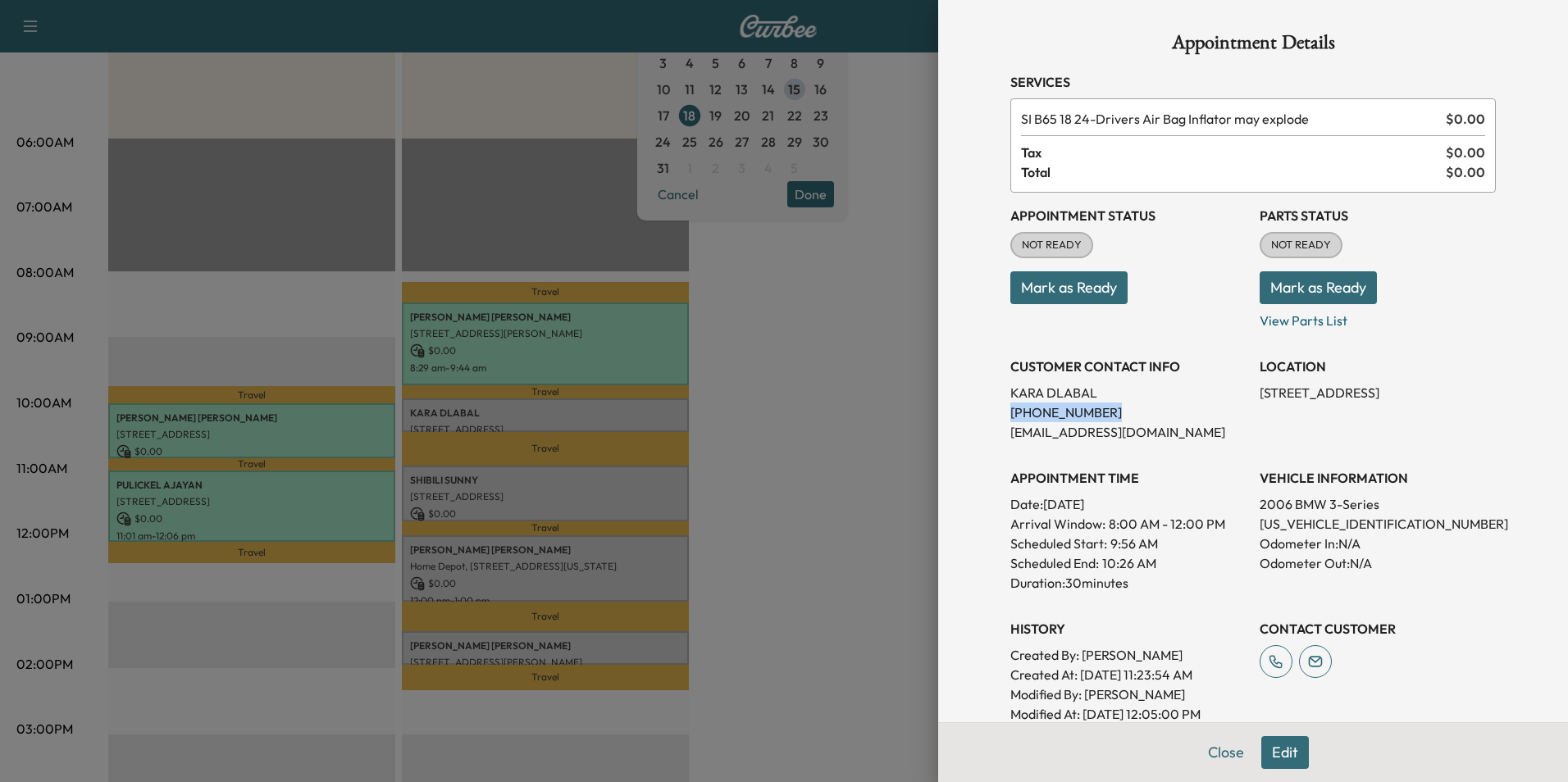
drag, startPoint x: 1090, startPoint y: 414, endPoint x: 1000, endPoint y: 414, distance: 90.0
click at [1010, 414] on p "[PHONE_NUMBER]" at bounding box center [1128, 412] width 236 height 20
drag, startPoint x: 1000, startPoint y: 414, endPoint x: 1066, endPoint y: 413, distance: 66.0
copy p "[PHONE_NUMBER]"
click at [1068, 281] on button "Mark as Ready" at bounding box center [1069, 288] width 117 height 33
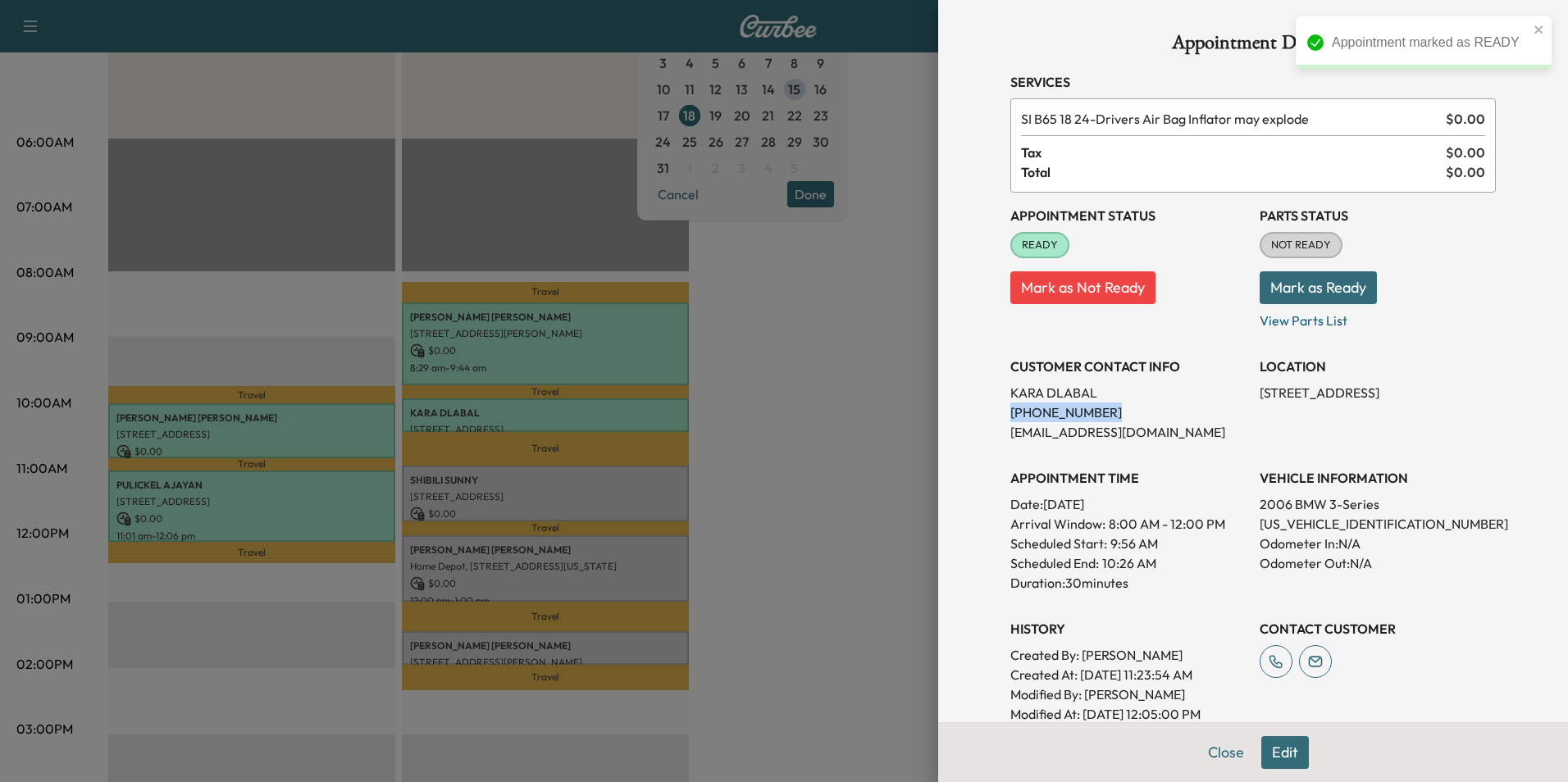
drag, startPoint x: 1218, startPoint y: 753, endPoint x: 1207, endPoint y: 746, distance: 13.0
click at [1218, 753] on button "Close" at bounding box center [1225, 752] width 58 height 33
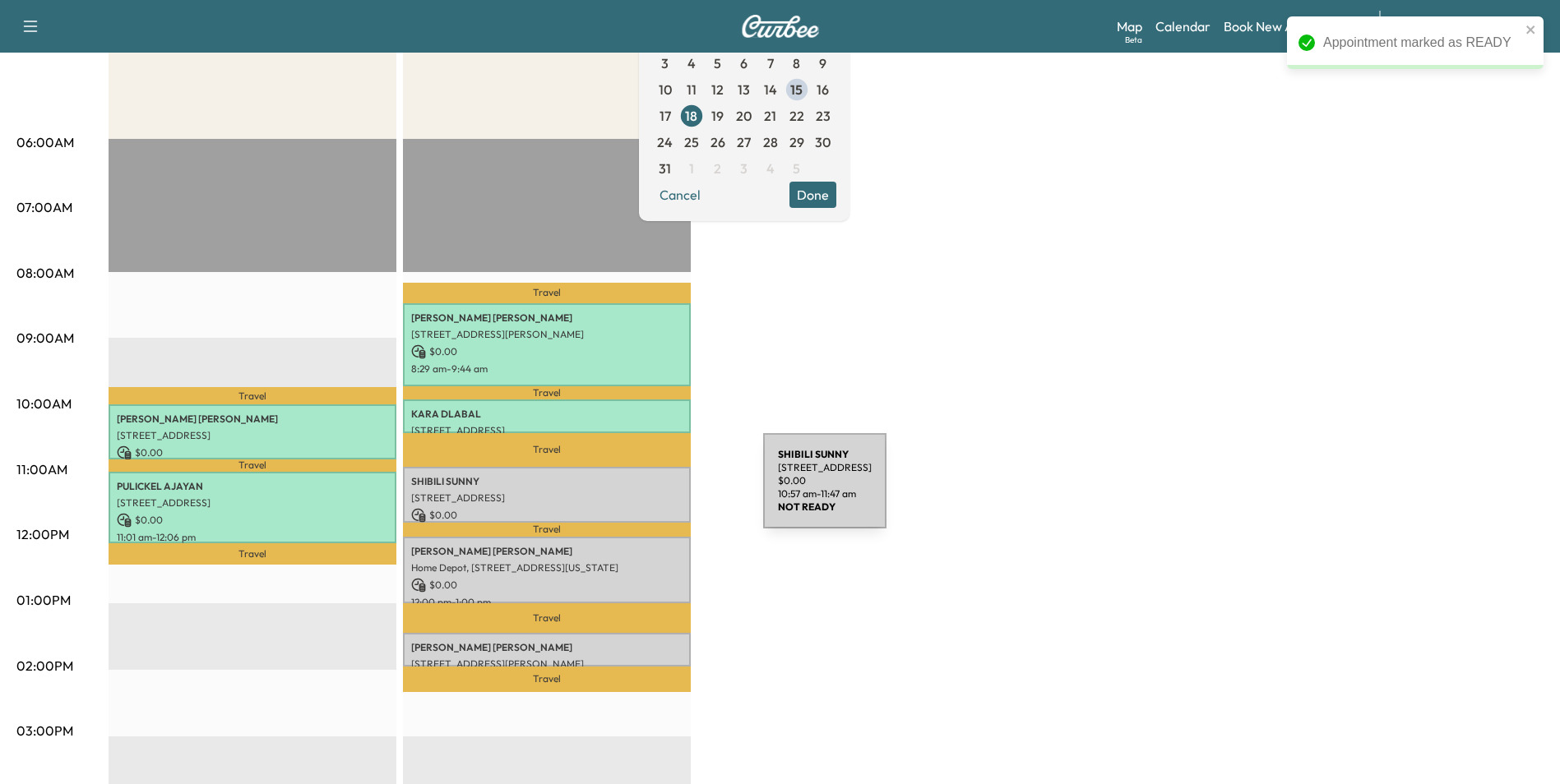
click at [640, 491] on p "[STREET_ADDRESS]" at bounding box center [547, 497] width 272 height 13
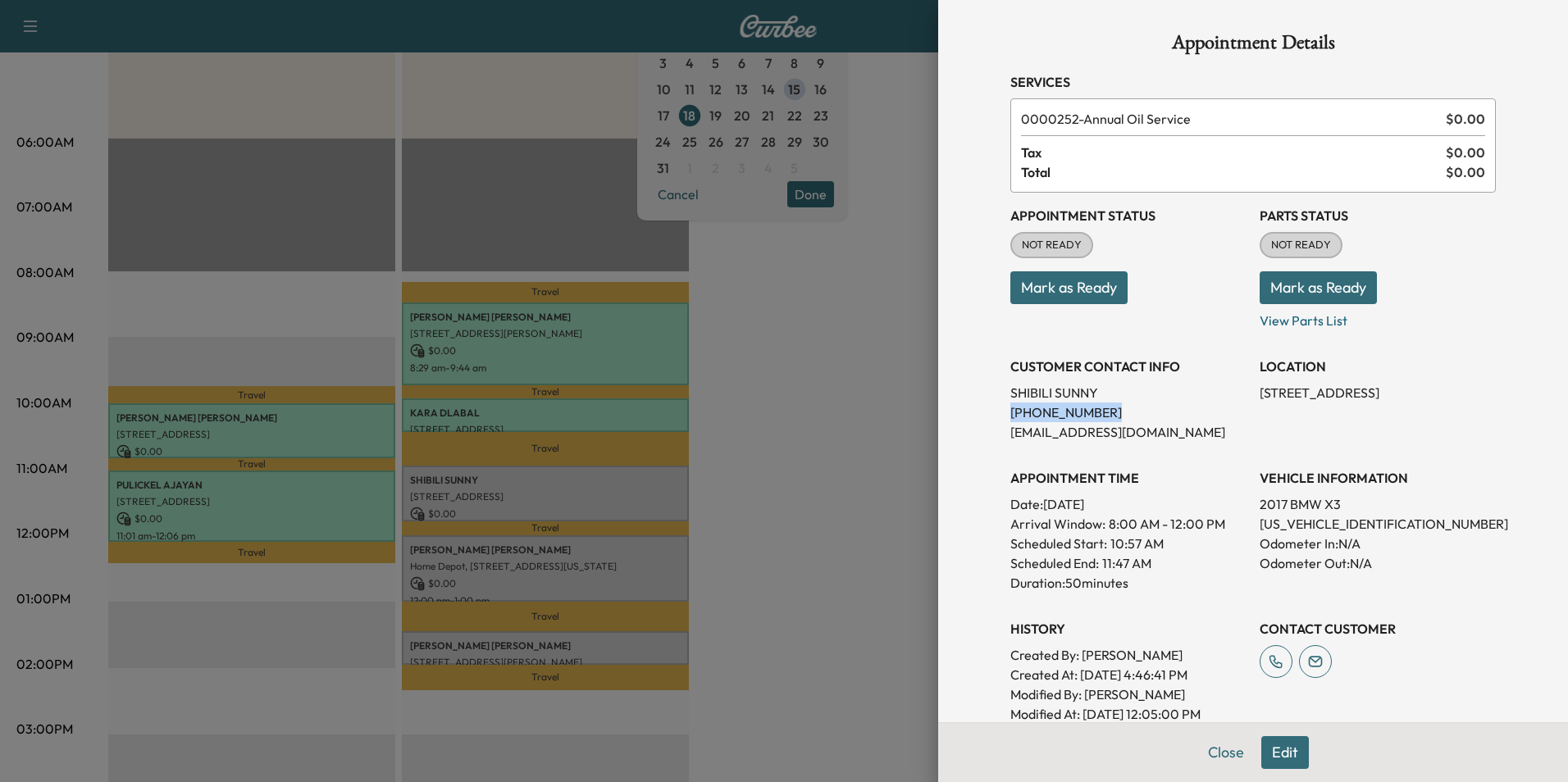
drag, startPoint x: 1068, startPoint y: 409, endPoint x: 1000, endPoint y: 414, distance: 68.2
click at [1010, 414] on p "[PHONE_NUMBER]" at bounding box center [1128, 412] width 236 height 20
drag, startPoint x: 1000, startPoint y: 414, endPoint x: 1064, endPoint y: 414, distance: 64.0
copy p "[PHONE_NUMBER]"
click at [1066, 281] on button "Mark as Ready" at bounding box center [1069, 288] width 117 height 33
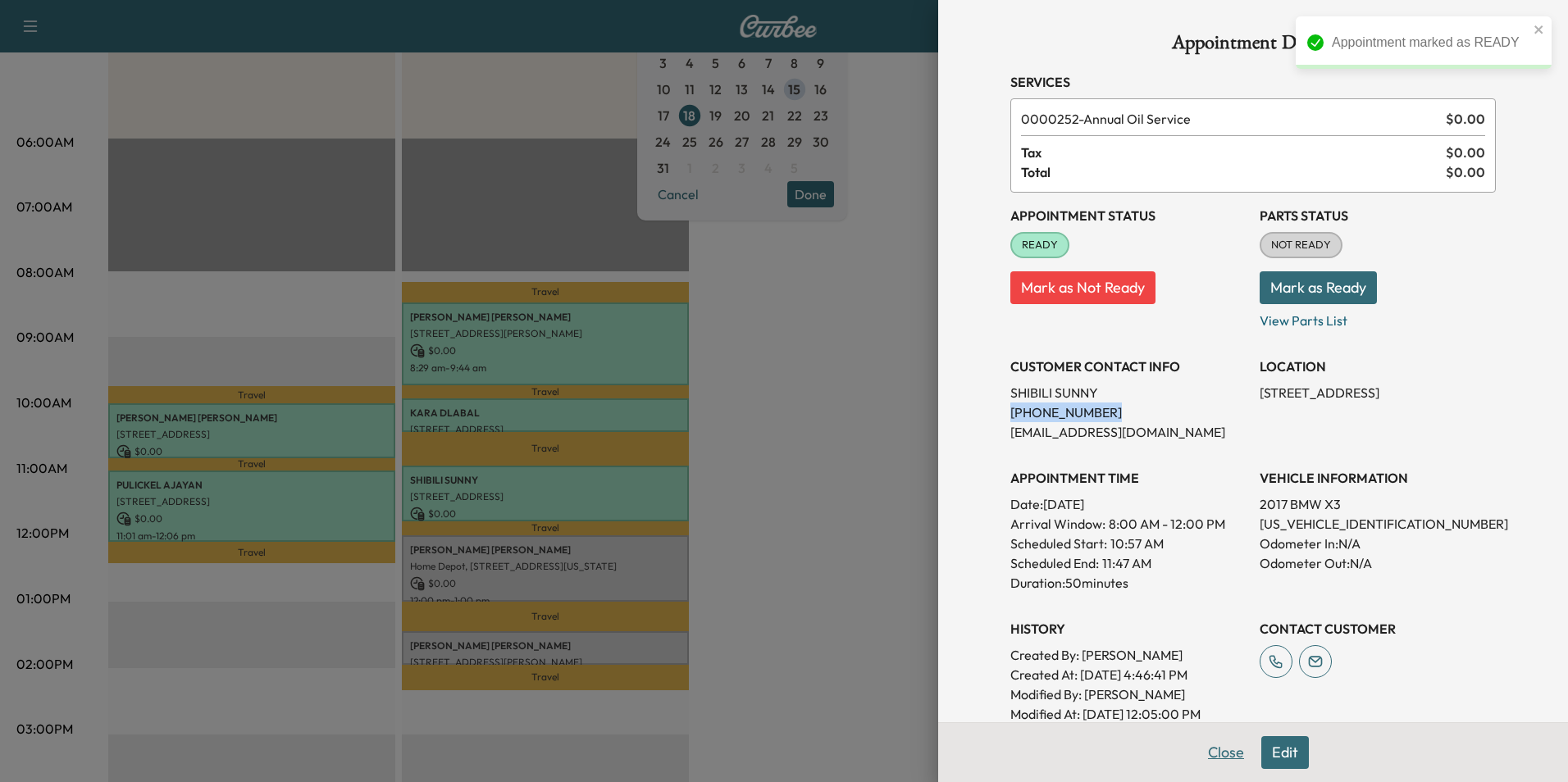
click at [1208, 747] on button "Close" at bounding box center [1225, 752] width 58 height 33
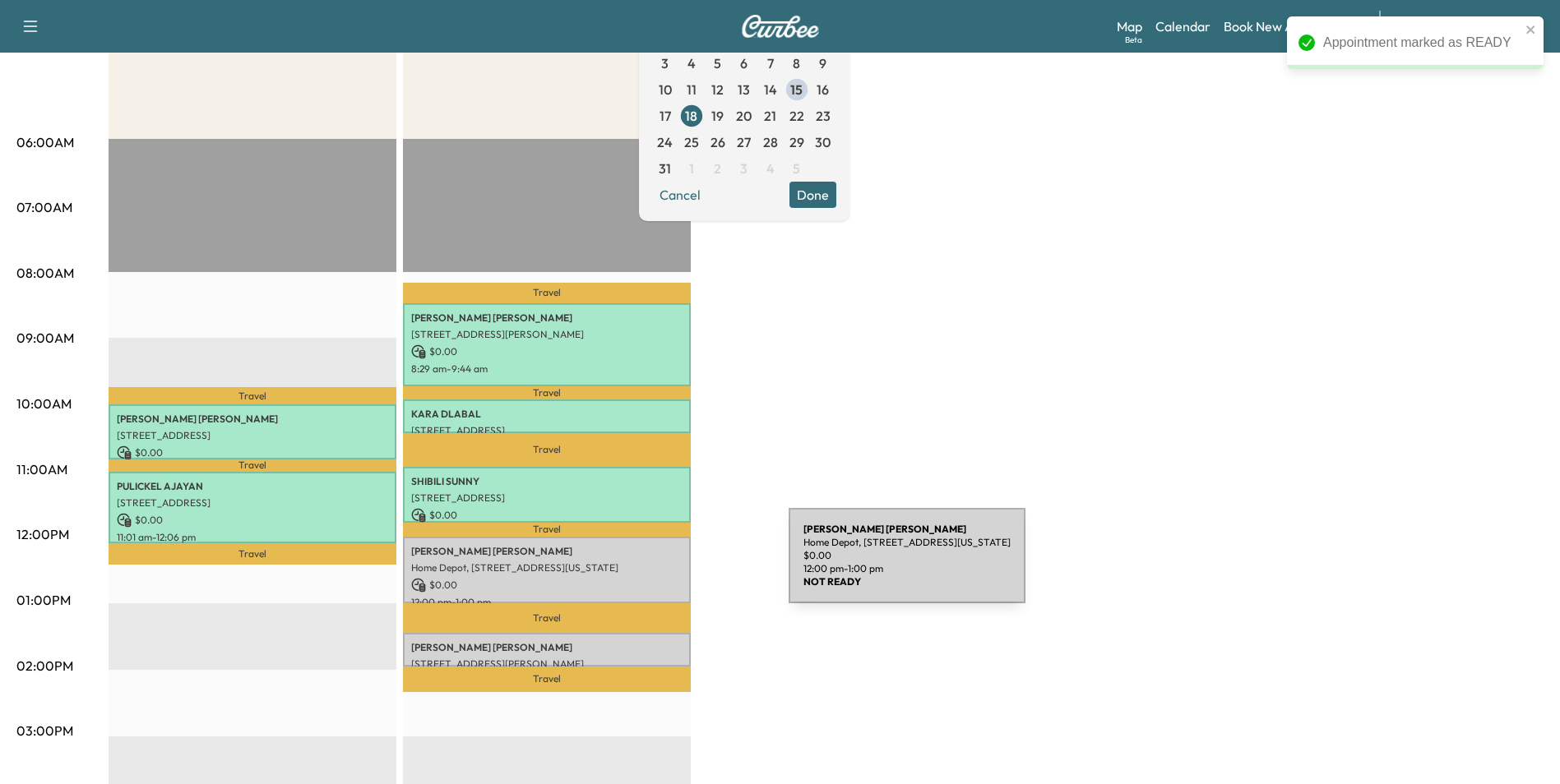
click at [665, 565] on p "Home Depot, [STREET_ADDRESS][US_STATE]" at bounding box center [547, 568] width 272 height 13
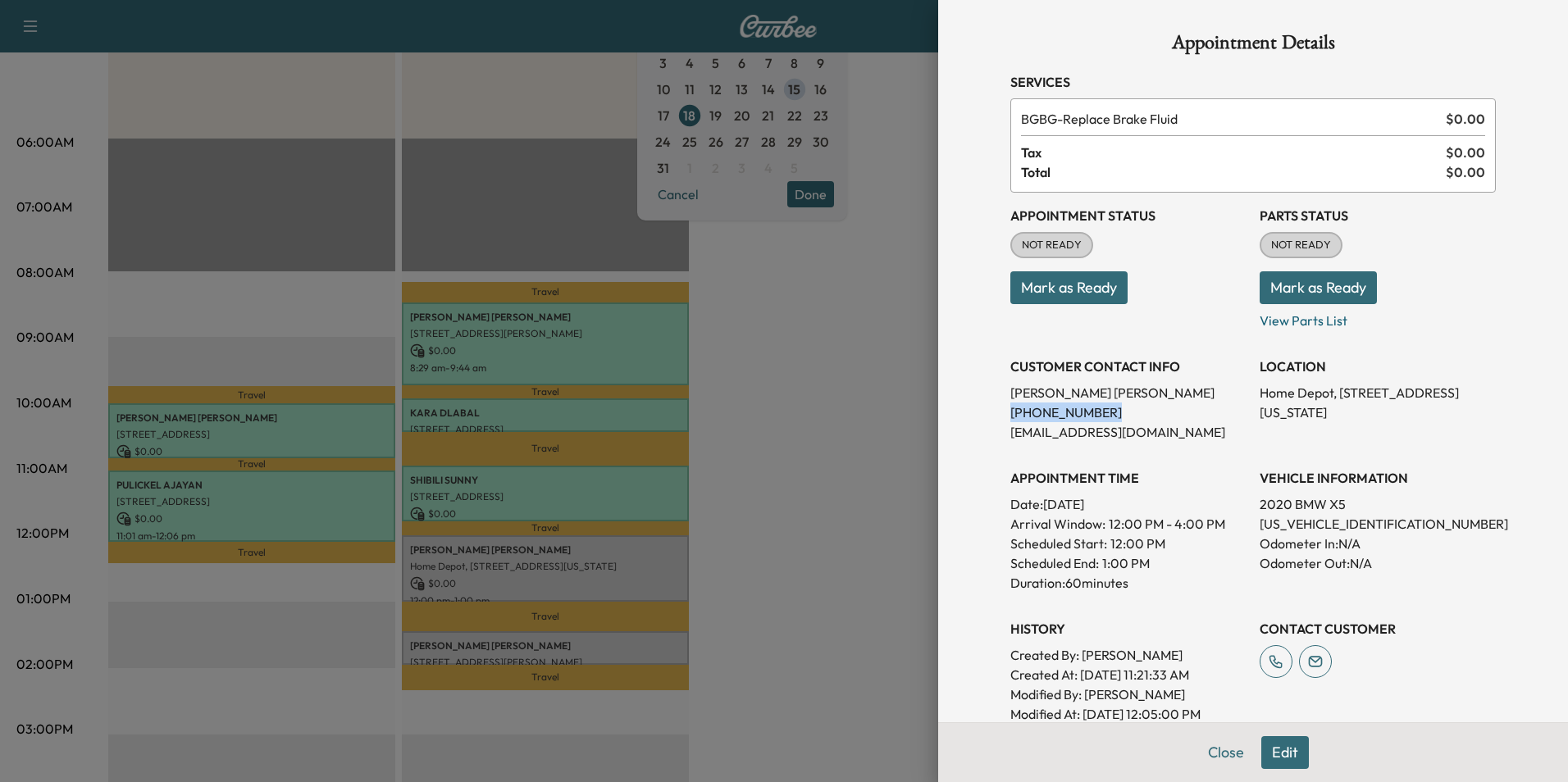
drag, startPoint x: 1086, startPoint y: 414, endPoint x: 1000, endPoint y: 414, distance: 86.0
click at [1010, 414] on p "[PHONE_NUMBER]" at bounding box center [1128, 412] width 236 height 20
drag, startPoint x: 1000, startPoint y: 414, endPoint x: 1064, endPoint y: 414, distance: 64.0
copy p "[PHONE_NUMBER]"
click at [1100, 293] on button "Mark as Ready" at bounding box center [1069, 288] width 117 height 33
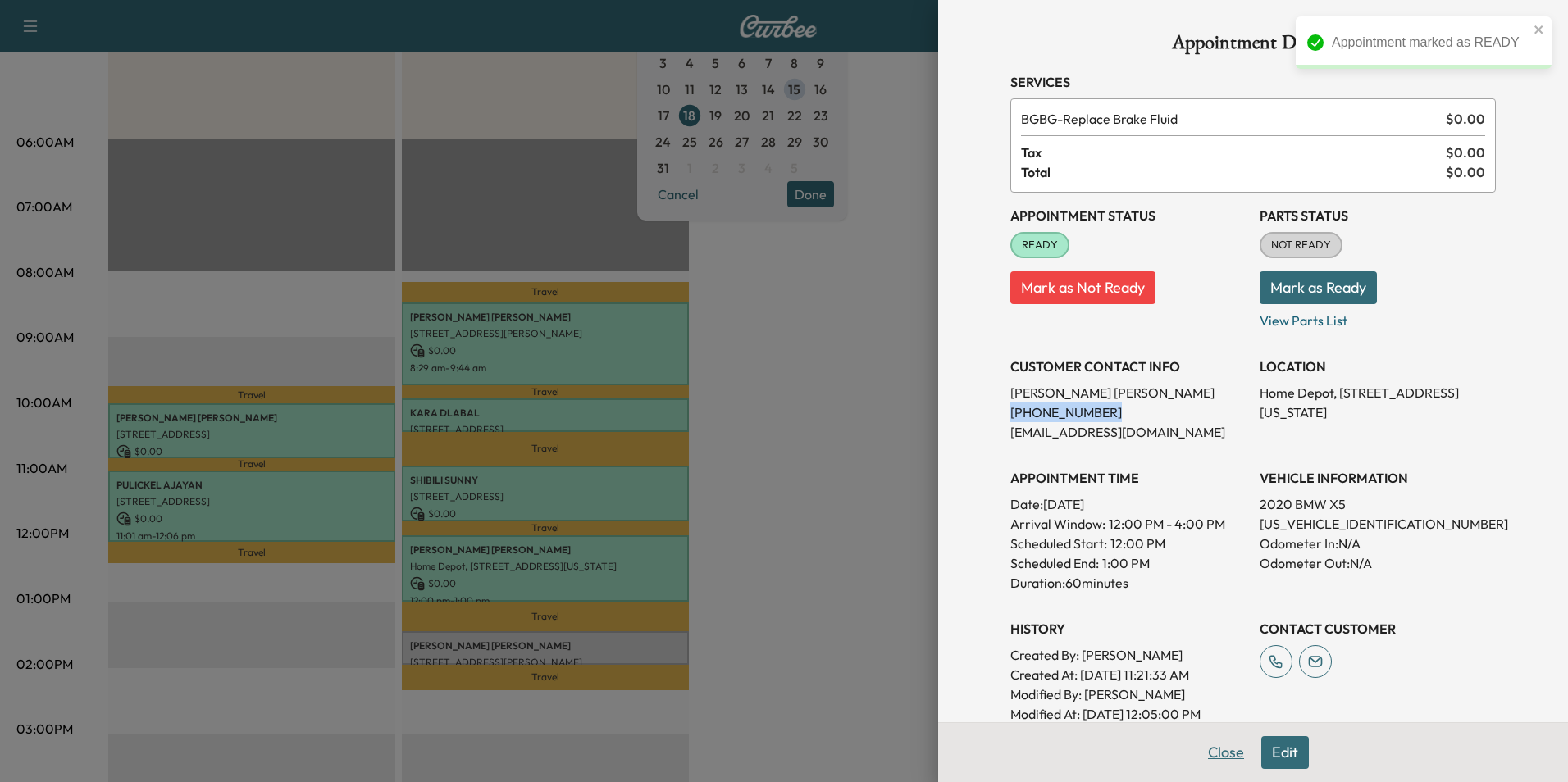
click at [1216, 757] on button "Close" at bounding box center [1225, 752] width 58 height 33
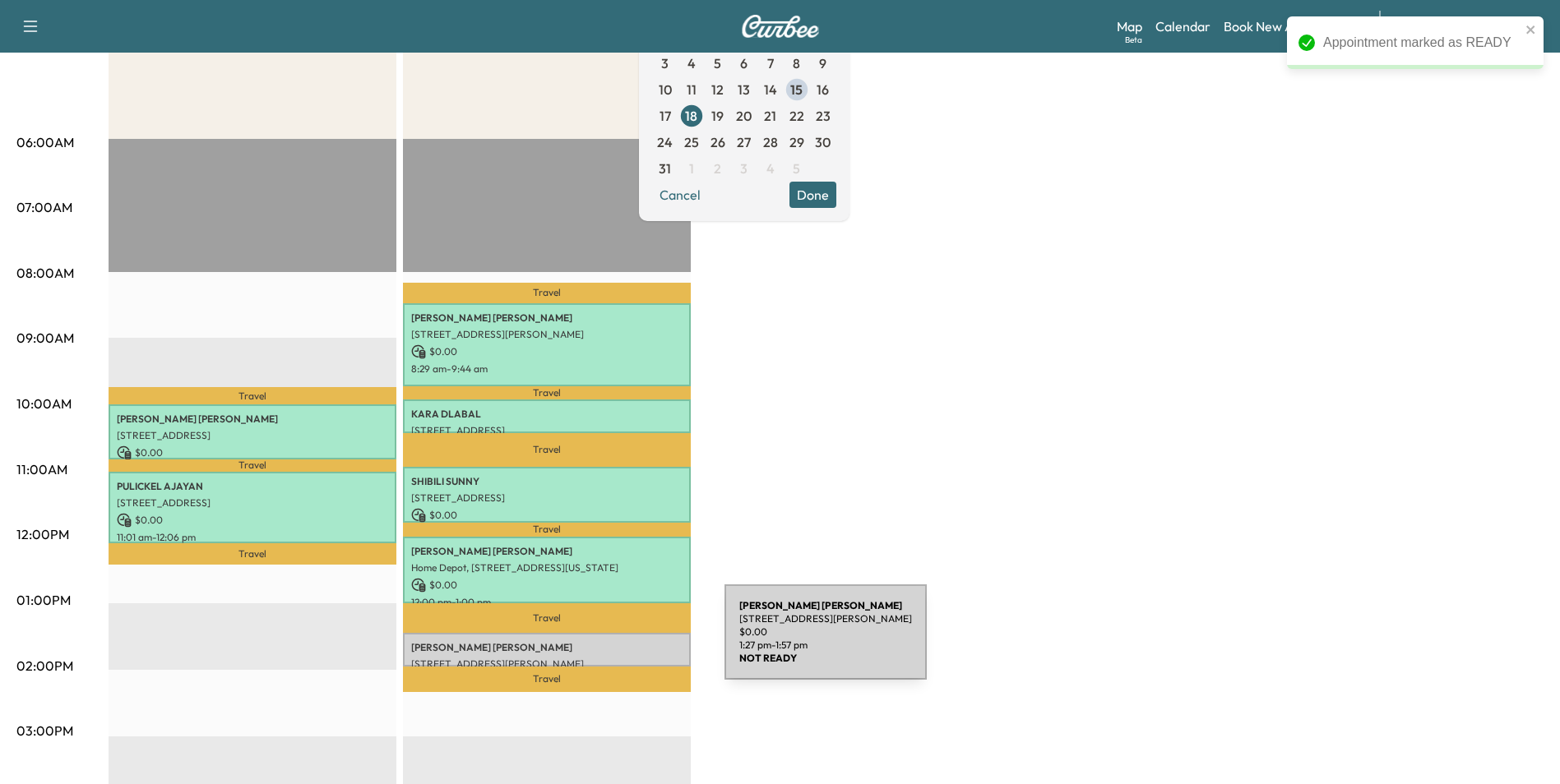
click at [601, 642] on p "[PERSON_NAME]" at bounding box center [547, 647] width 272 height 13
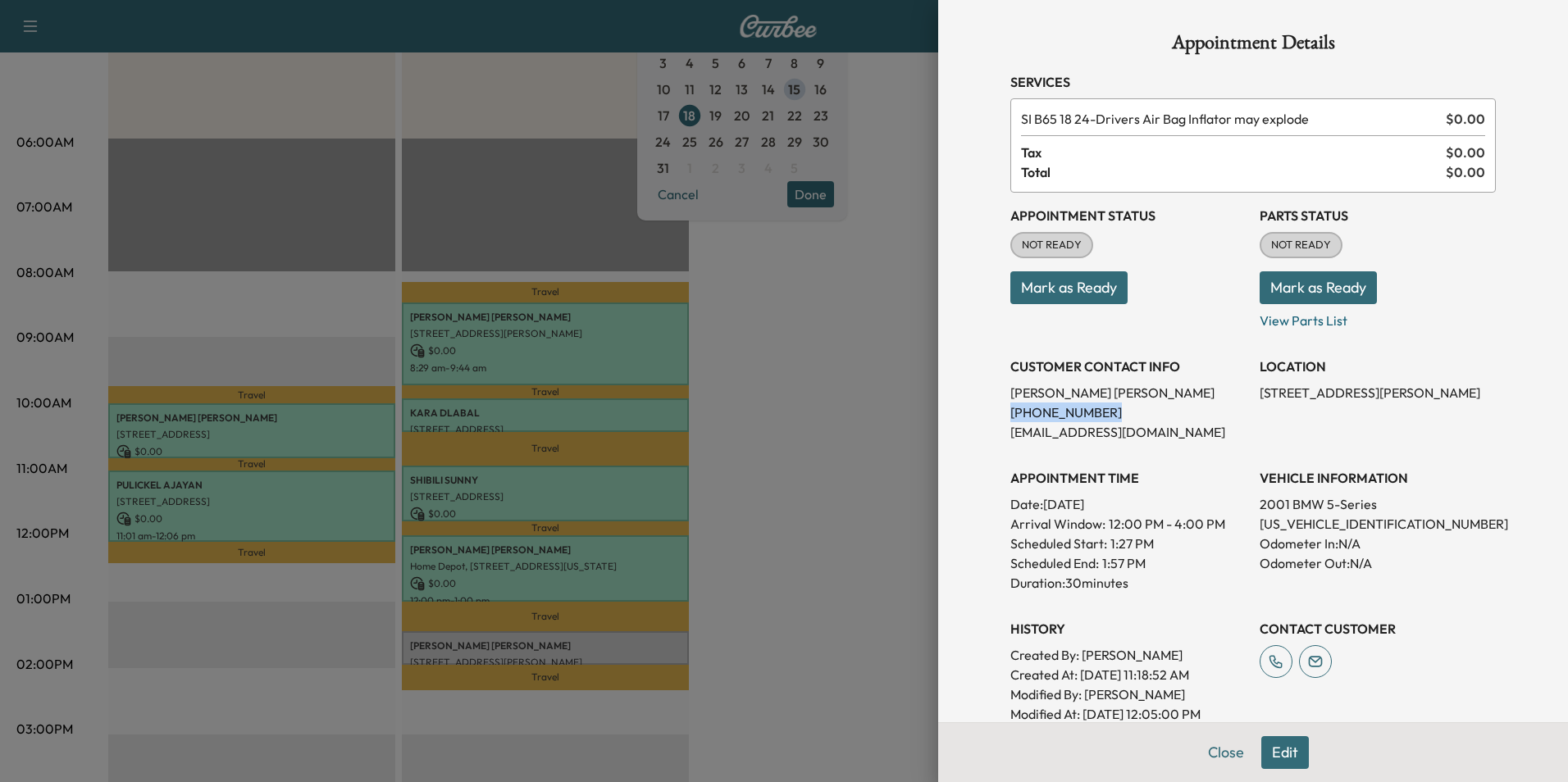
drag, startPoint x: 1092, startPoint y: 415, endPoint x: 999, endPoint y: 420, distance: 93.1
click at [1010, 420] on p "[PHONE_NUMBER]" at bounding box center [1128, 412] width 236 height 20
drag, startPoint x: 999, startPoint y: 420, endPoint x: 1073, endPoint y: 415, distance: 74.2
copy p "[PHONE_NUMBER]"
click at [1205, 752] on button "Close" at bounding box center [1225, 752] width 58 height 33
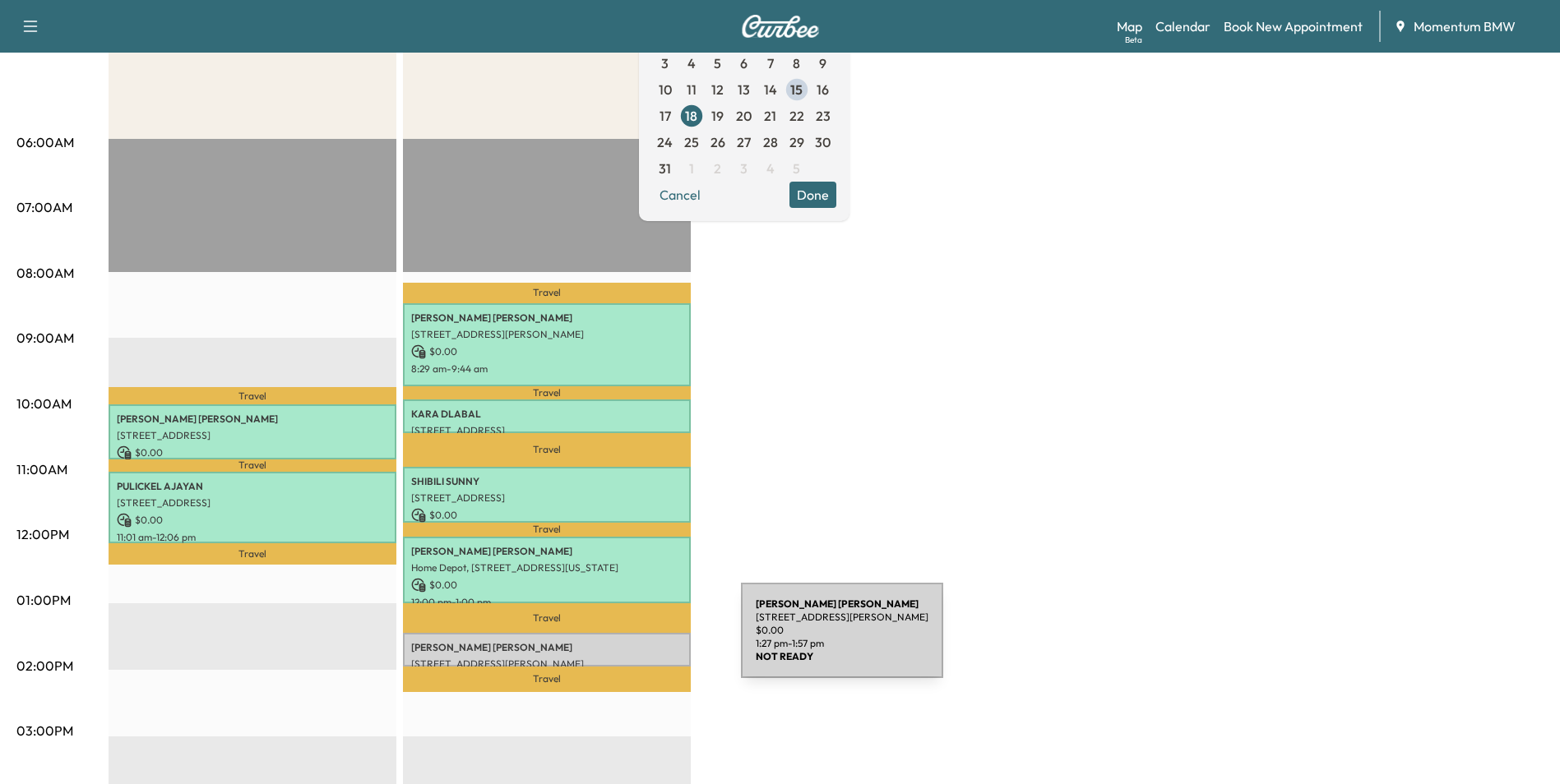
click at [619, 641] on p "[PERSON_NAME]" at bounding box center [547, 647] width 272 height 13
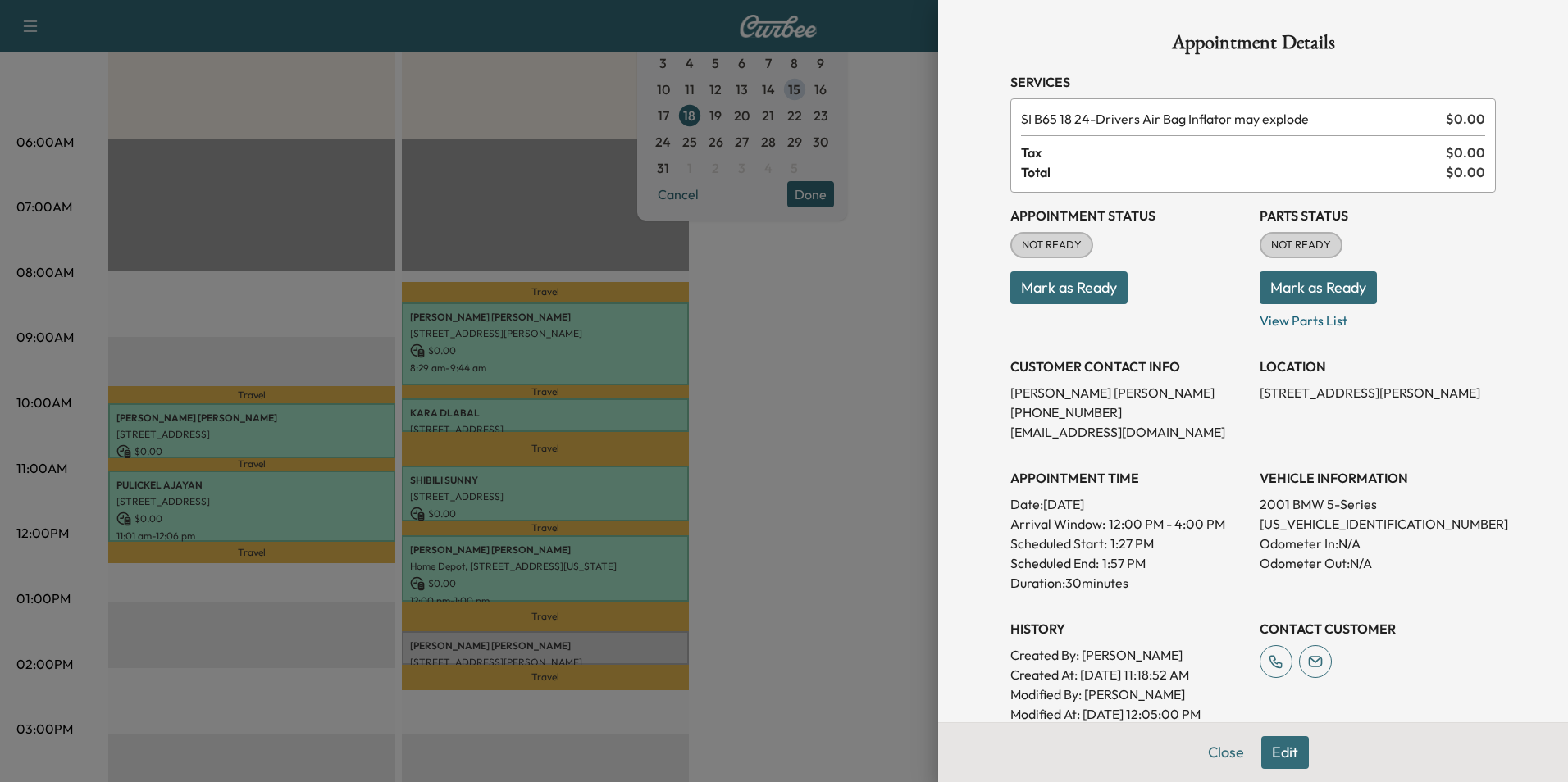
click at [1091, 289] on button "Mark as Ready" at bounding box center [1069, 288] width 117 height 33
